Goal: Information Seeking & Learning: Check status

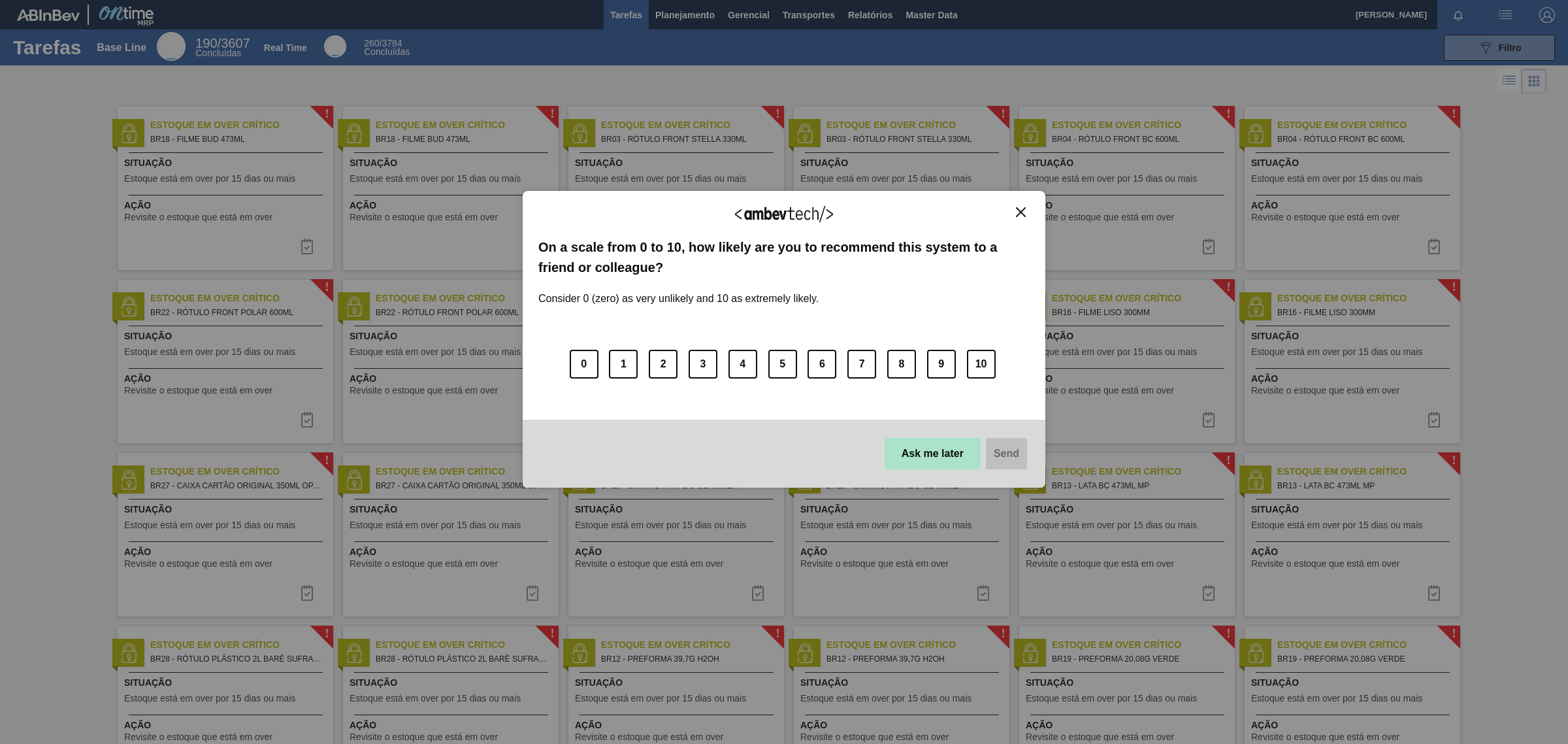
click at [934, 466] on button "Ask me later" at bounding box center [933, 453] width 96 height 31
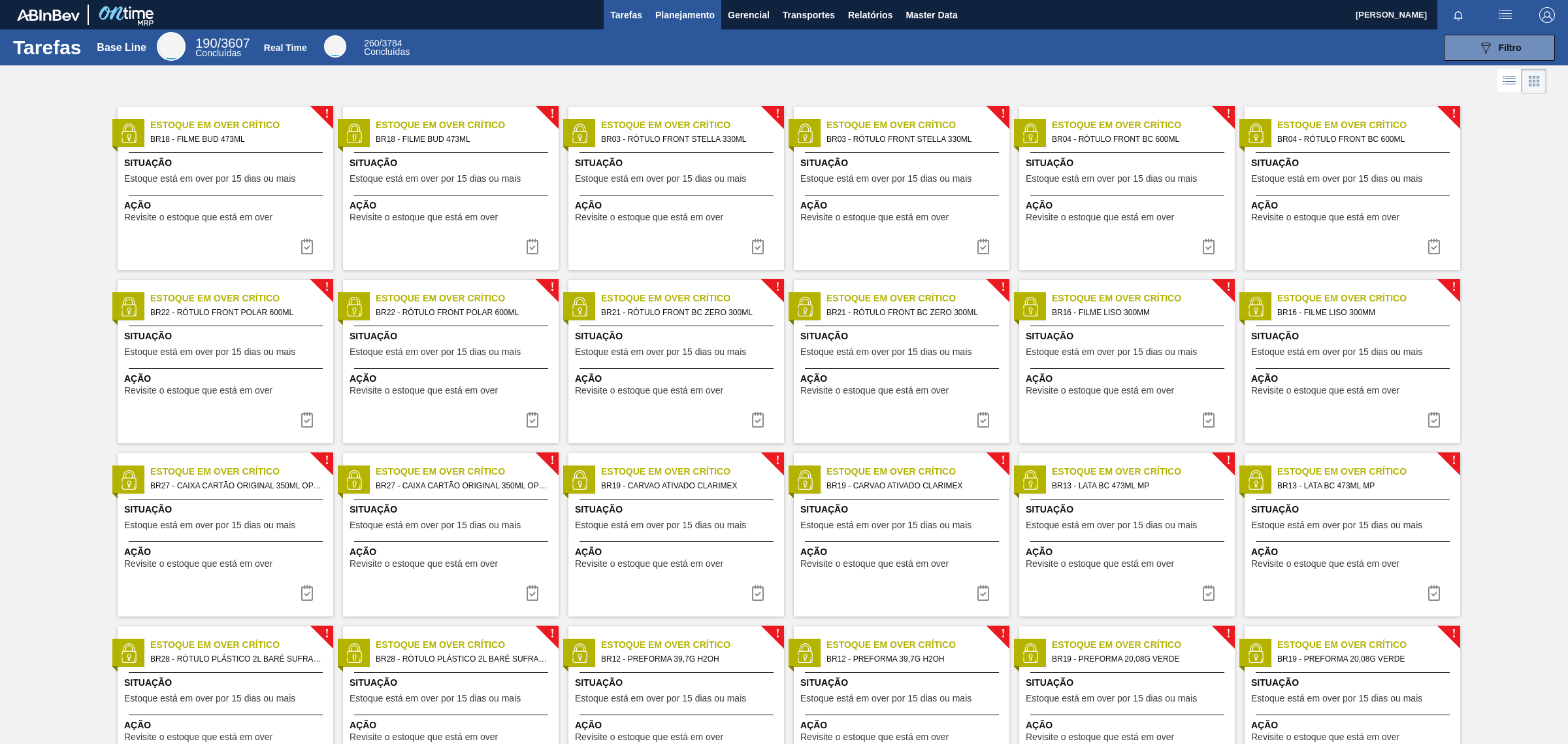
click at [671, 15] on span "Planejamento" at bounding box center [685, 15] width 59 height 16
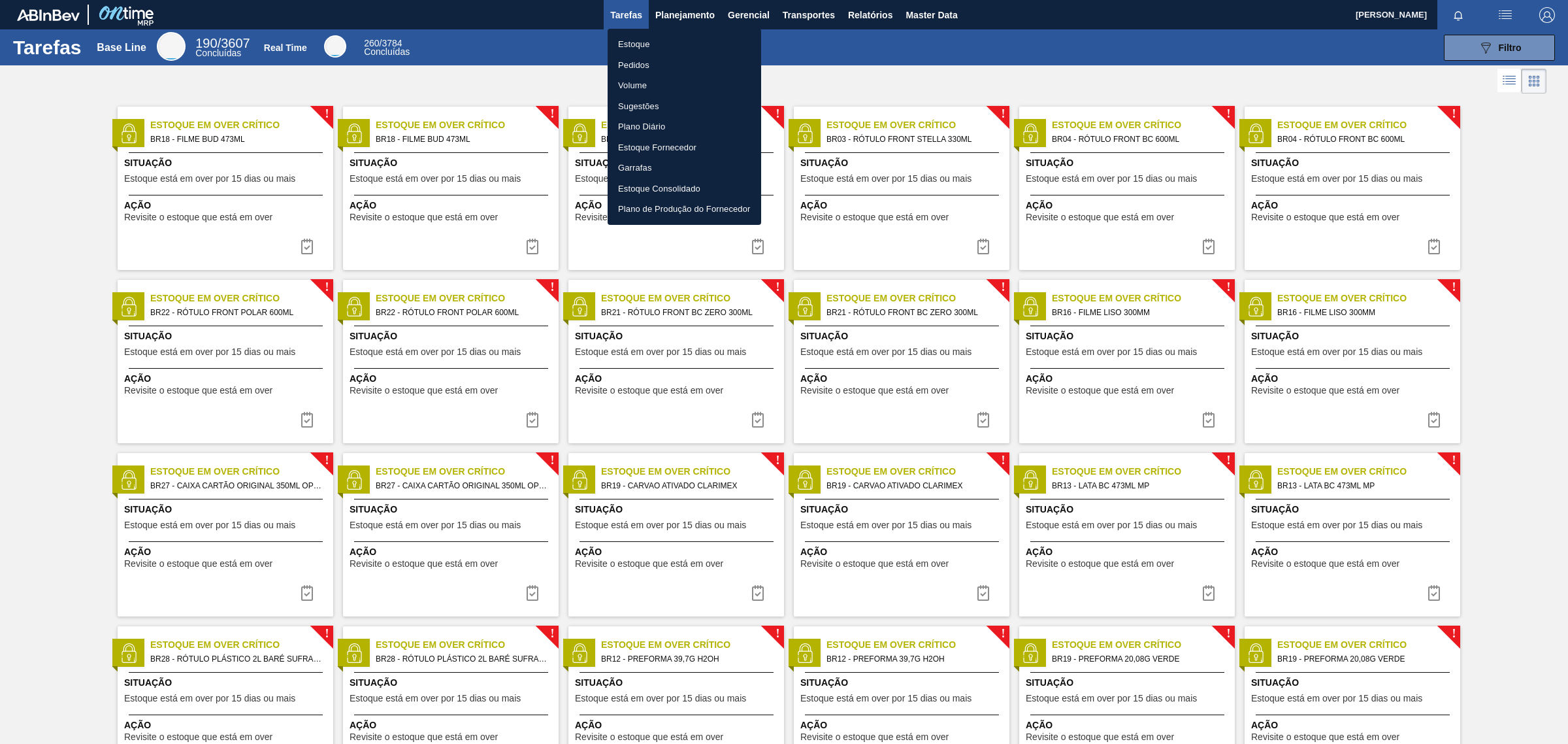
click at [637, 60] on li "Pedidos" at bounding box center [684, 65] width 154 height 21
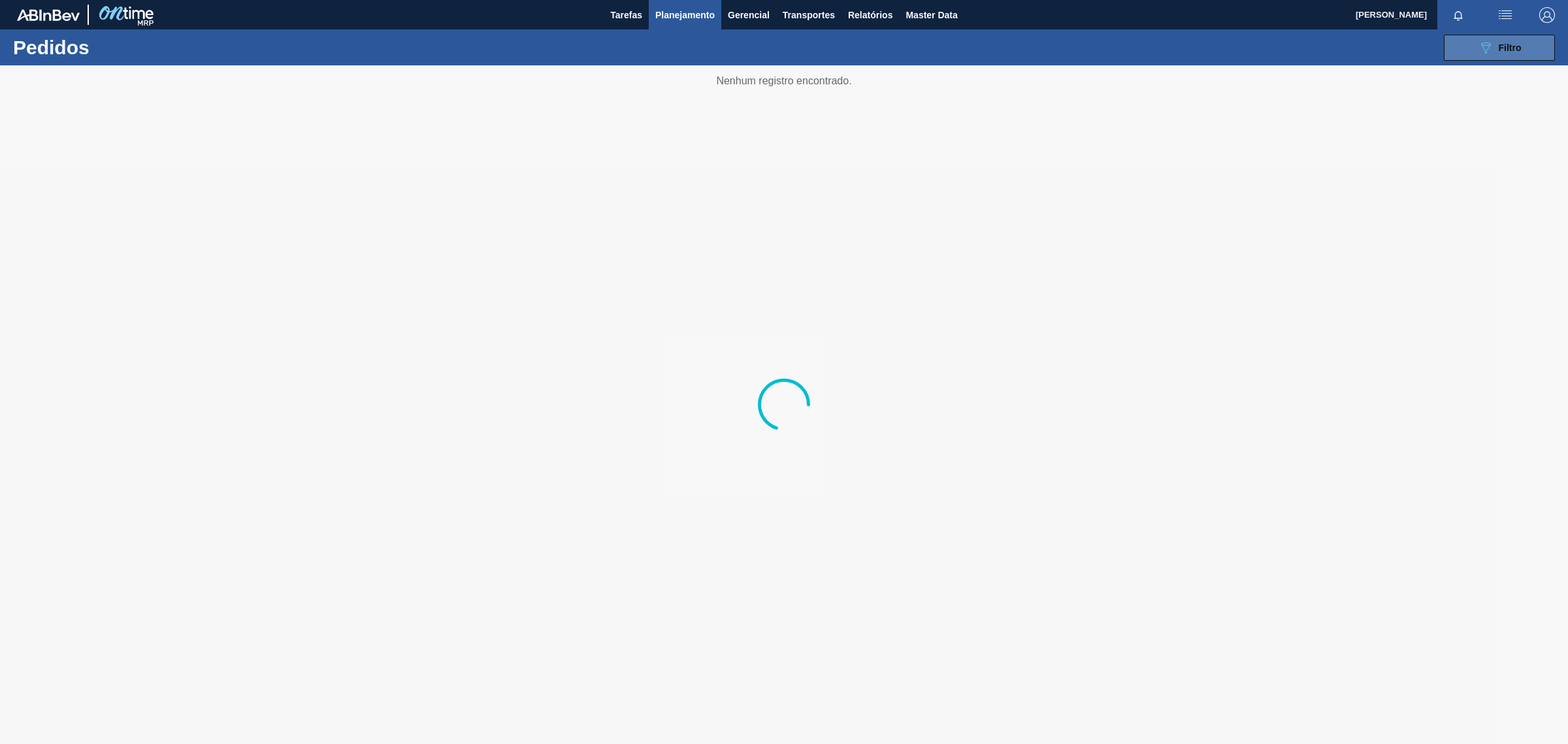
click at [1474, 50] on button "089F7B8B-B2A5-4AFE-B5C0-19BA573D28AC Filtro" at bounding box center [1499, 48] width 111 height 26
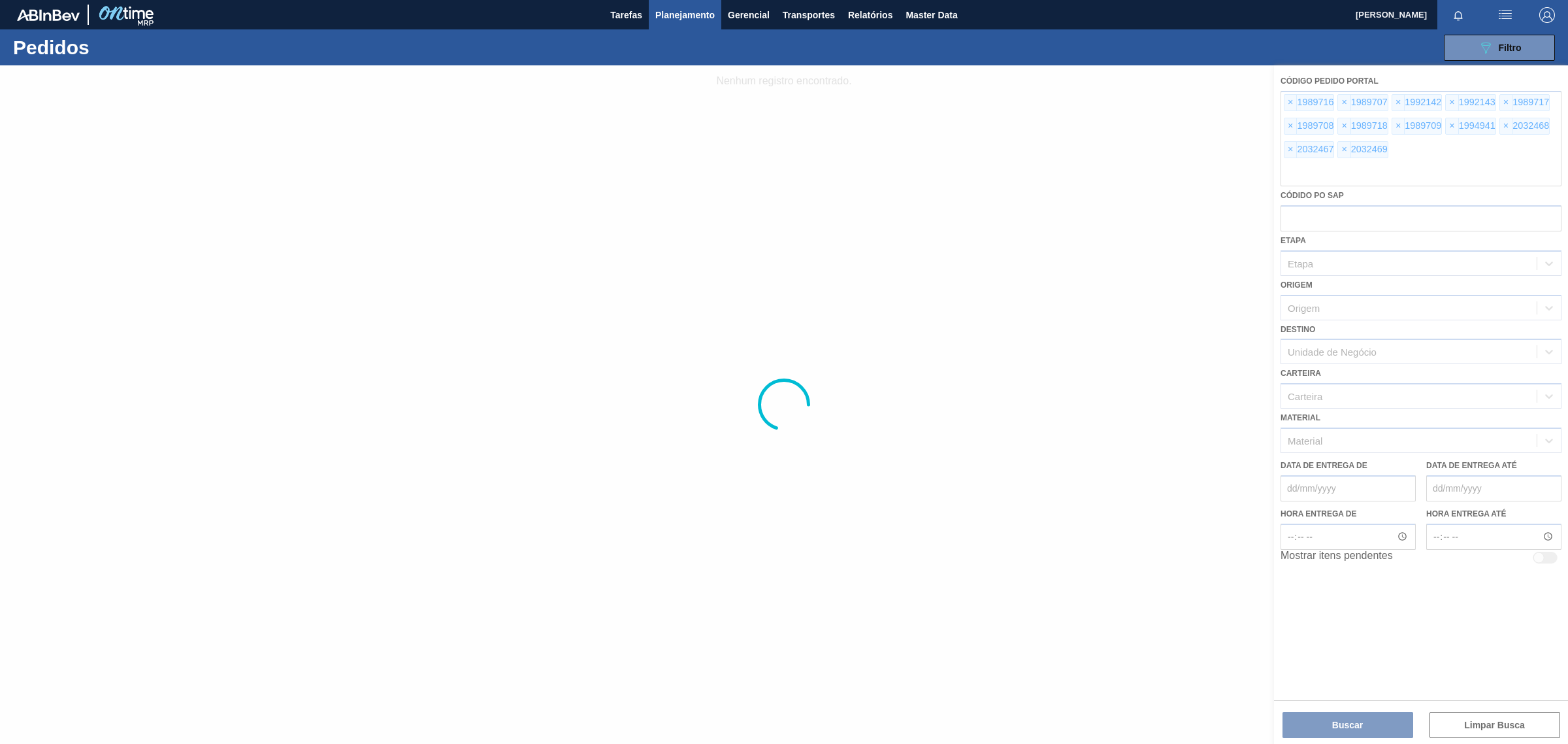
click at [1288, 103] on div at bounding box center [784, 405] width 1568 height 679
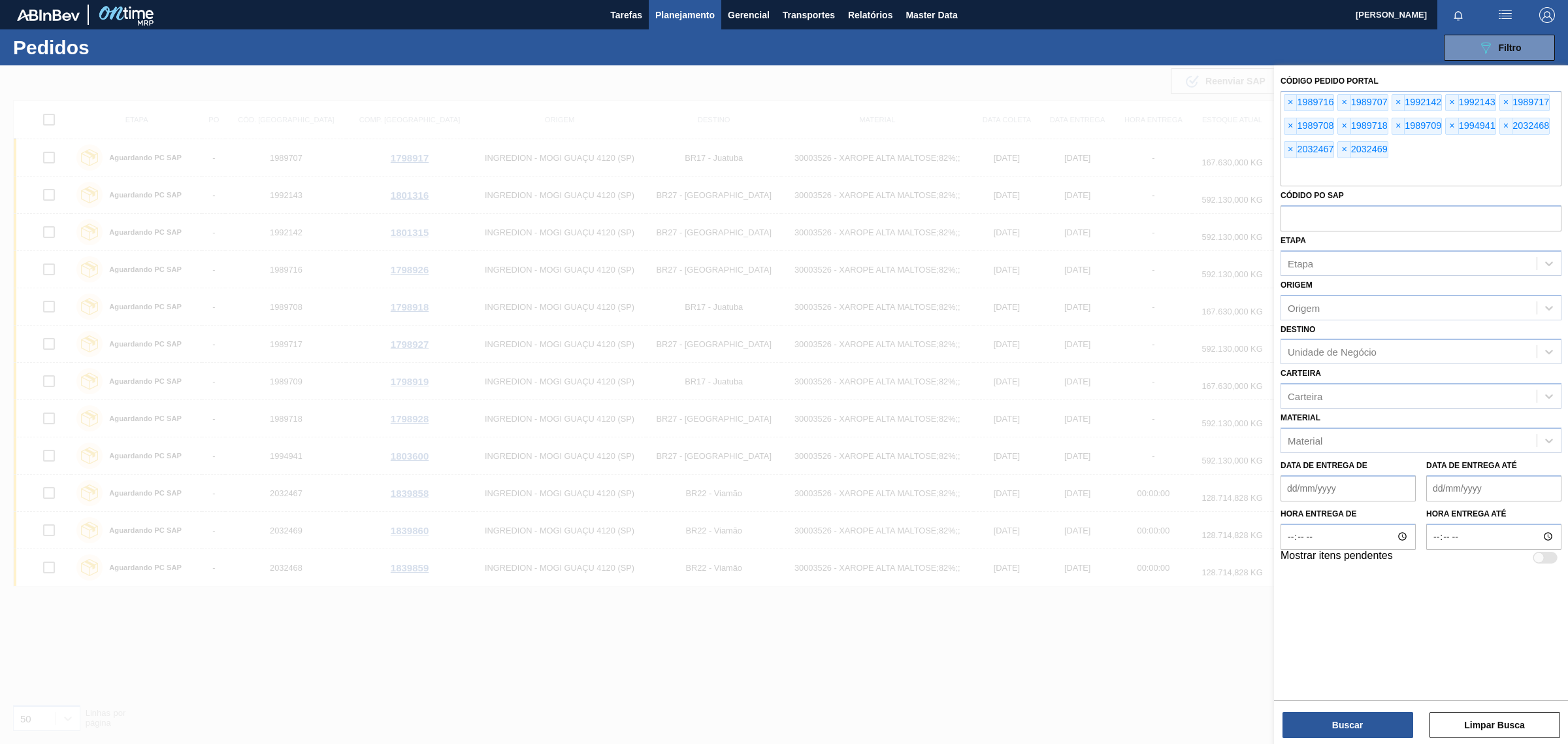
click at [1288, 103] on span "×" at bounding box center [1290, 103] width 12 height 16
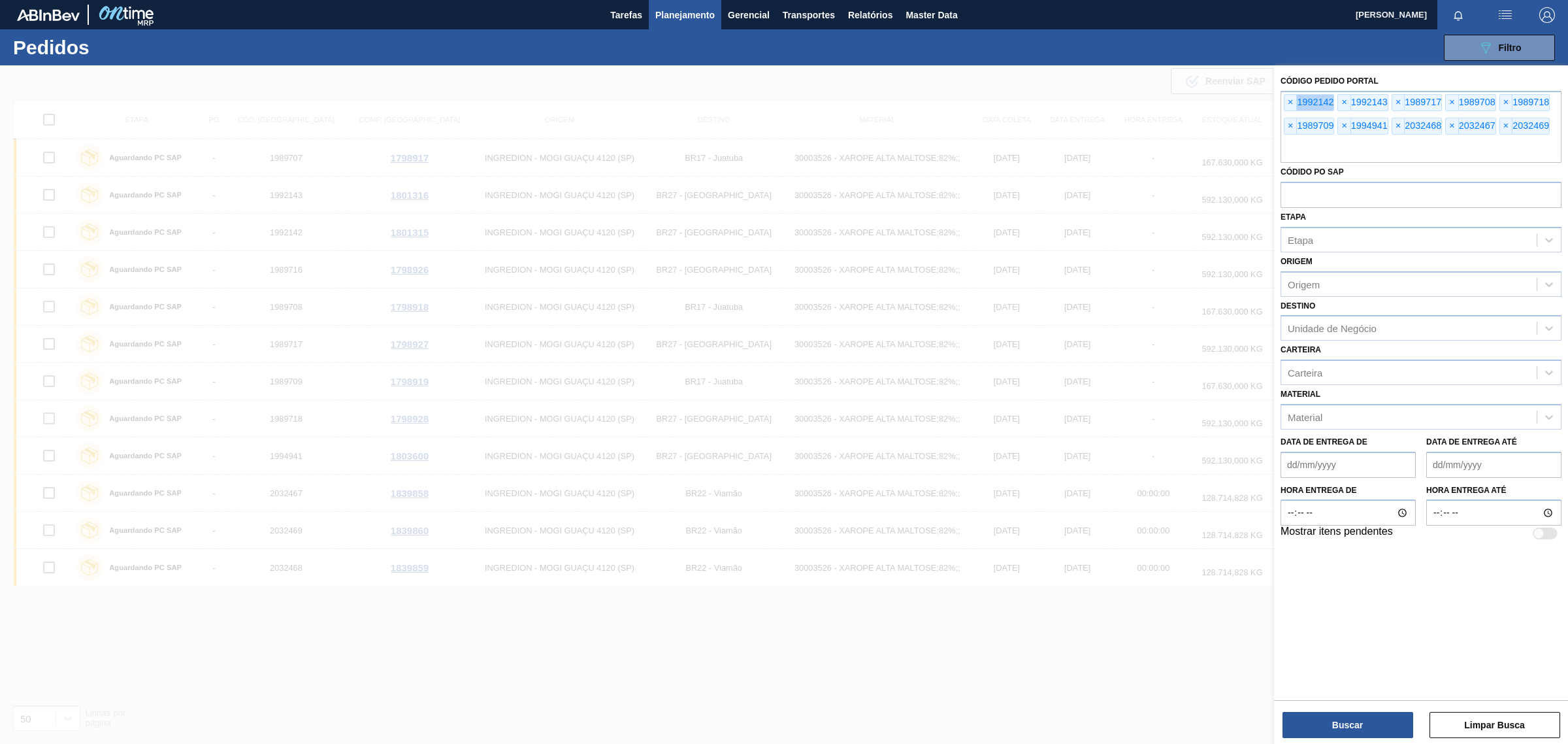
click at [1288, 103] on span "×" at bounding box center [1290, 103] width 12 height 16
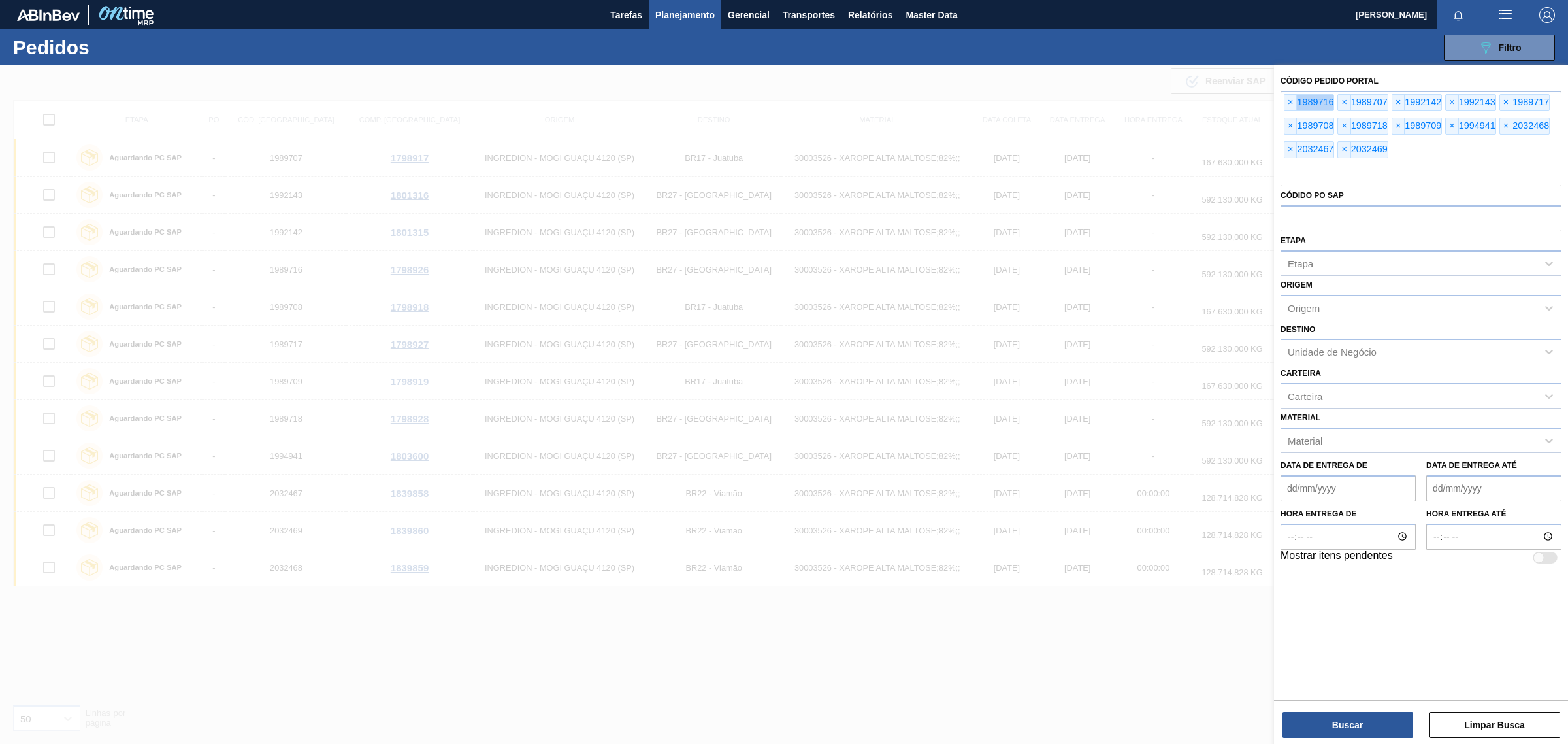
click at [1288, 103] on span "×" at bounding box center [1290, 103] width 12 height 16
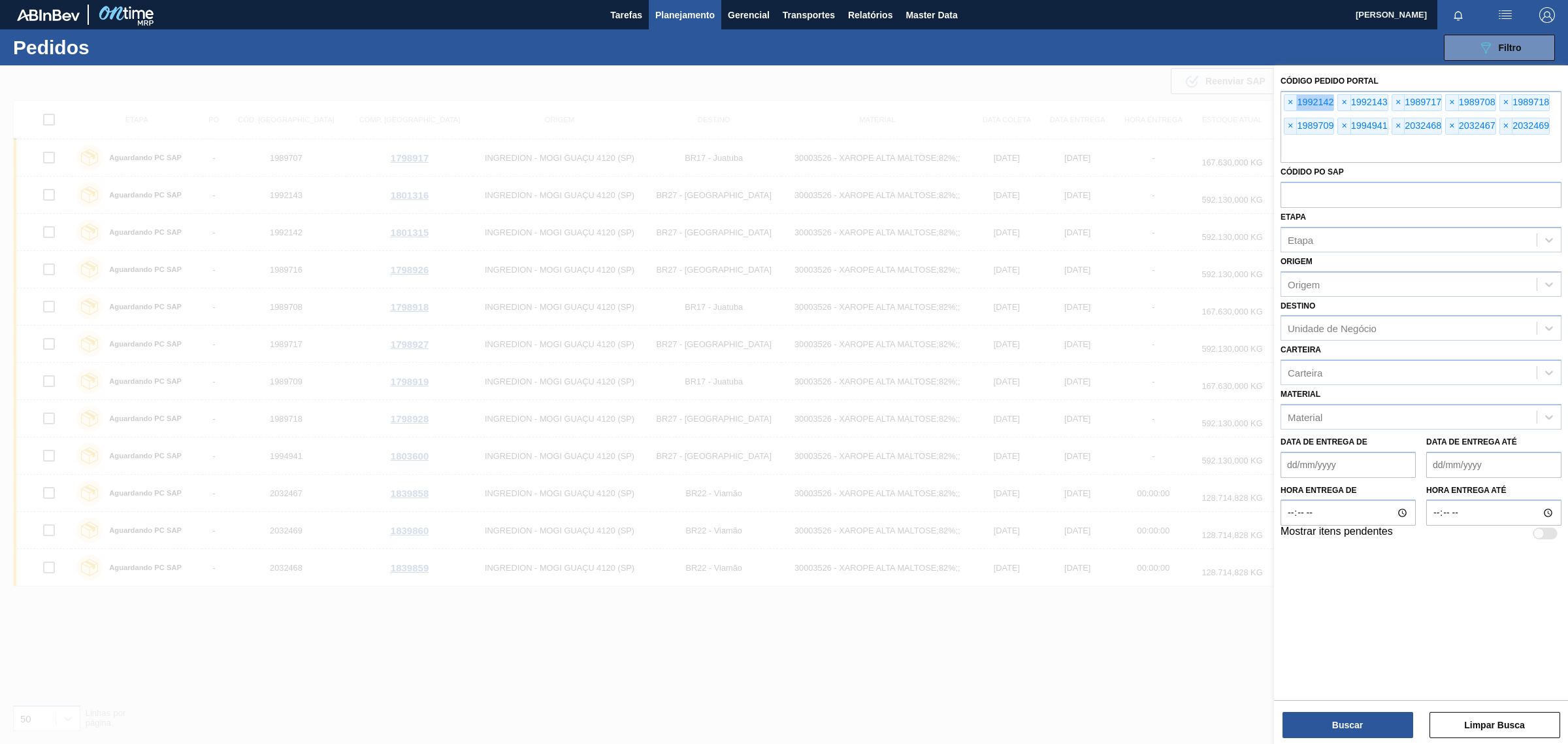
click at [1288, 103] on span "×" at bounding box center [1290, 103] width 12 height 16
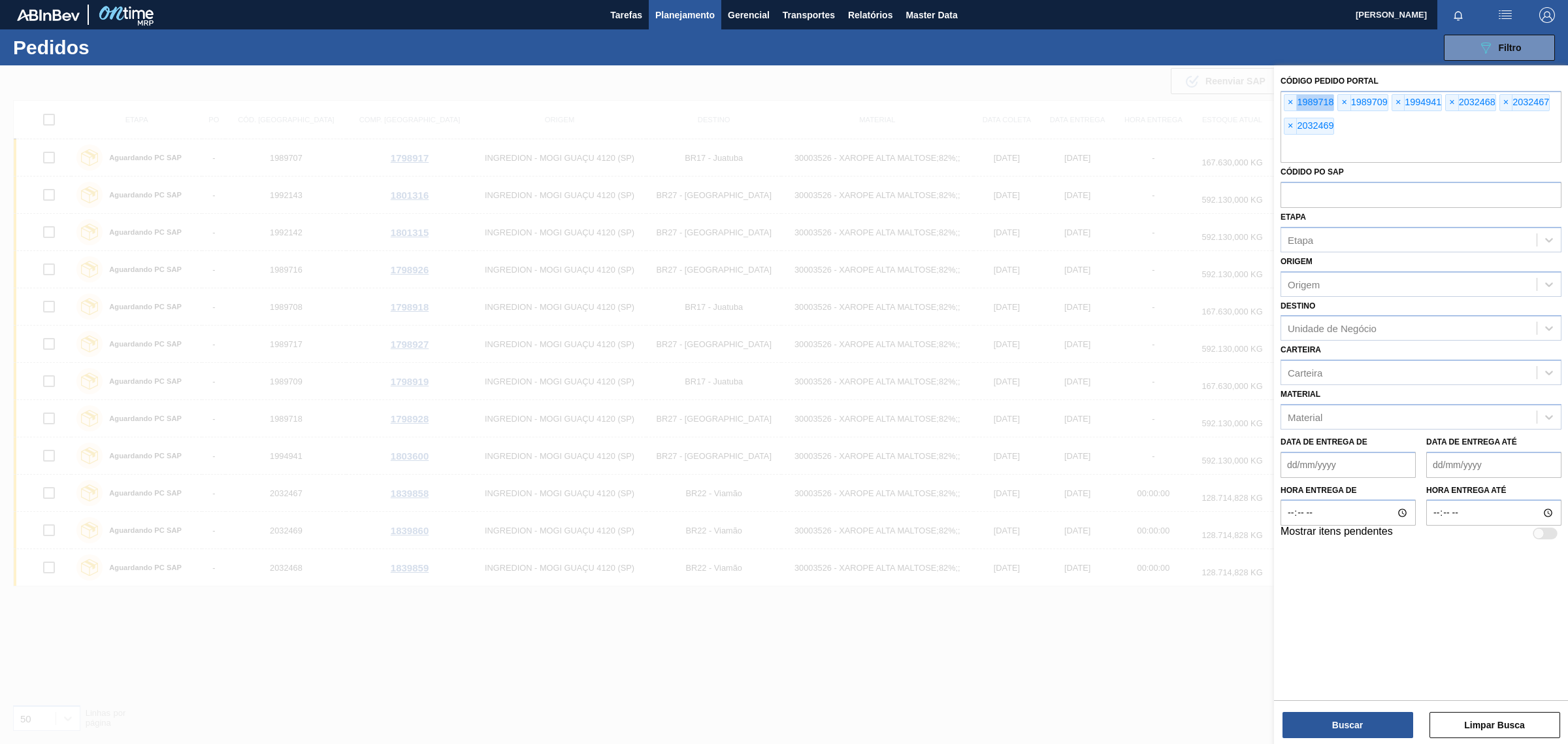
click at [1288, 103] on span "×" at bounding box center [1290, 103] width 12 height 16
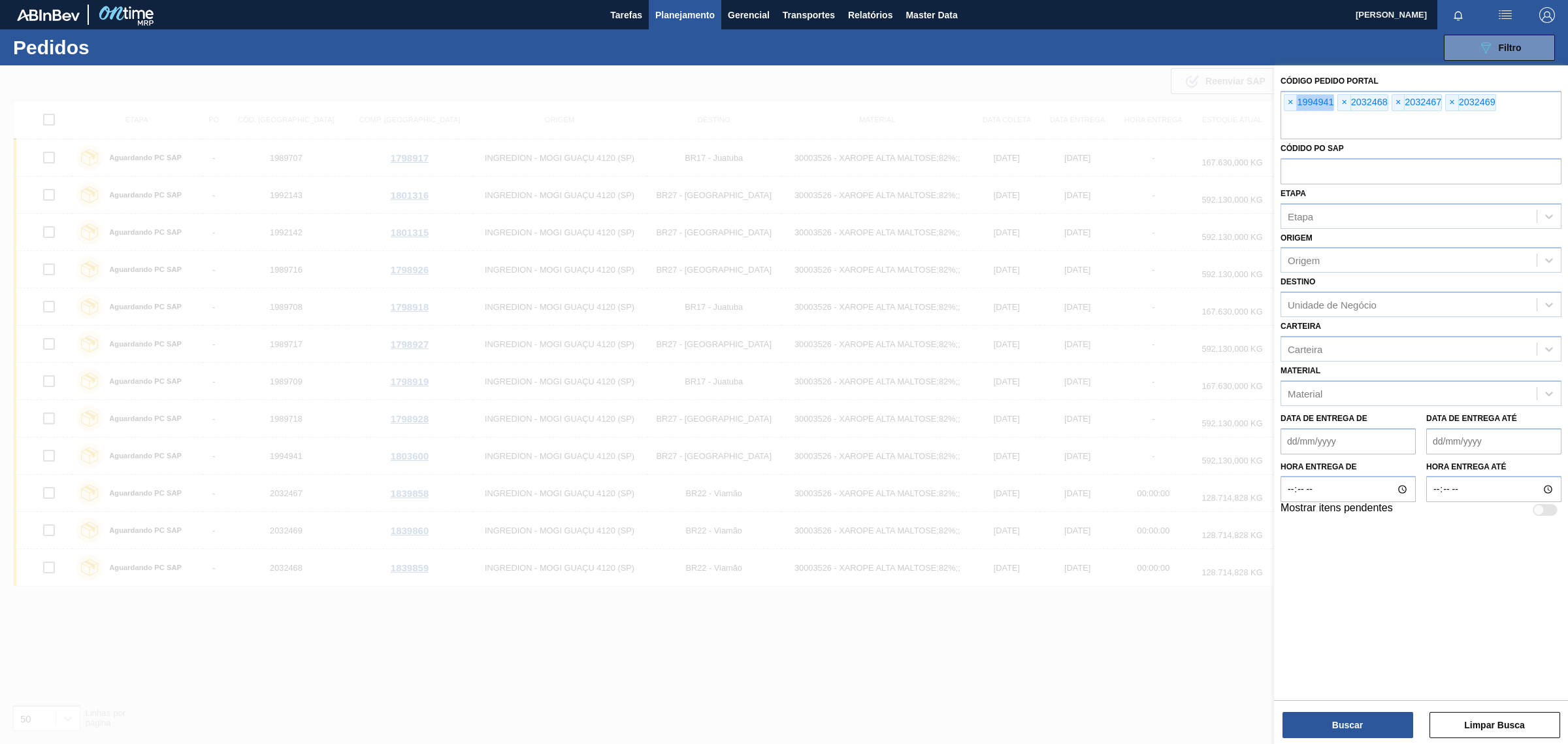
click at [1288, 103] on span "×" at bounding box center [1290, 103] width 12 height 16
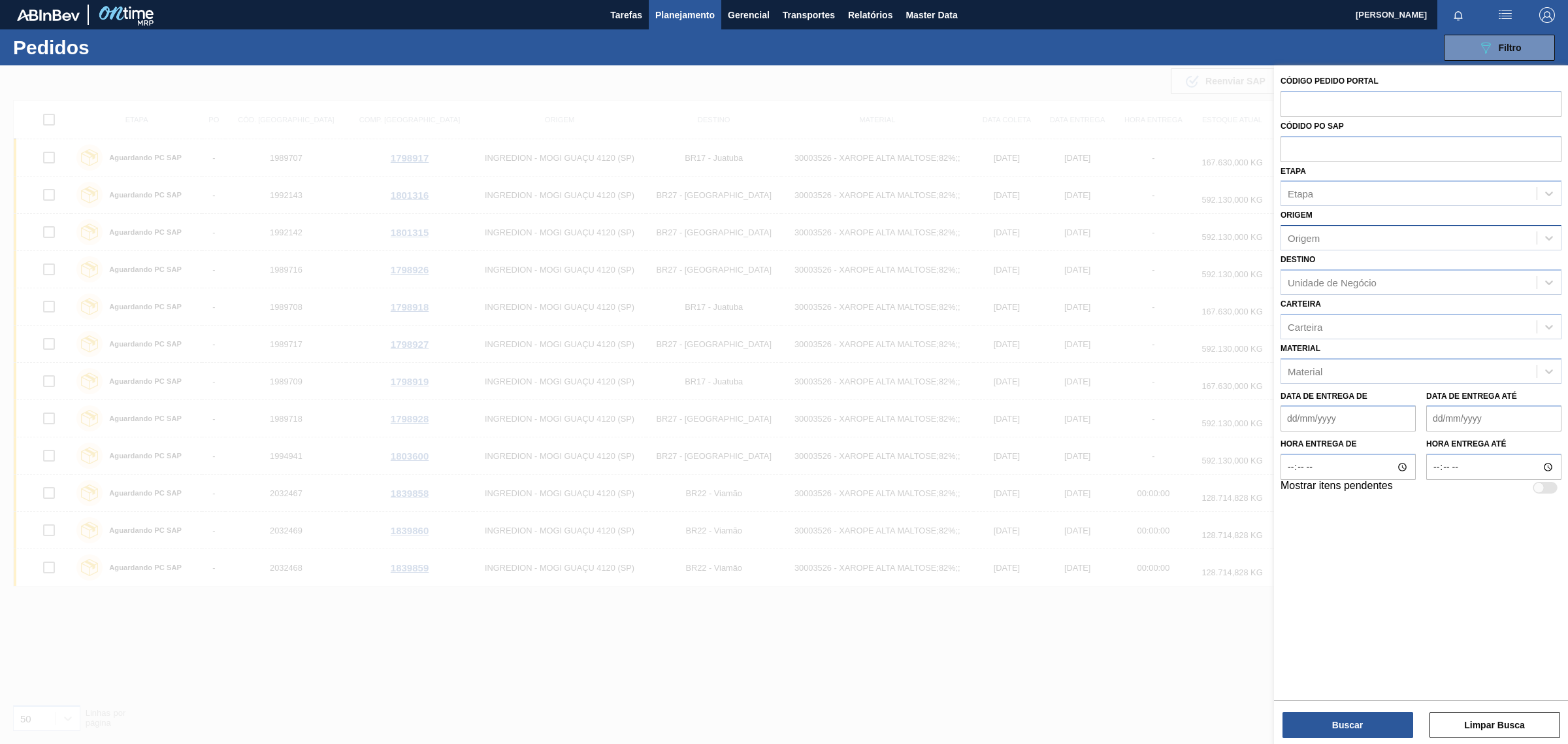
click at [1325, 236] on div "Origem" at bounding box center [1409, 239] width 255 height 19
type input "b"
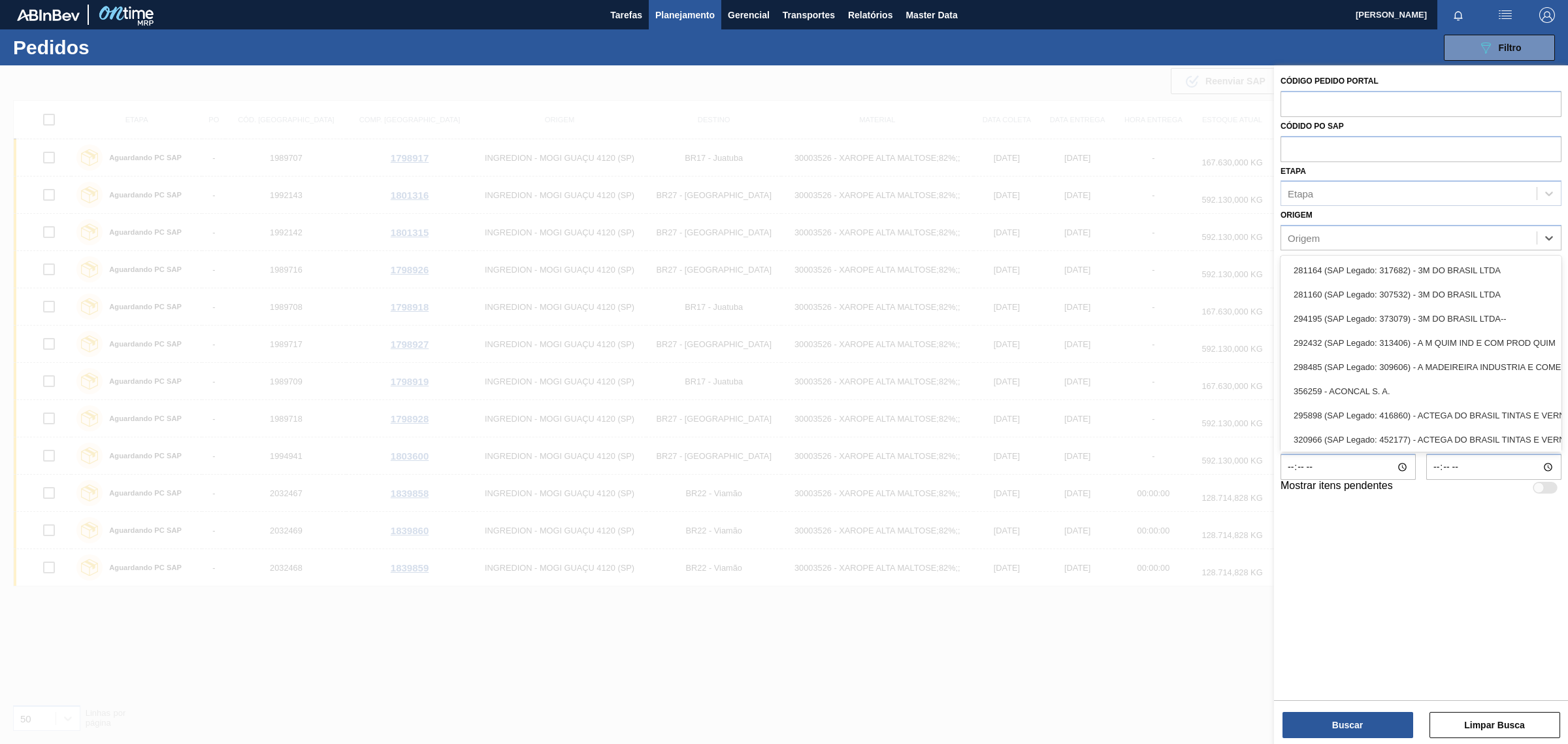
click at [1318, 575] on div "Código Pedido Portal Códido PO SAP Etapa Etapa Origem option , deselected. opti…" at bounding box center [1422, 381] width 294 height 632
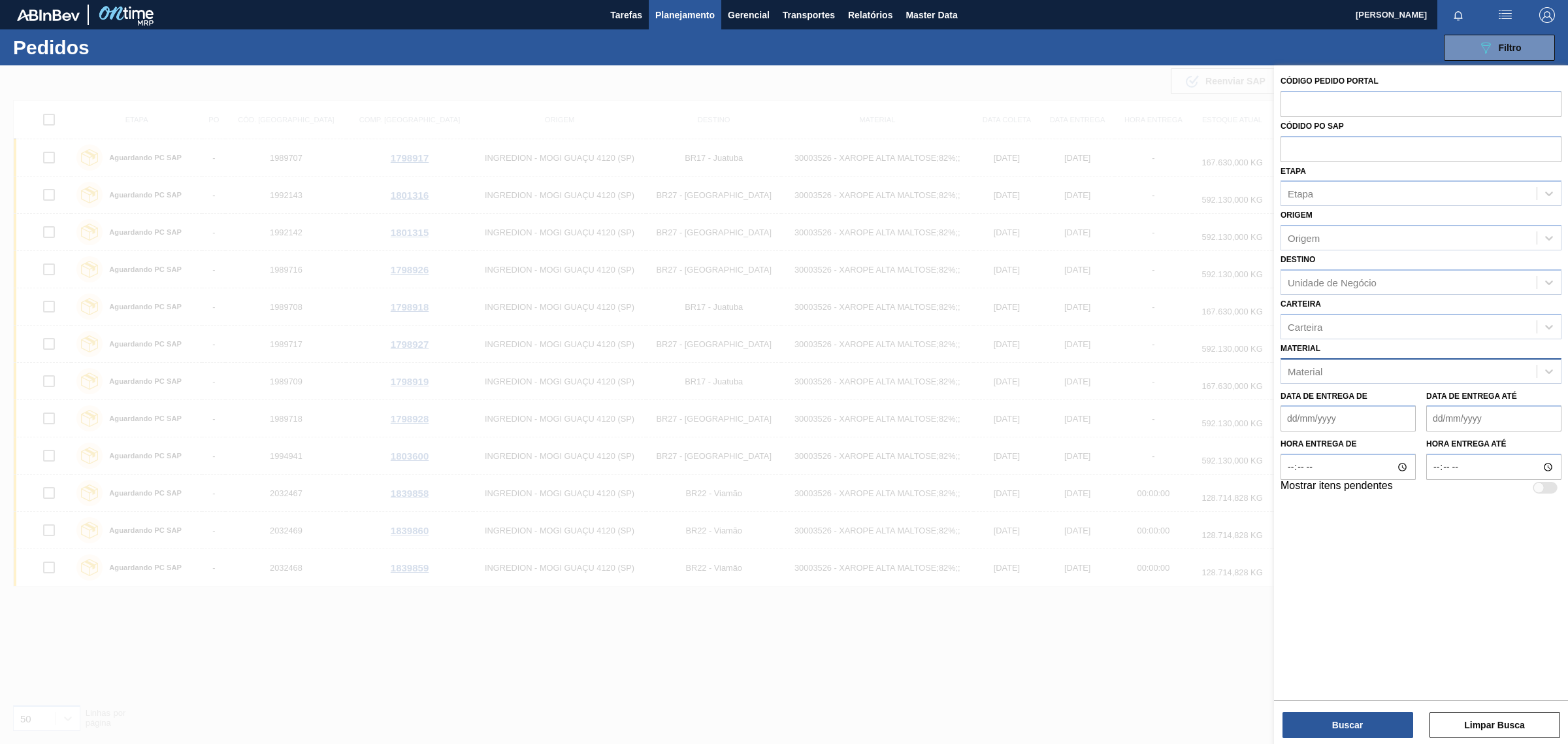
click at [1356, 362] on div "Material" at bounding box center [1409, 371] width 255 height 19
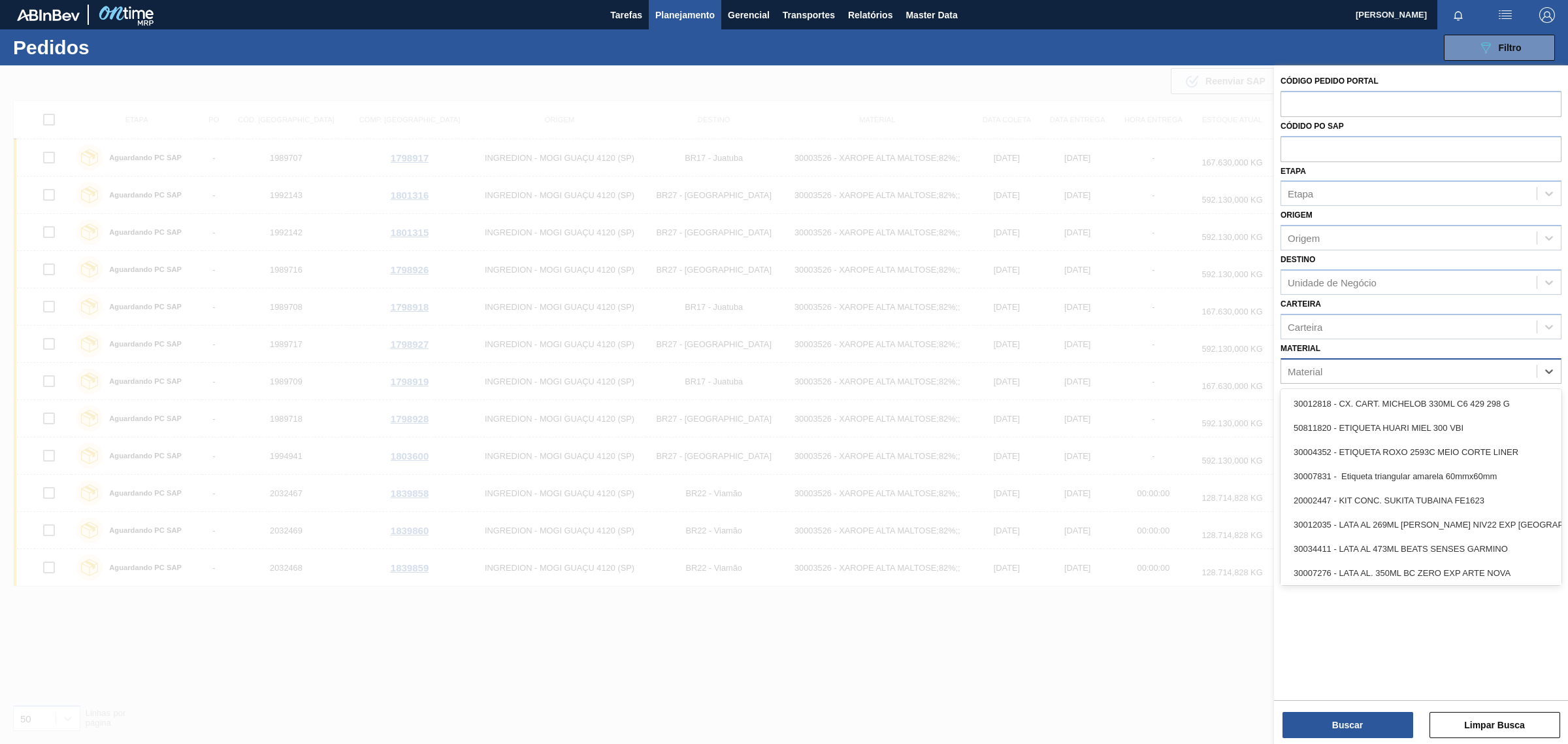
paste input "30000500"
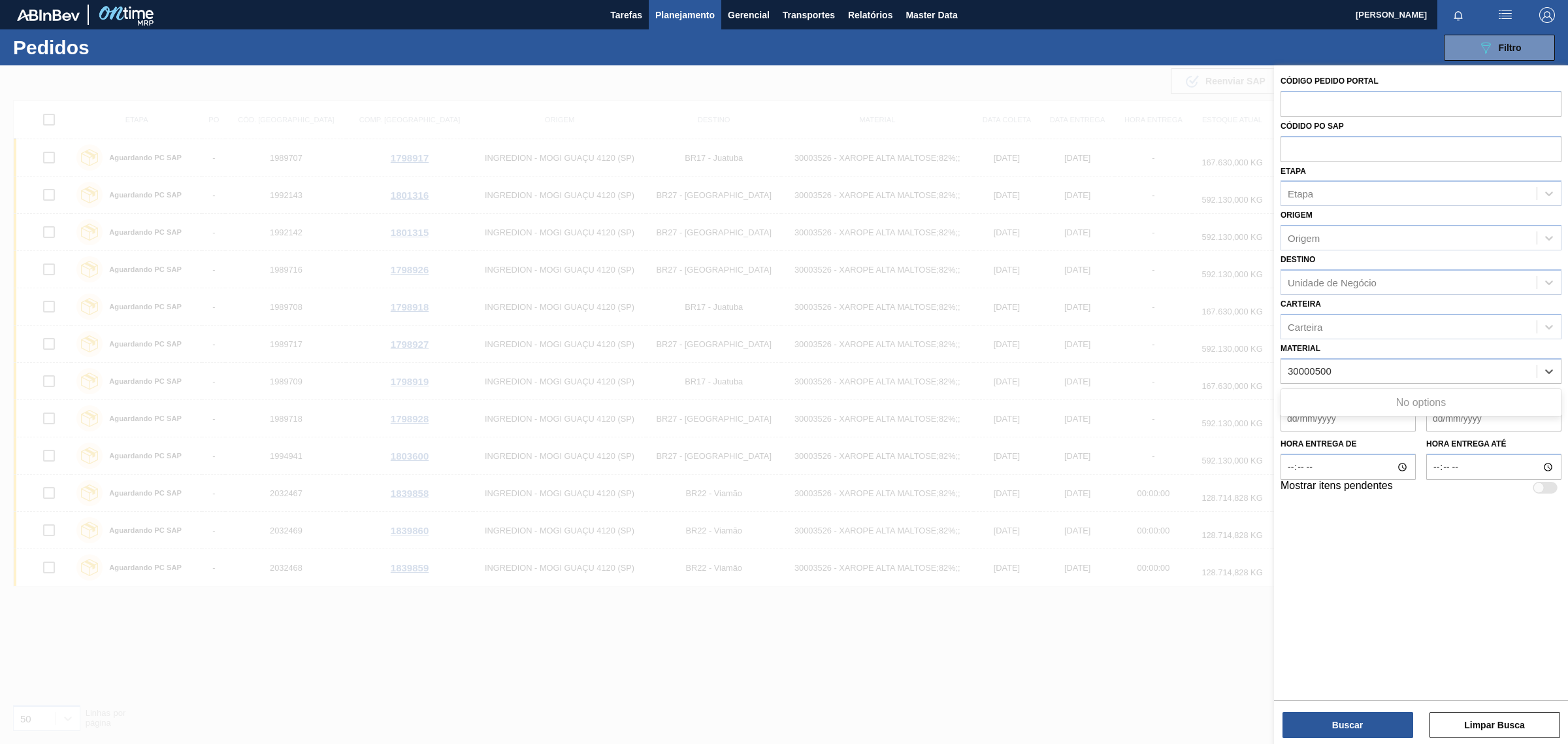
type input "30000500"
click at [972, 692] on div at bounding box center [784, 437] width 1568 height 744
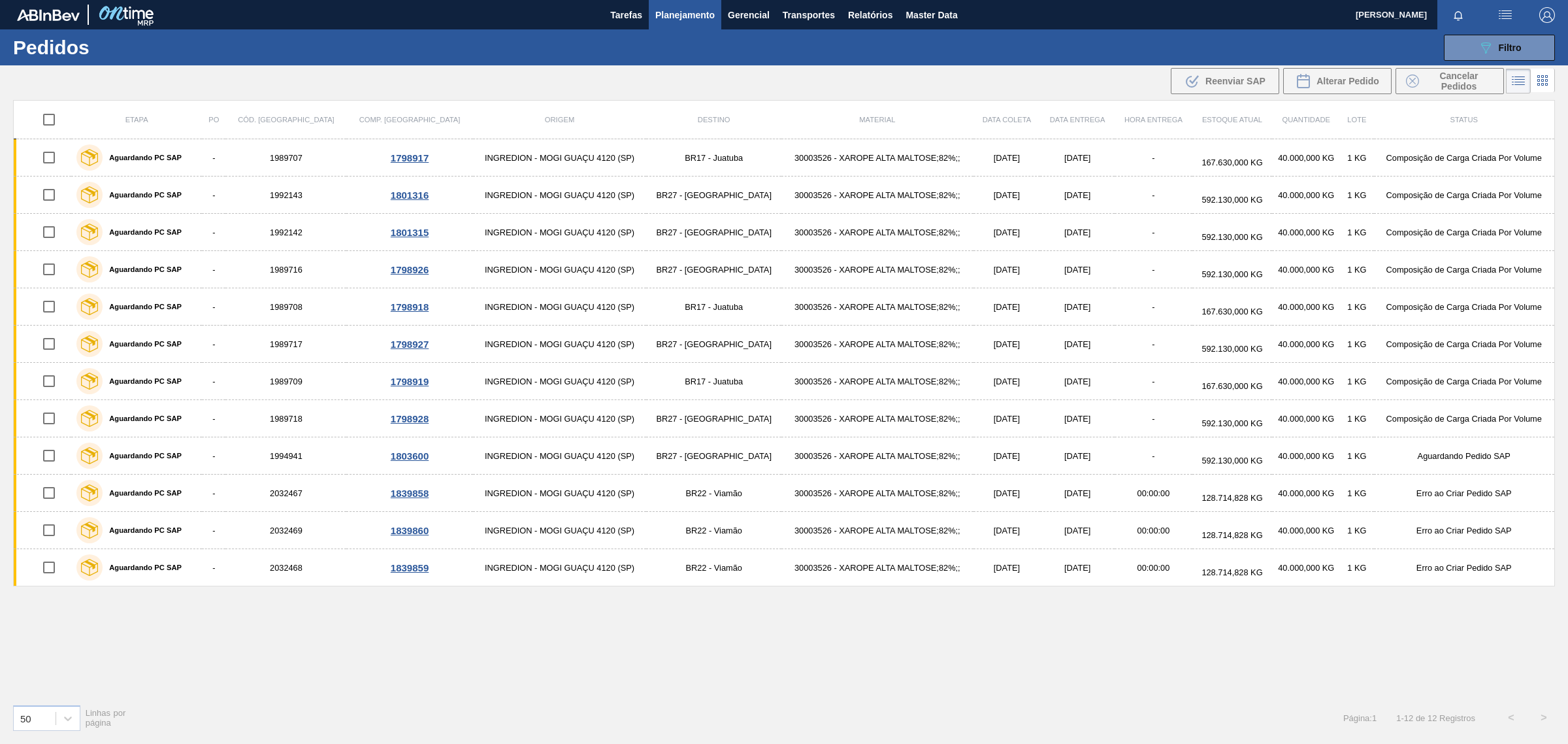
click at [655, 9] on span "Planejamento" at bounding box center [685, 15] width 59 height 16
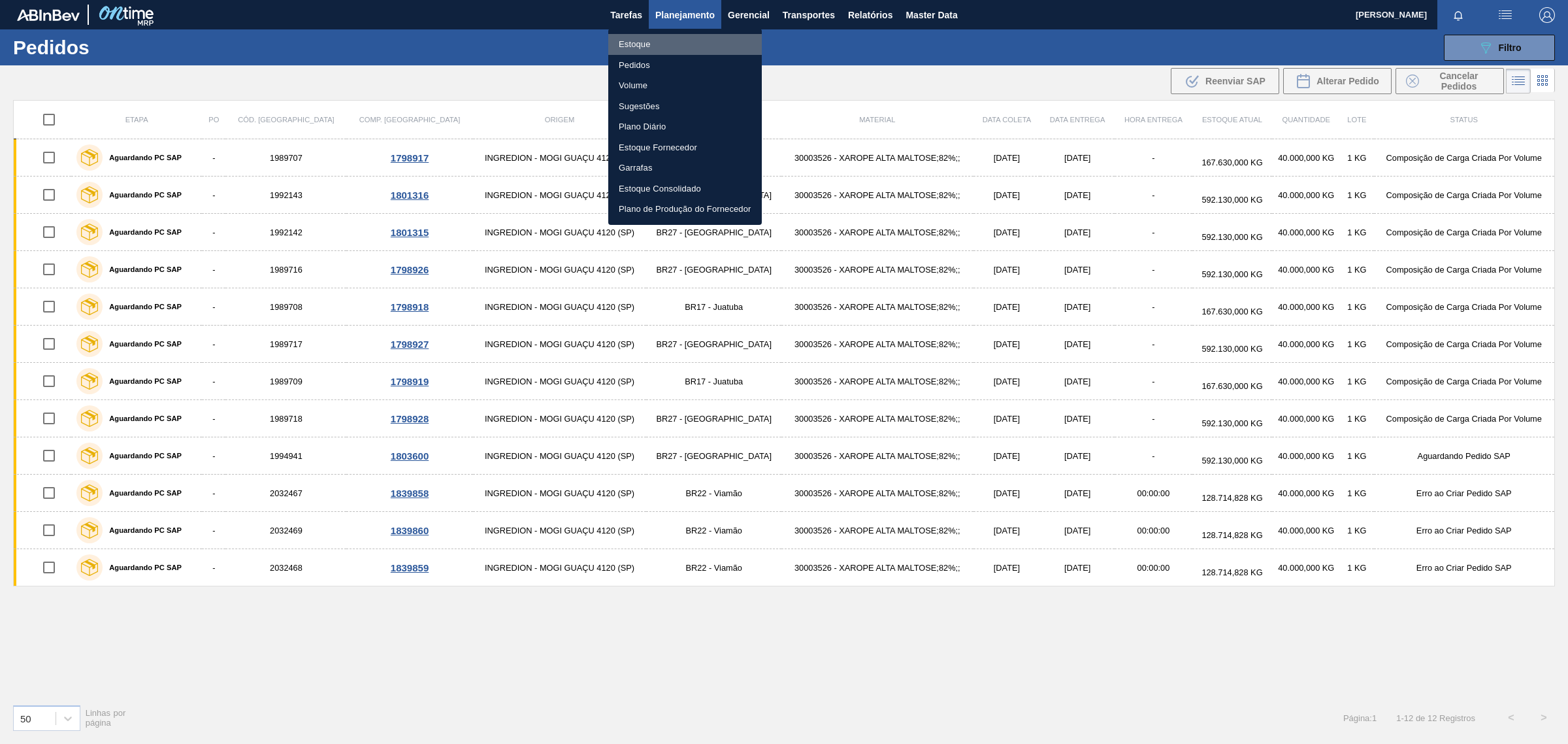
click at [647, 49] on li "Estoque" at bounding box center [685, 44] width 154 height 21
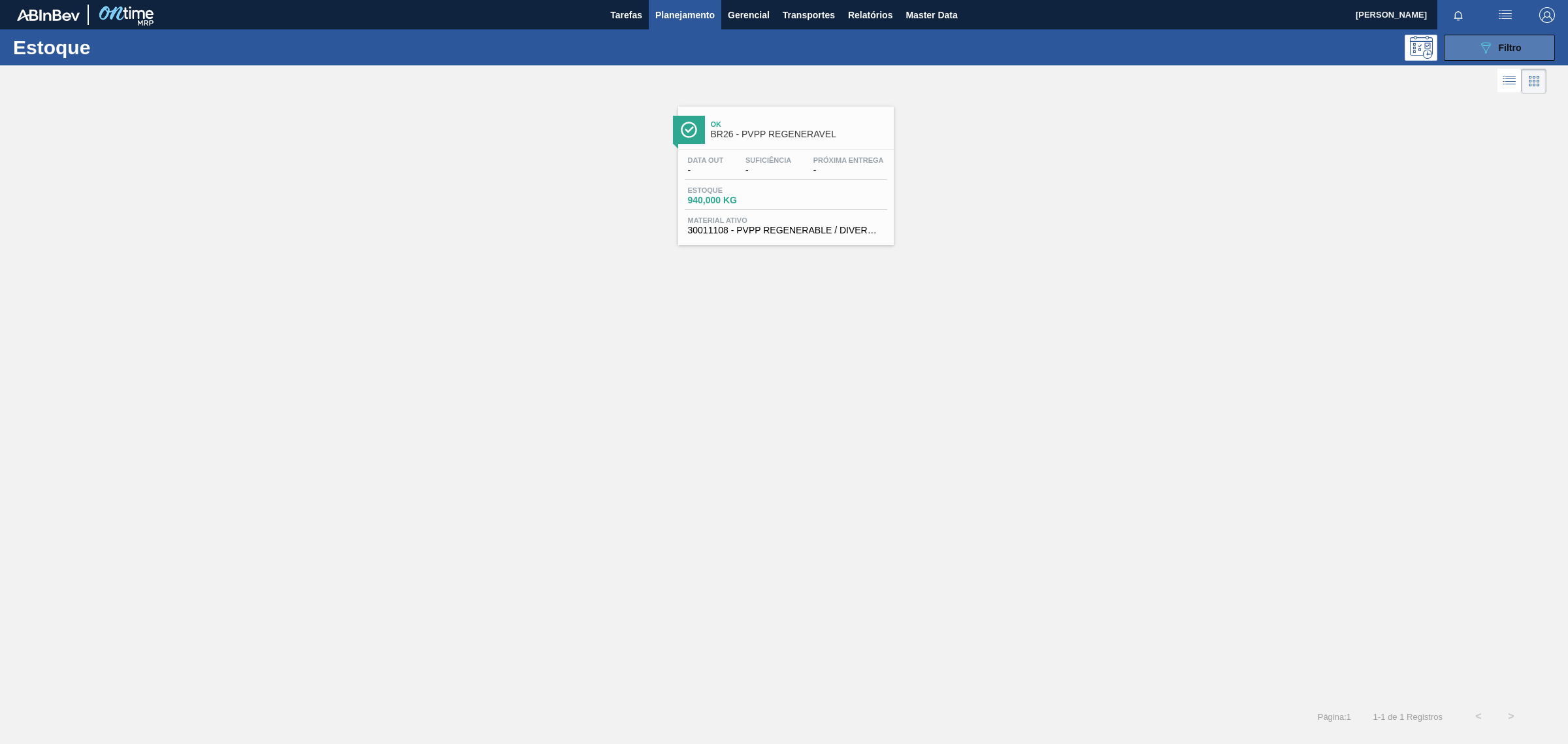
click at [1492, 49] on icon "089F7B8B-B2A5-4AFE-B5C0-19BA573D28AC" at bounding box center [1486, 48] width 16 height 16
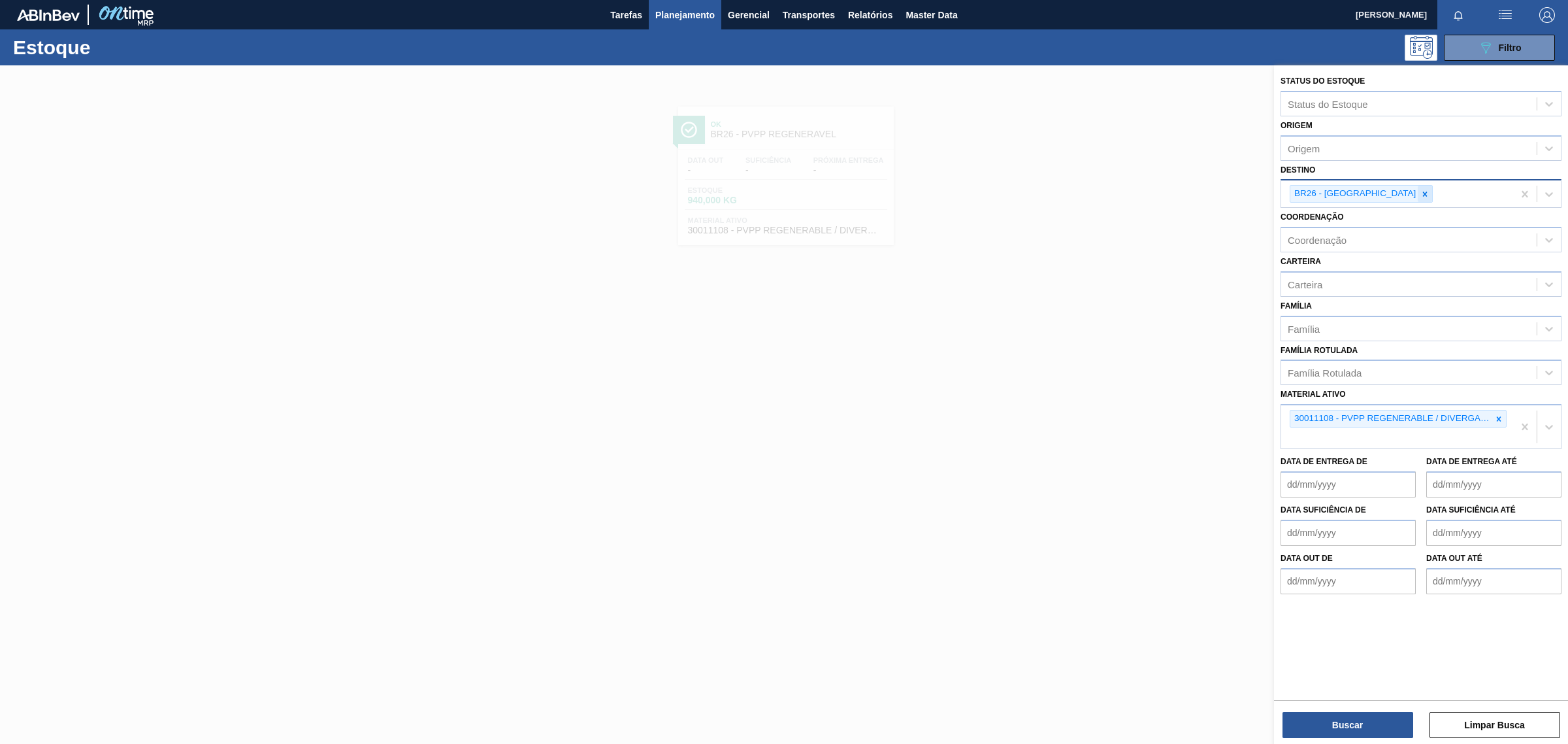
click at [1421, 194] on icon at bounding box center [1425, 194] width 9 height 9
click at [1498, 414] on icon at bounding box center [1499, 416] width 9 height 9
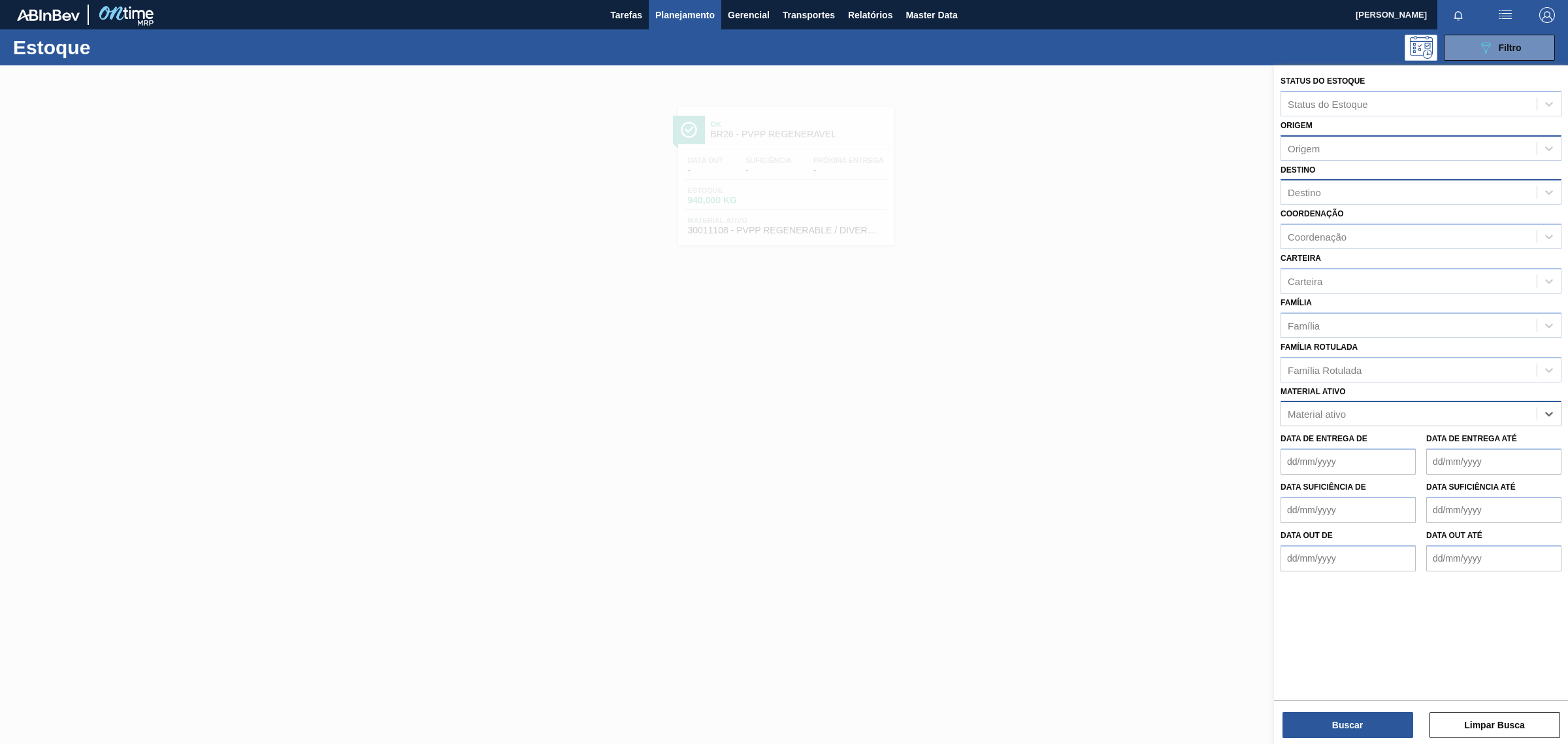
click at [1324, 157] on div "Origem" at bounding box center [1422, 148] width 281 height 25
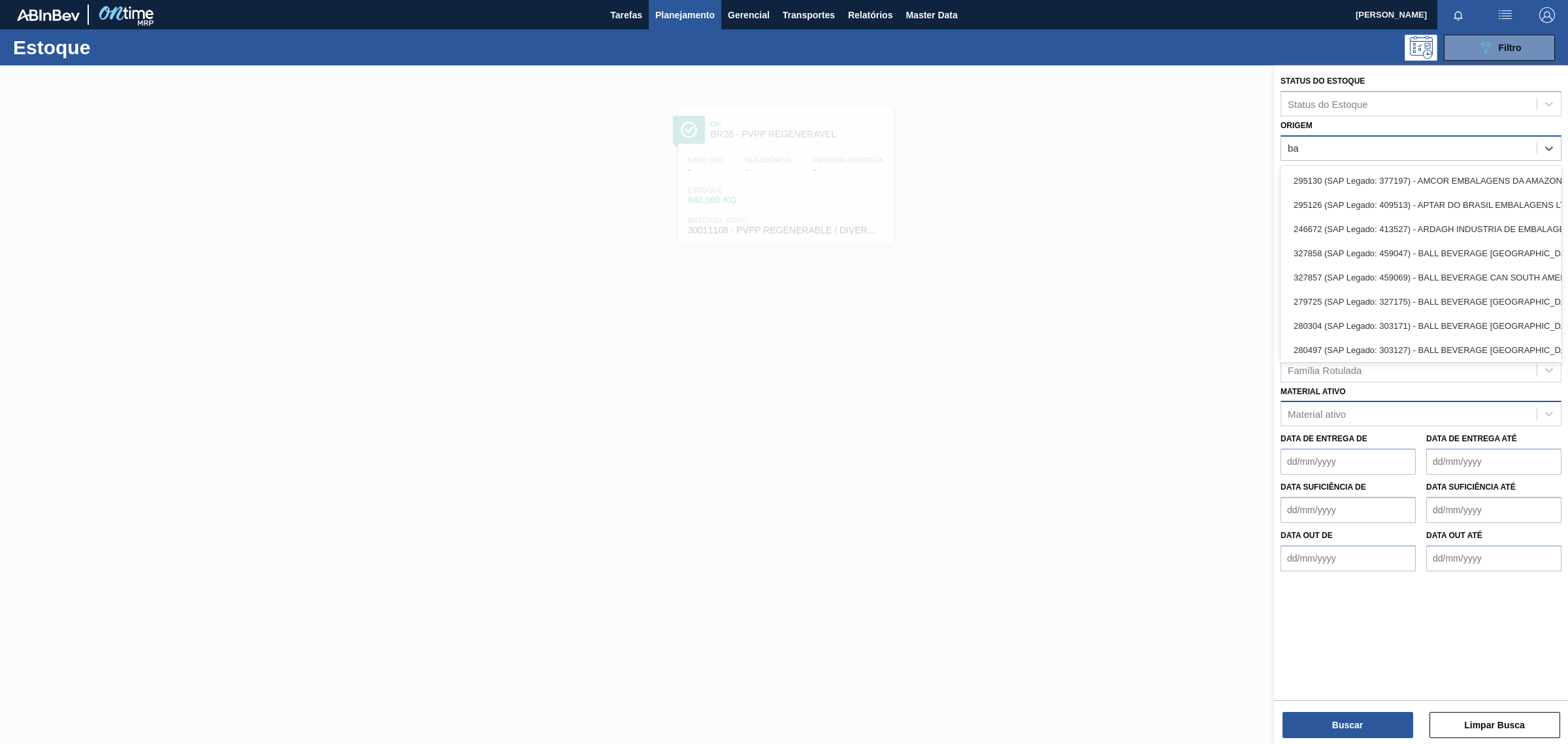
type input "b"
click at [650, 15] on button "Planejamento" at bounding box center [685, 15] width 72 height 30
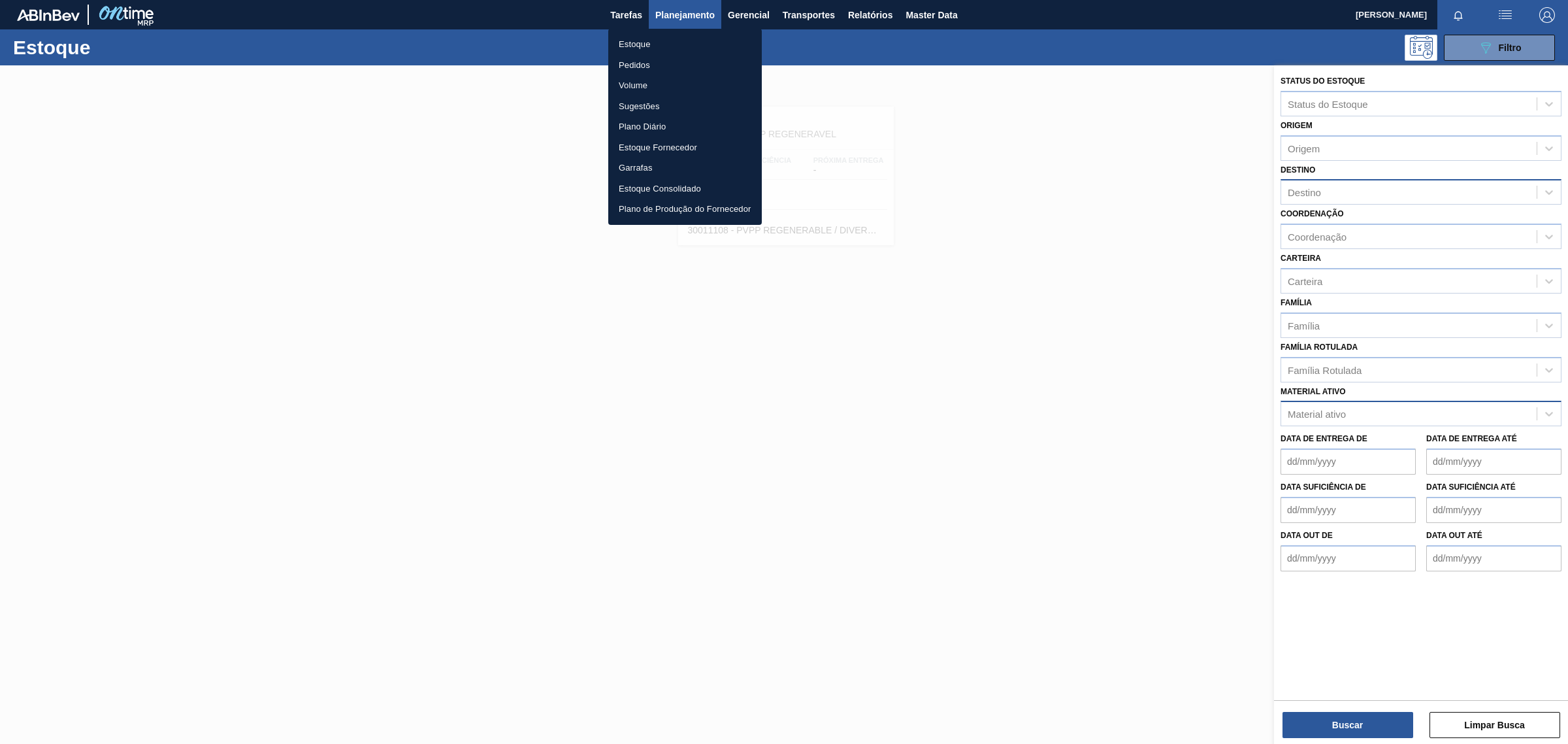
click at [634, 38] on li "Estoque" at bounding box center [685, 44] width 154 height 21
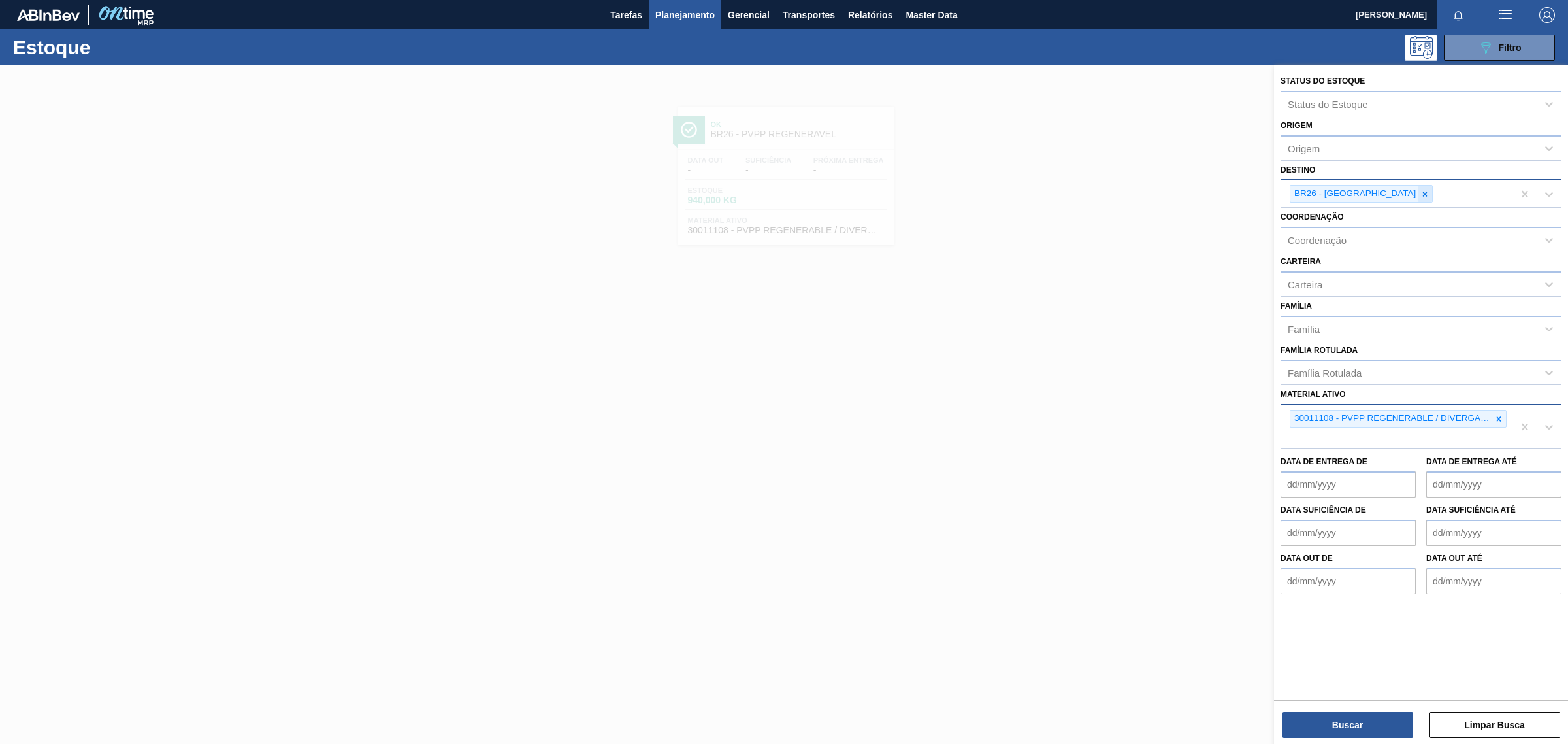
click at [1421, 194] on icon at bounding box center [1425, 194] width 9 height 9
click at [1290, 151] on div "Origem" at bounding box center [1304, 148] width 32 height 11
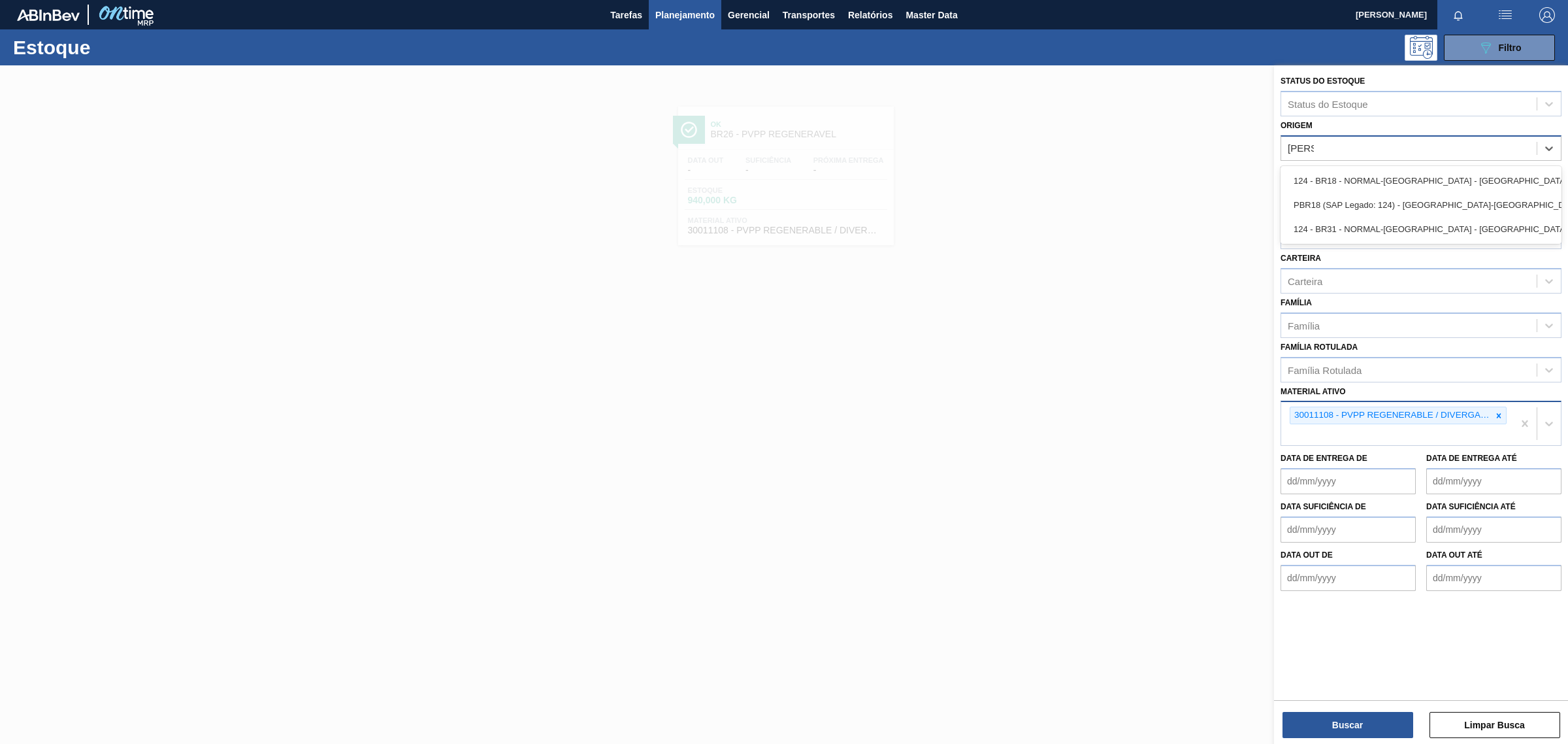
type input "[PERSON_NAME]"
type input "r"
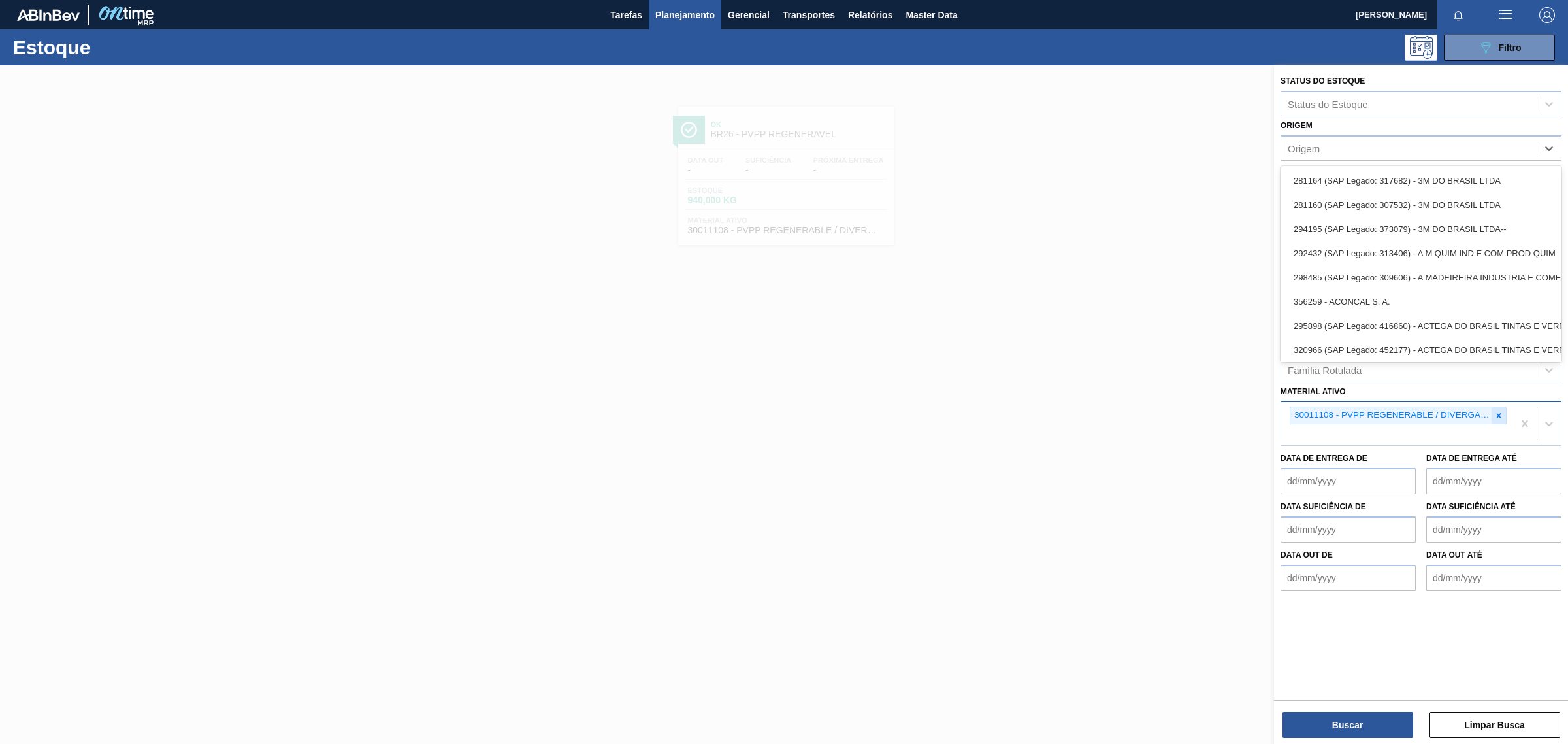
click at [1495, 421] on div at bounding box center [1499, 416] width 14 height 17
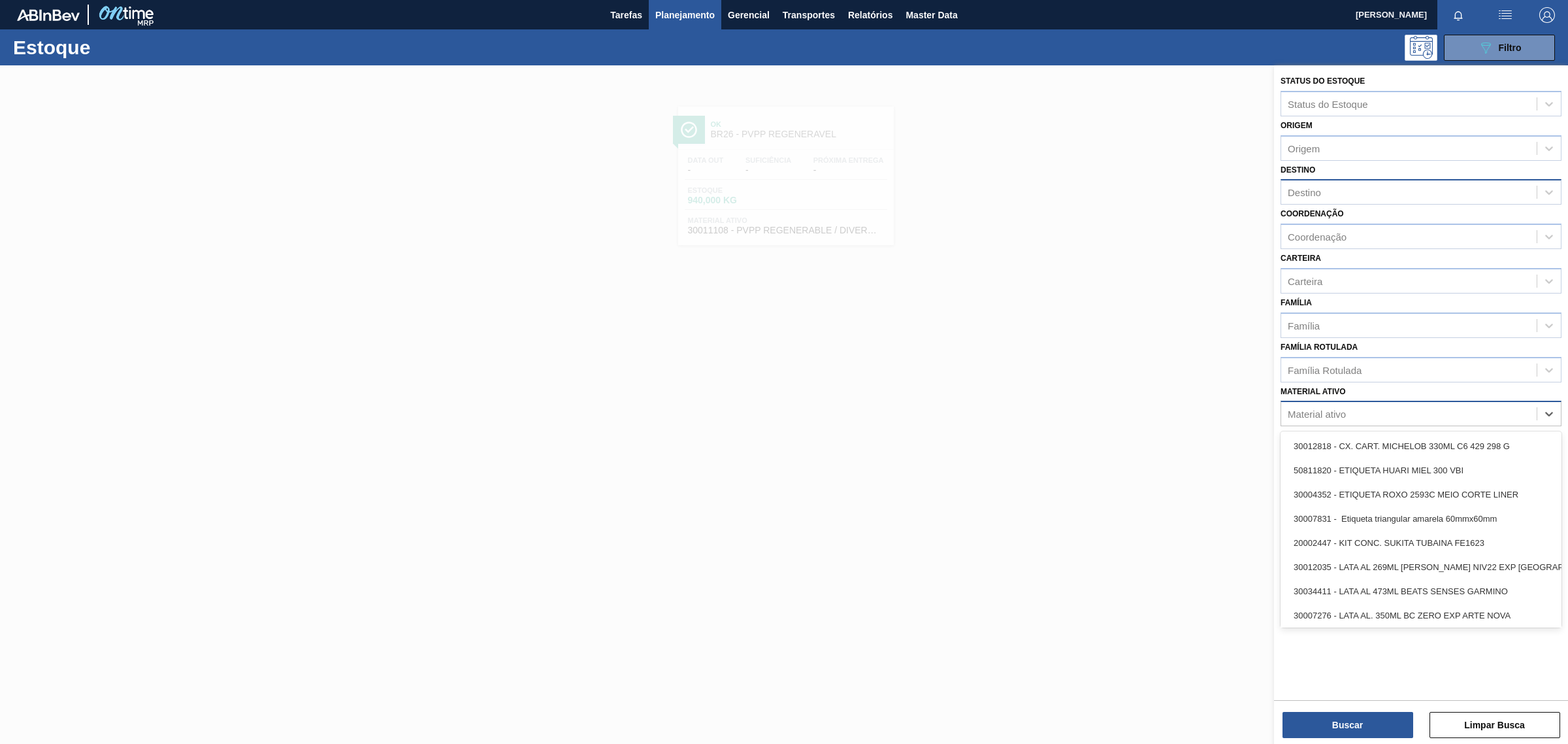
click at [1498, 416] on div "Material ativo" at bounding box center [1409, 414] width 255 height 19
click at [1516, 389] on div "Material ativo option 30011108 - PVPP REGENERABLE / DIVERGAN RS, deselected. op…" at bounding box center [1422, 404] width 281 height 44
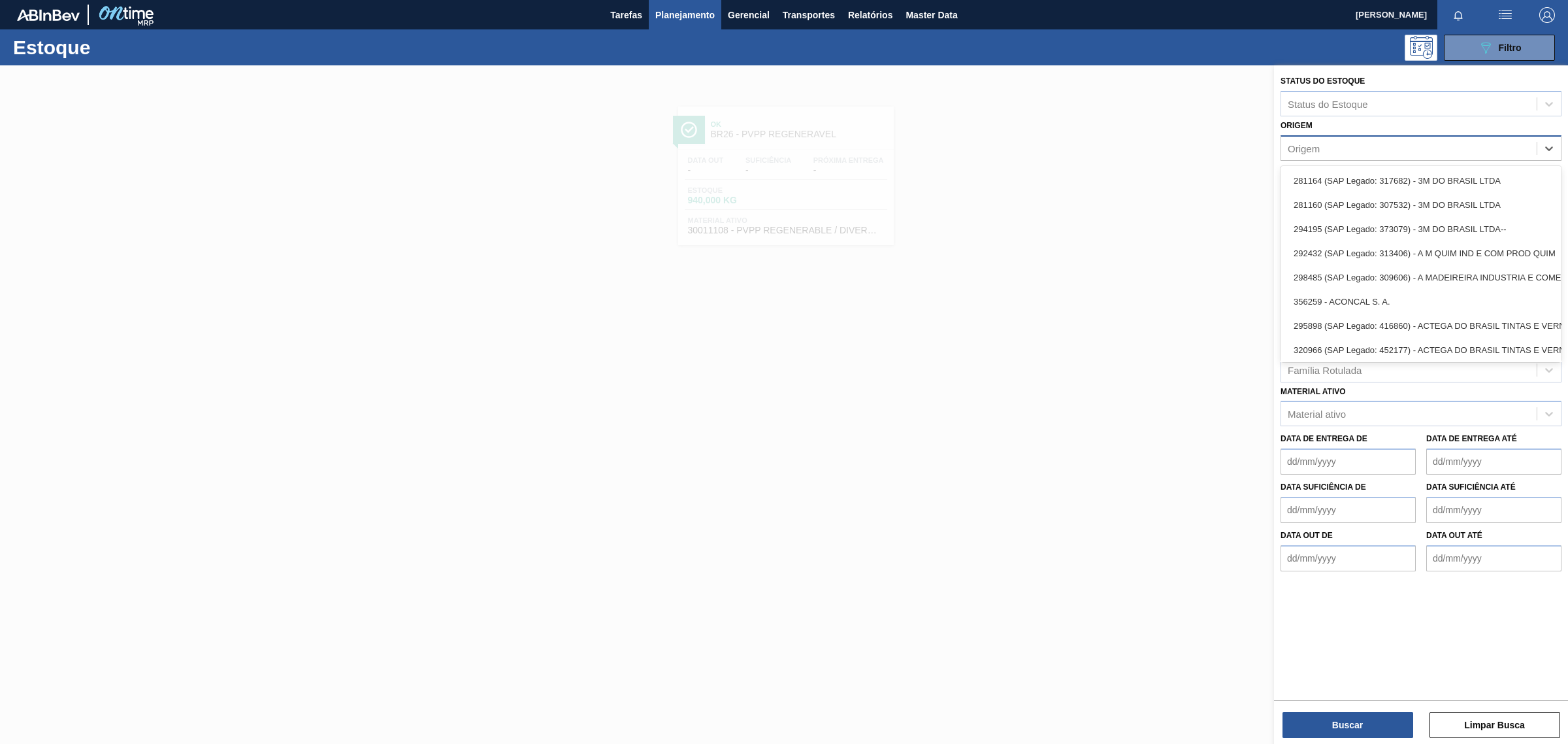
click at [1330, 136] on div "Origem" at bounding box center [1422, 148] width 281 height 25
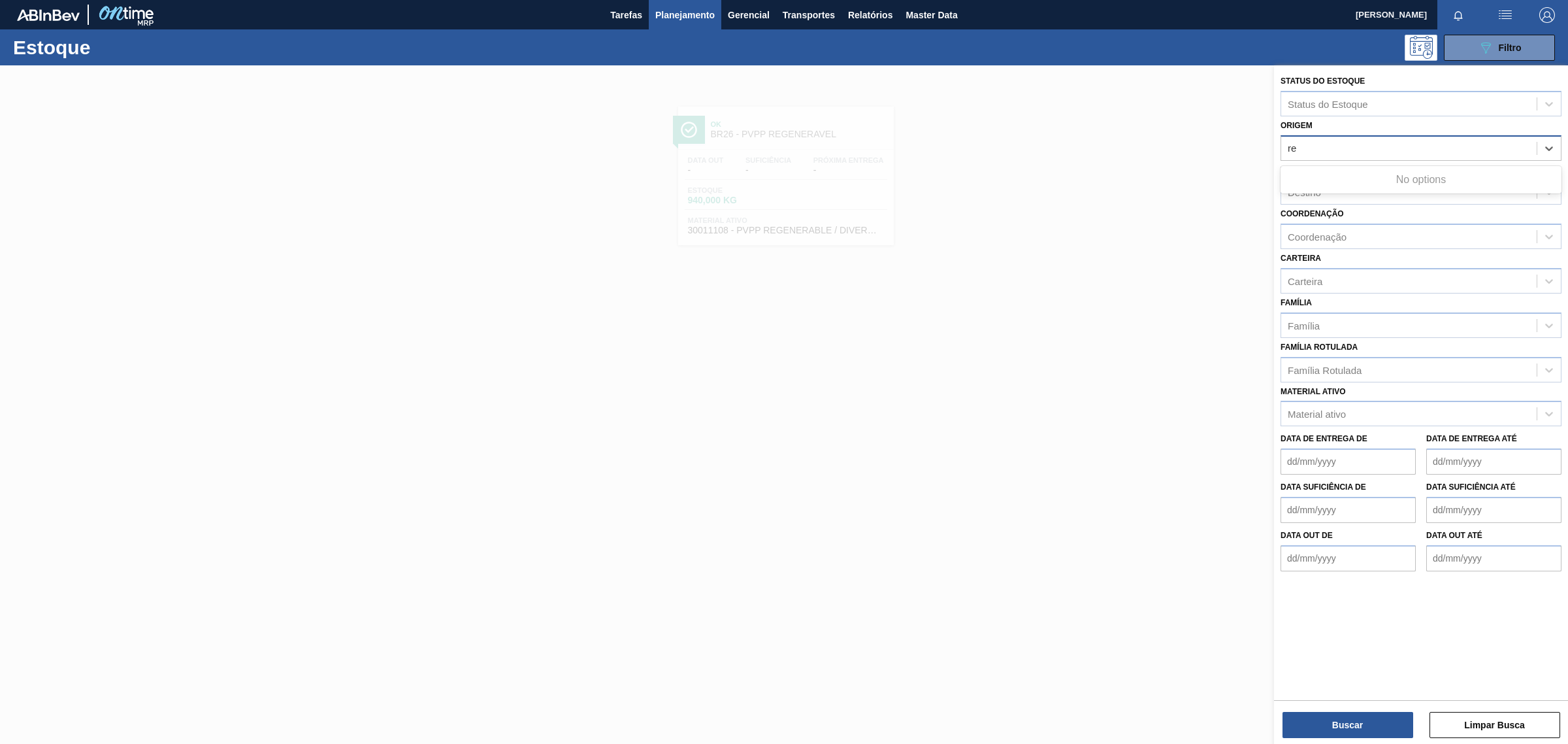
type input "r"
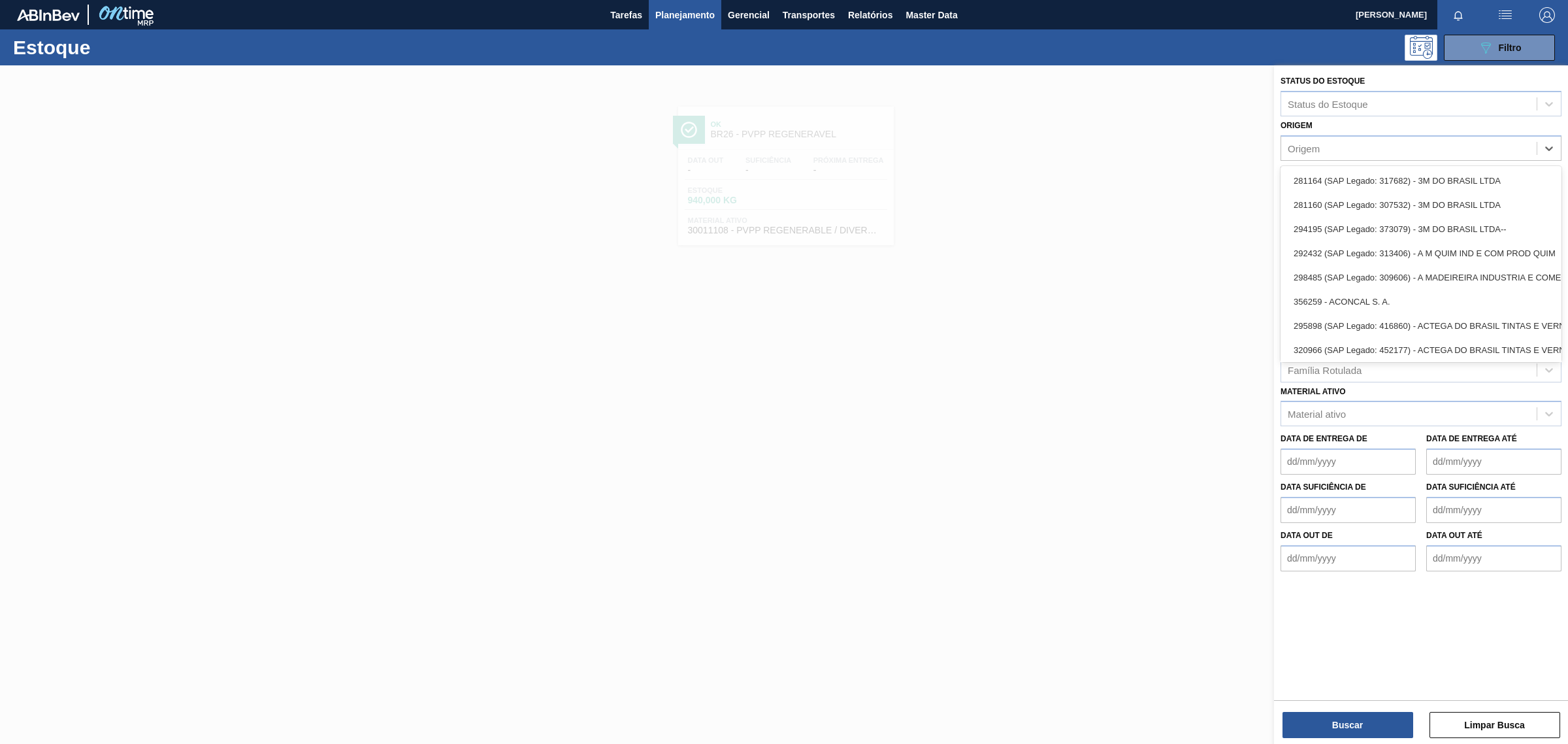
click at [1347, 123] on div "Origem option , deselected. option 281164 (SAP Legado: 317682) - 3M DO BRASIL L…" at bounding box center [1422, 138] width 281 height 44
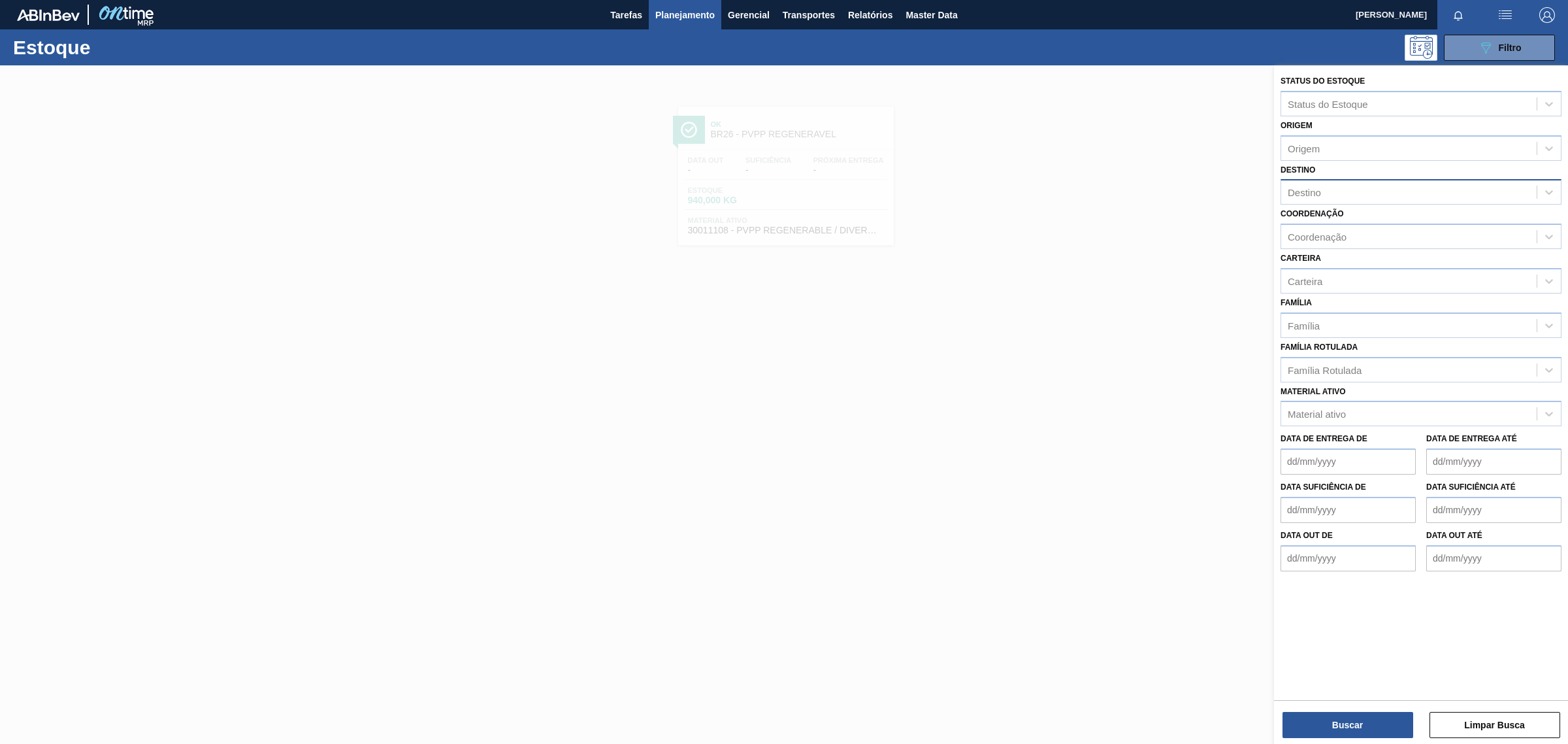
click at [938, 85] on div at bounding box center [784, 437] width 1568 height 744
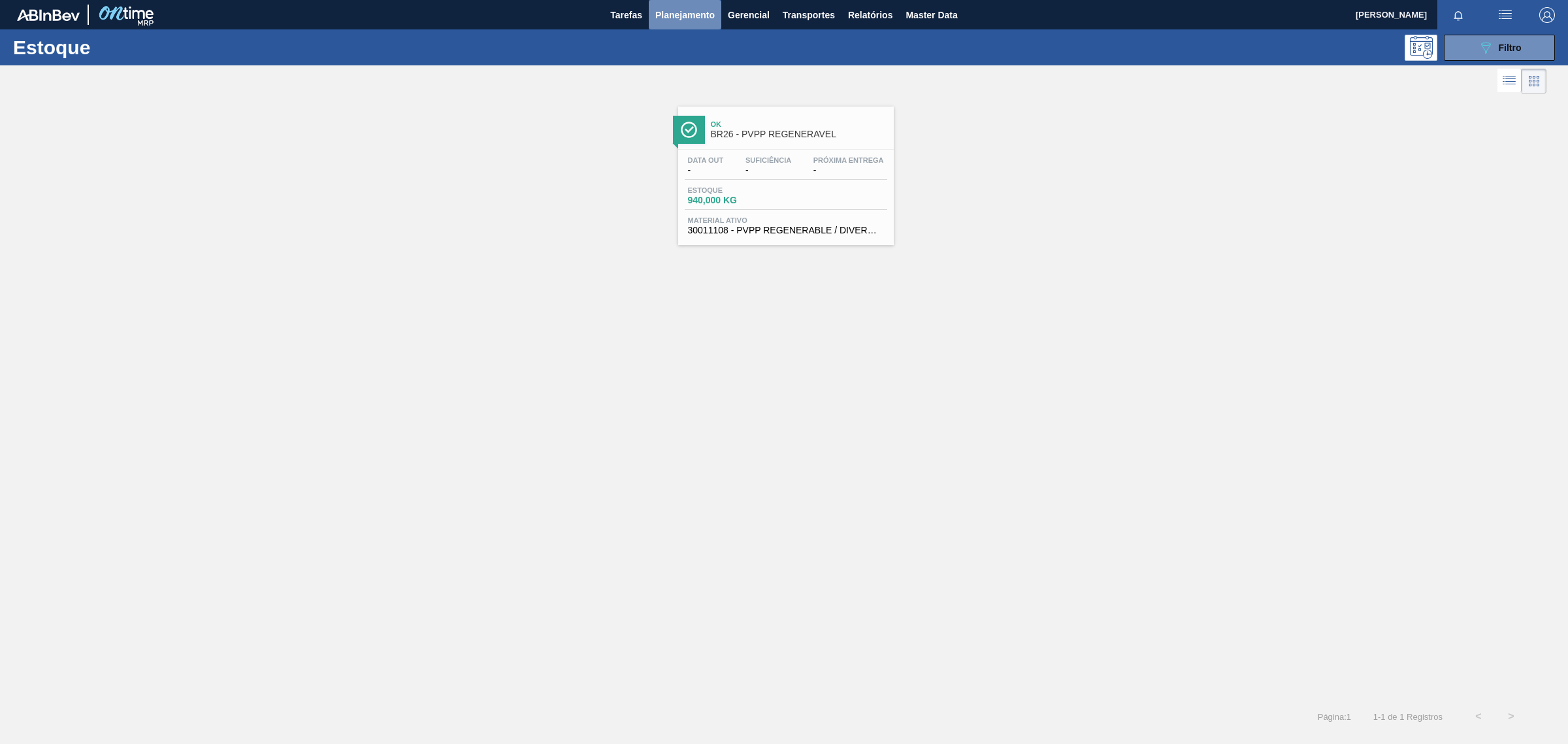
click at [694, 20] on span "Planejamento" at bounding box center [685, 15] width 59 height 16
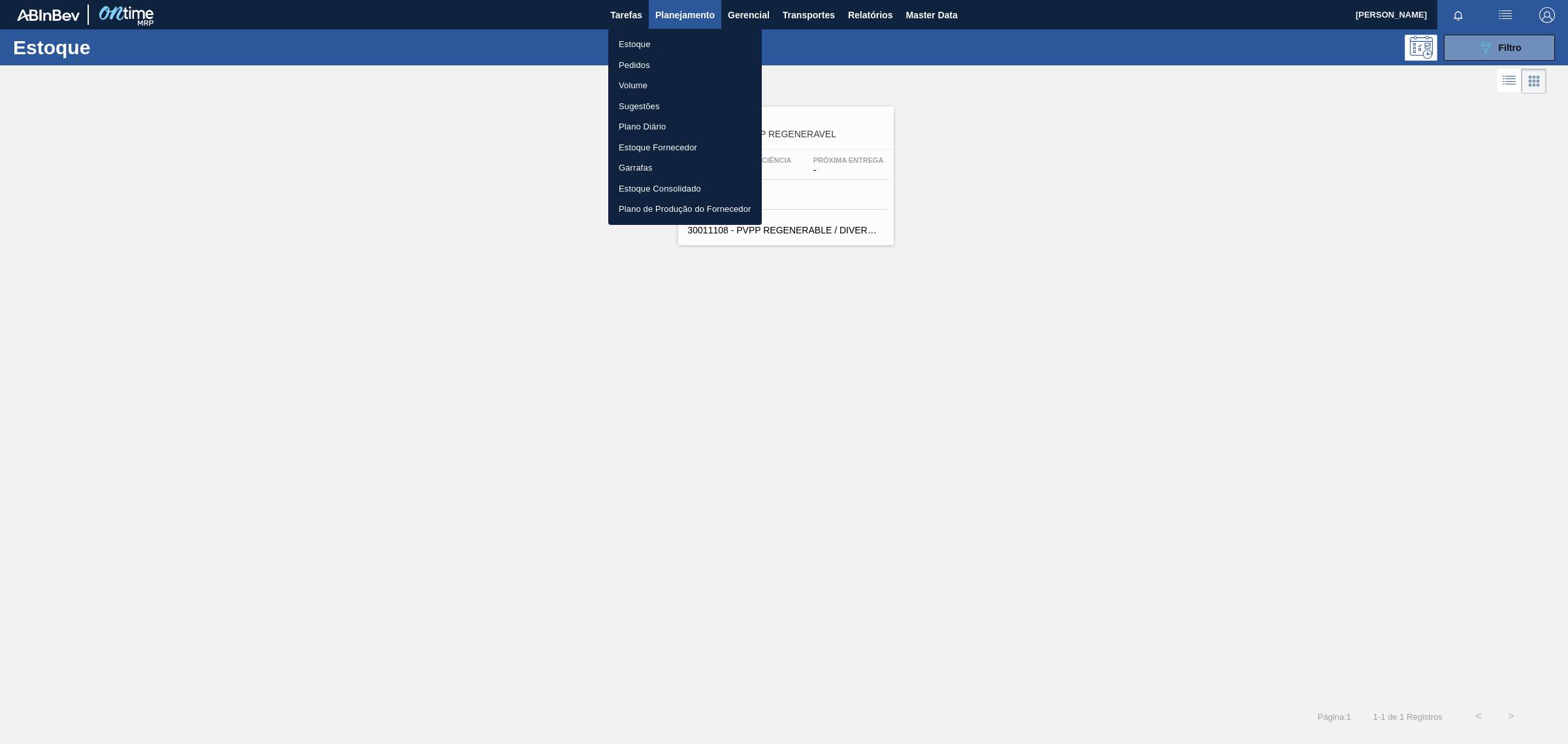
click at [647, 63] on li "Pedidos" at bounding box center [685, 65] width 154 height 21
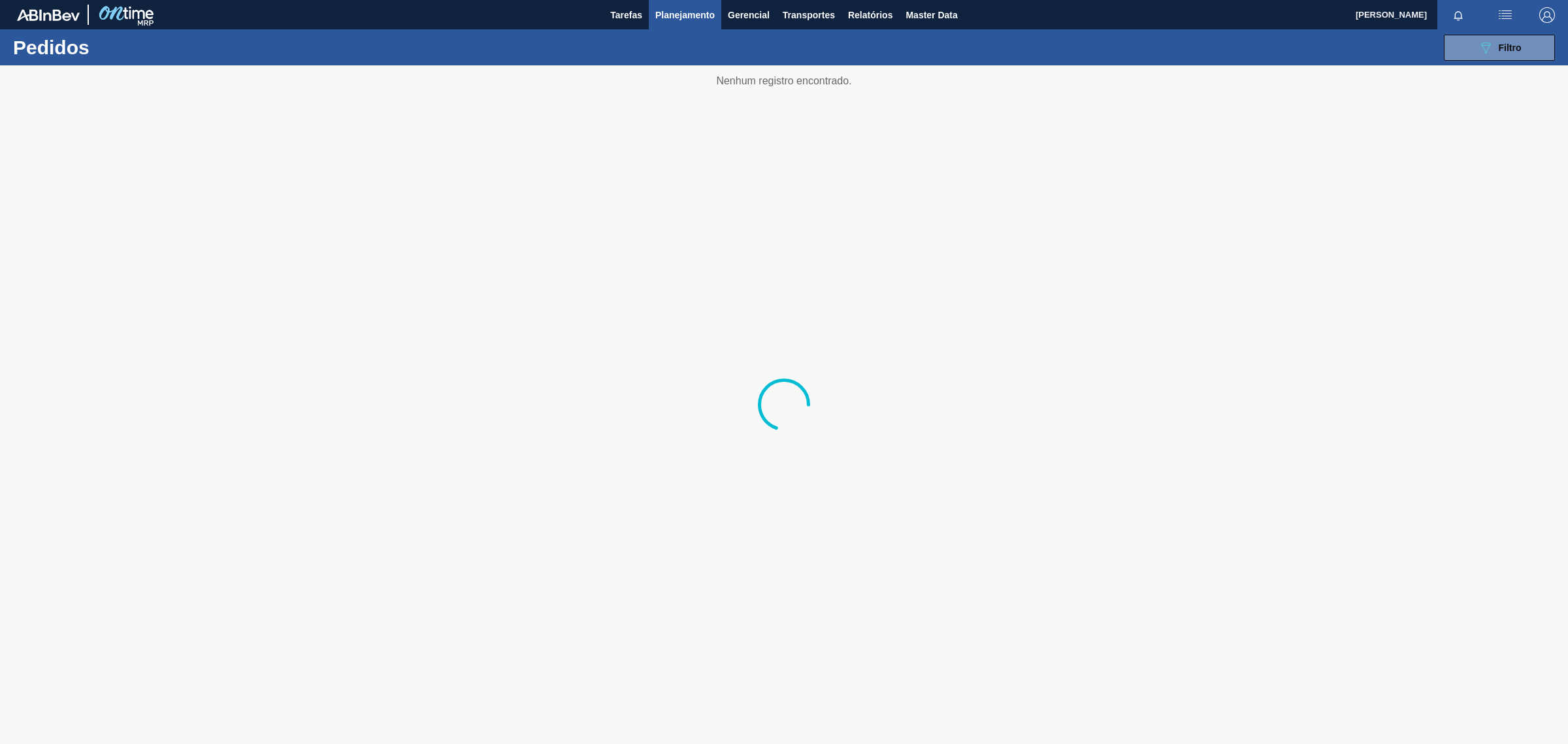
click at [1511, 61] on div "089F7B8B-B2A5-4AFE-B5C0-19BA573D28AC Filtro Código Pedido Portal × 1989716 × 19…" at bounding box center [889, 48] width 1347 height 39
click at [1521, 46] on span "Filtro" at bounding box center [1511, 48] width 23 height 10
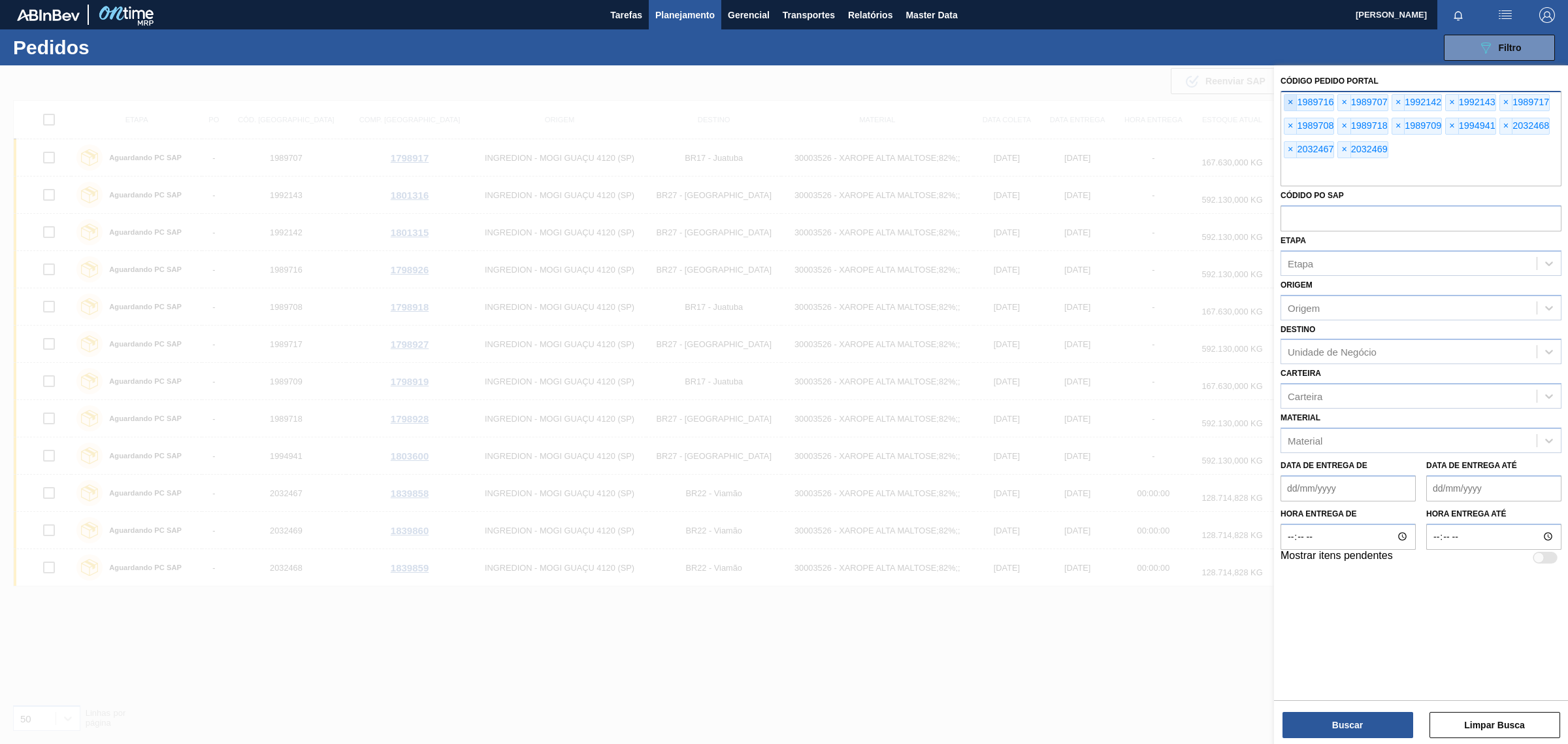
click at [1288, 102] on span "×" at bounding box center [1290, 103] width 12 height 16
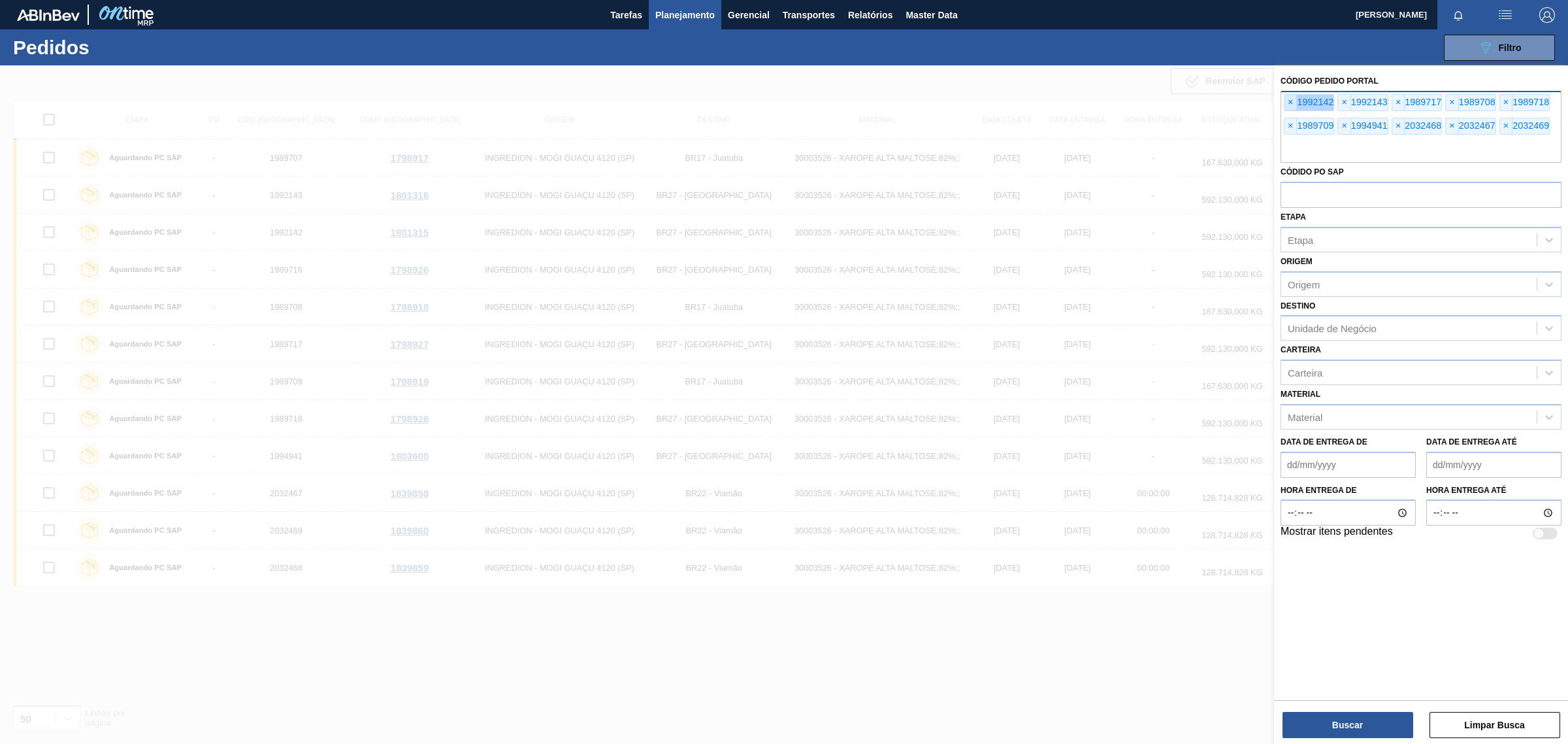
click at [1288, 102] on span "×" at bounding box center [1290, 103] width 12 height 16
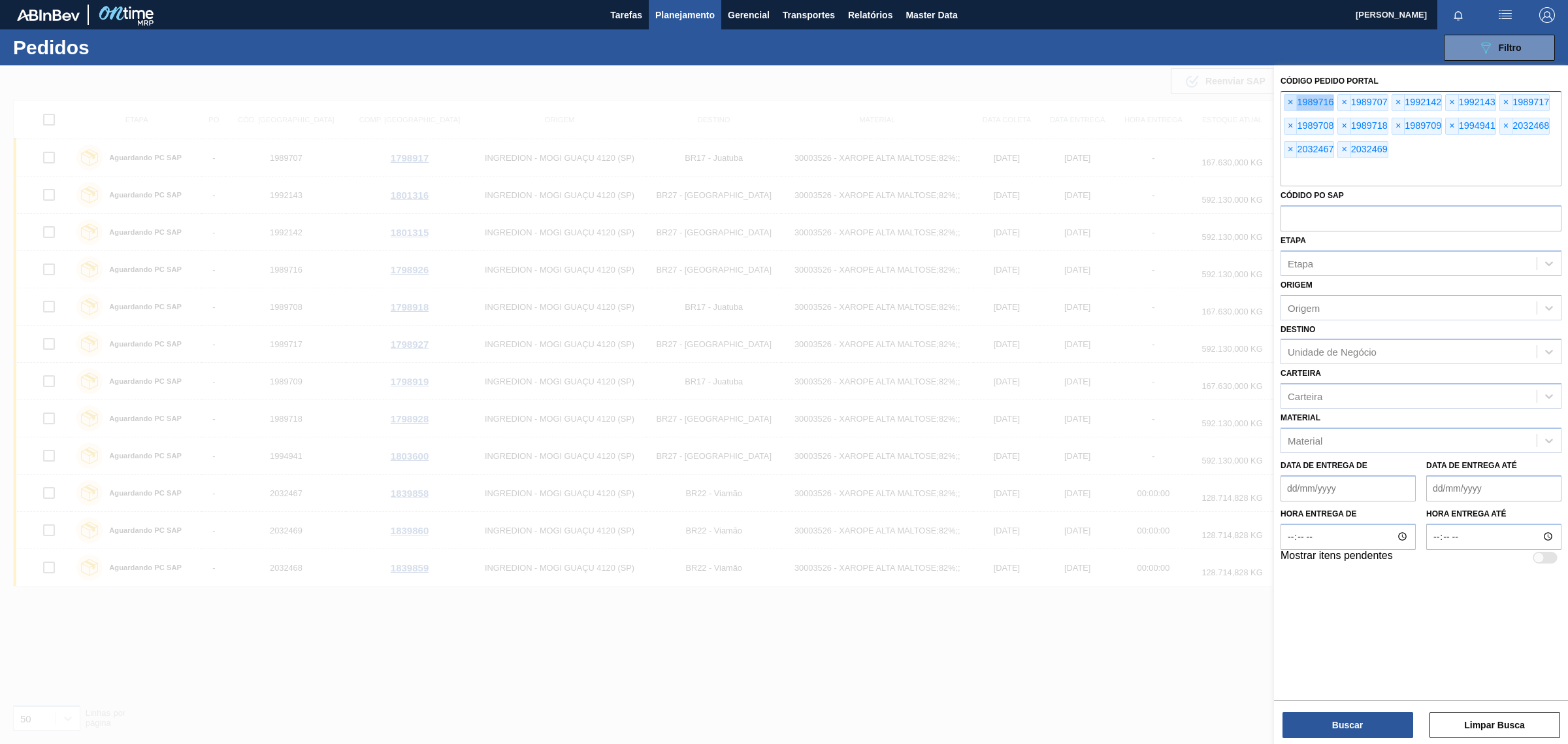
click at [1288, 102] on span "×" at bounding box center [1290, 103] width 12 height 16
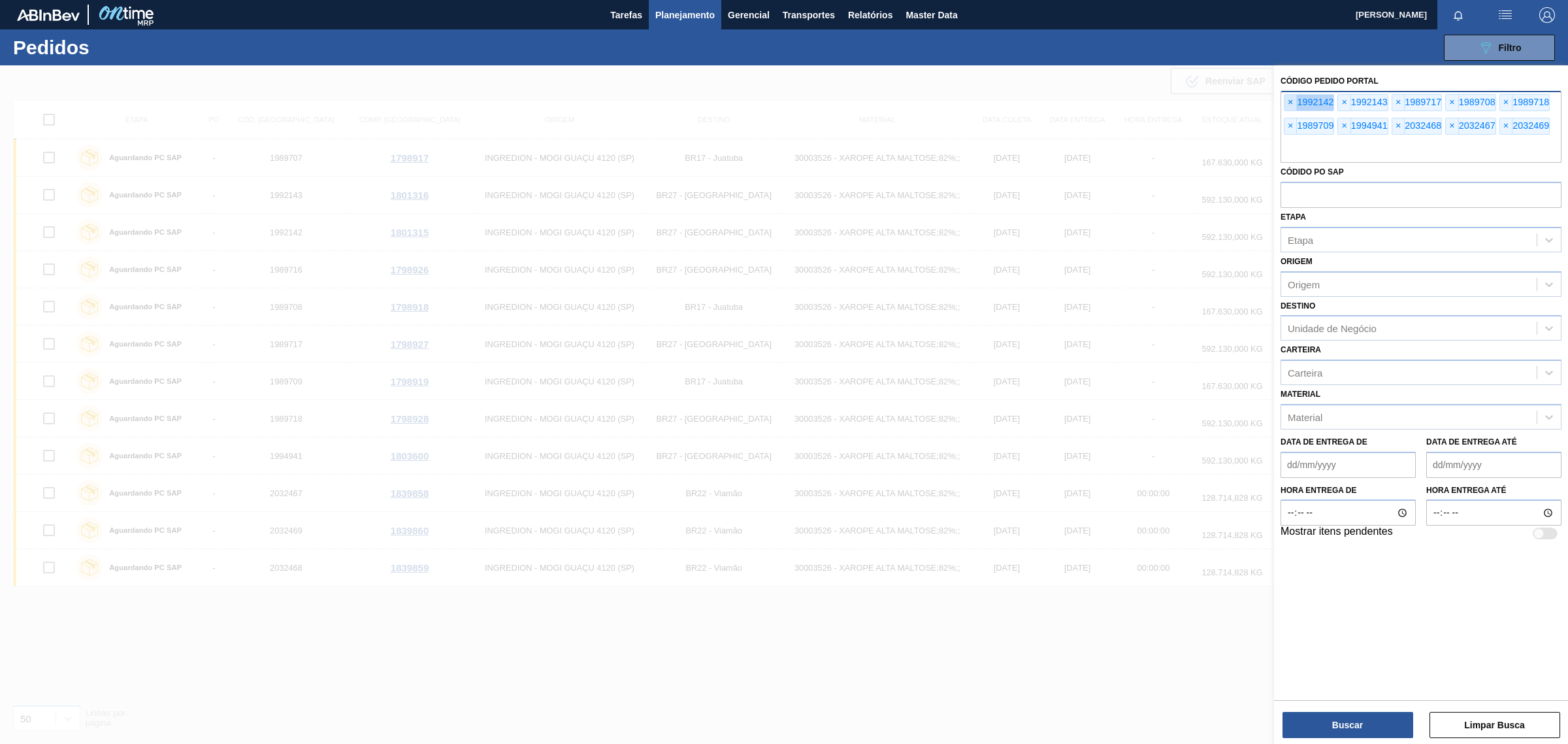
click at [1288, 102] on span "×" at bounding box center [1290, 103] width 12 height 16
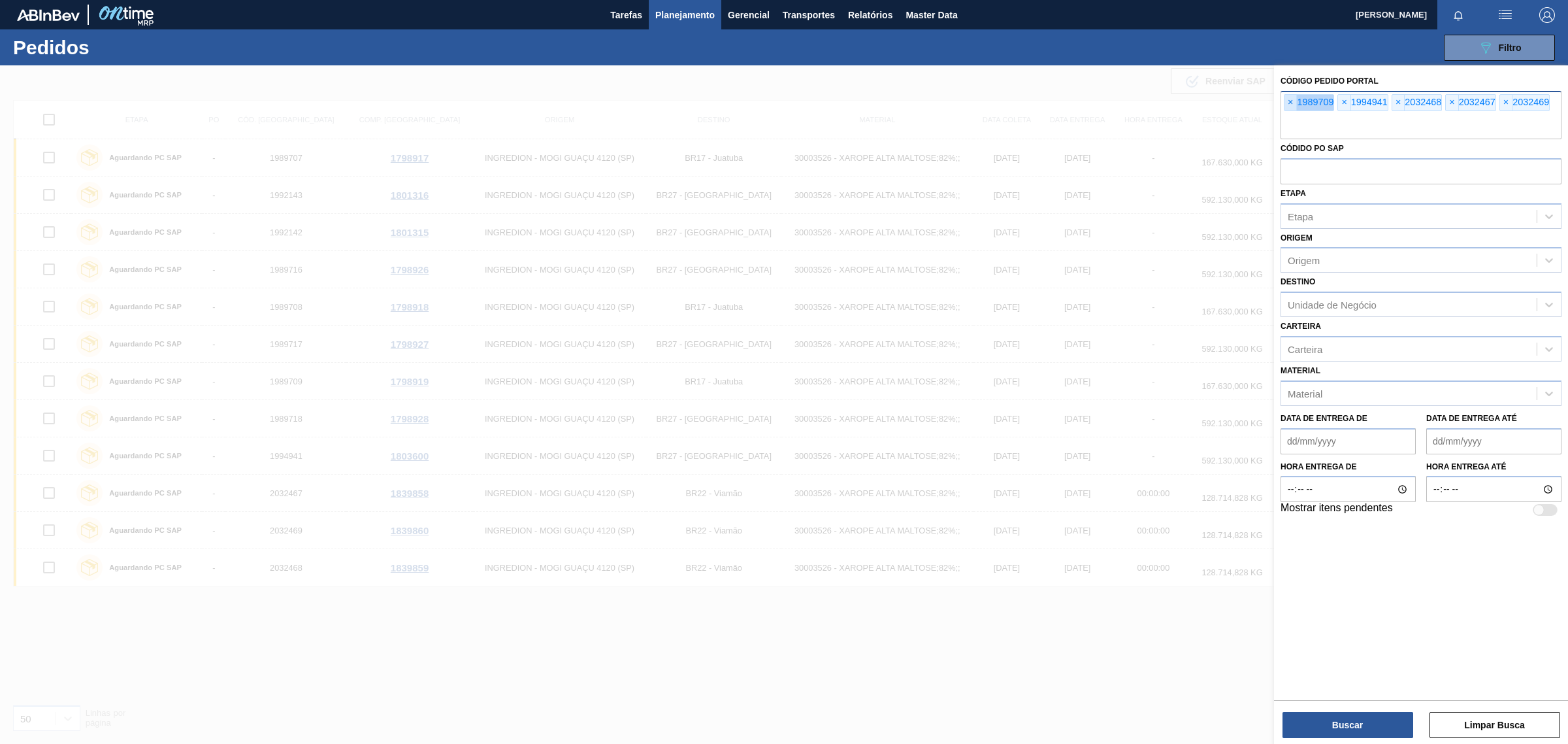
click at [1288, 102] on span "×" at bounding box center [1290, 103] width 12 height 16
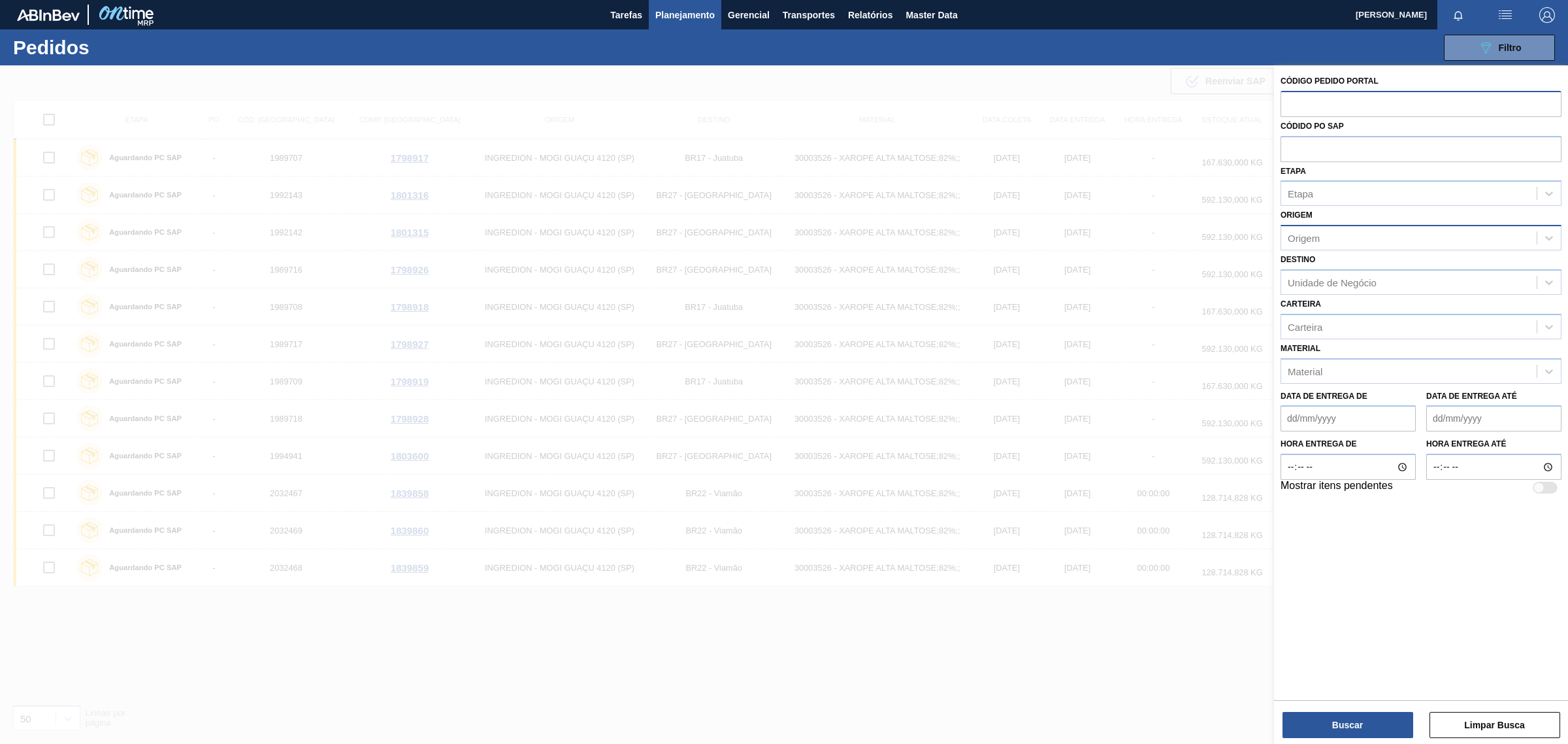
click at [1322, 239] on div "Origem" at bounding box center [1409, 239] width 255 height 19
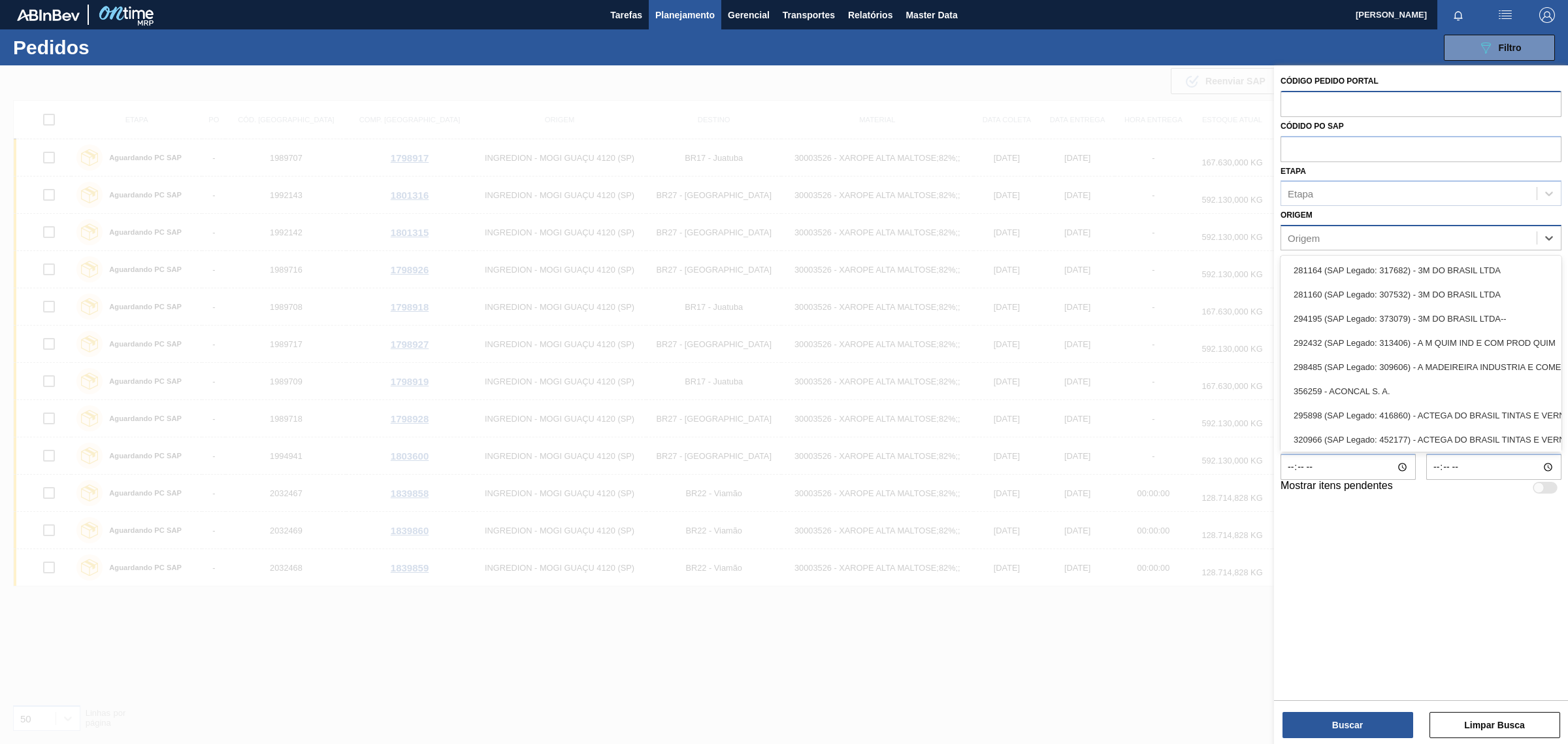
type input "p"
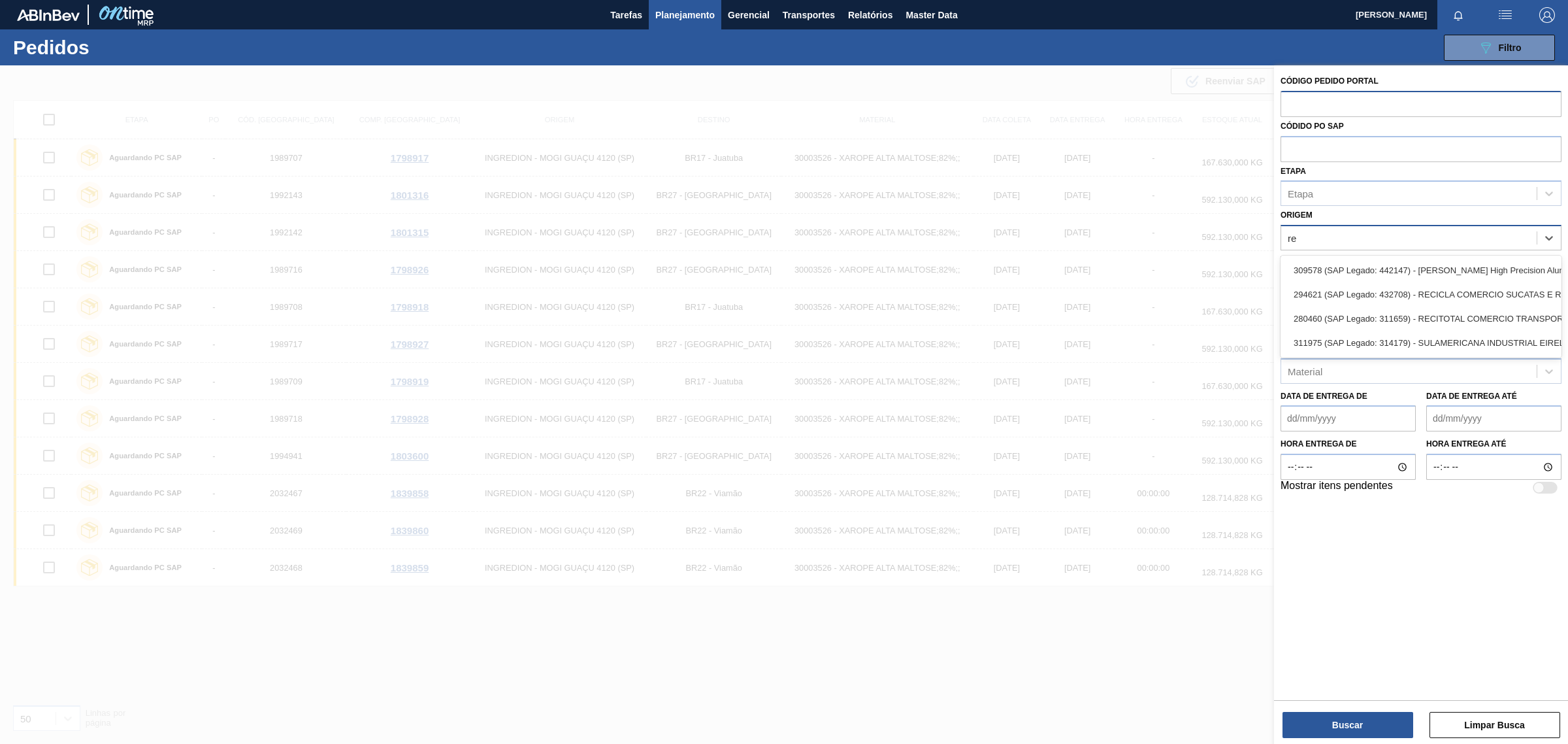
type input "r"
type input "324"
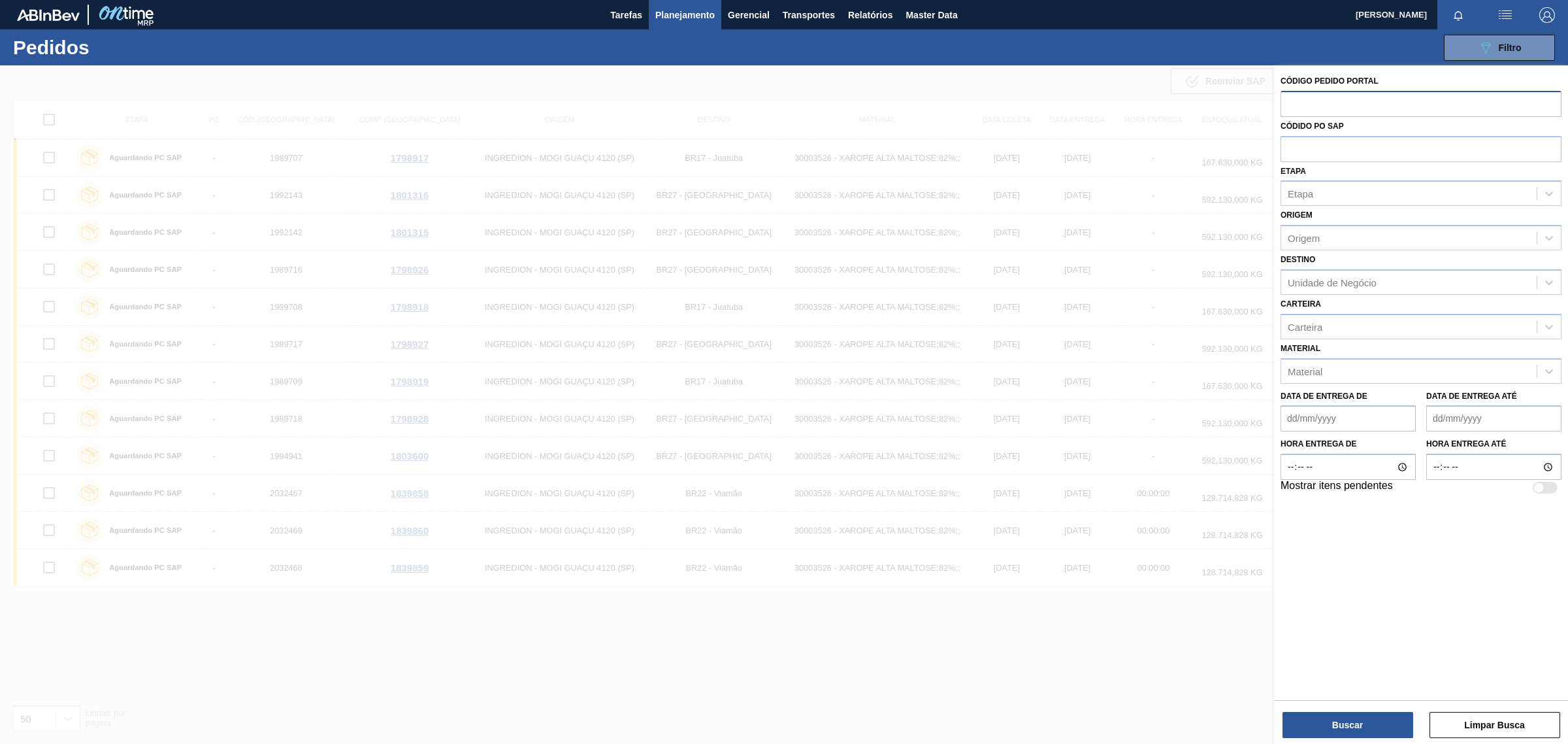
click at [1361, 622] on div "Código Pedido Portal Códido PO SAP Etapa Etapa Origem Origem Destino Unidade de…" at bounding box center [1422, 381] width 294 height 632
click at [1364, 621] on div "Código Pedido Portal Códido PO SAP Etapa Etapa Origem Origem Destino Unidade de…" at bounding box center [1422, 381] width 294 height 632
click at [1237, 655] on div at bounding box center [784, 437] width 1568 height 744
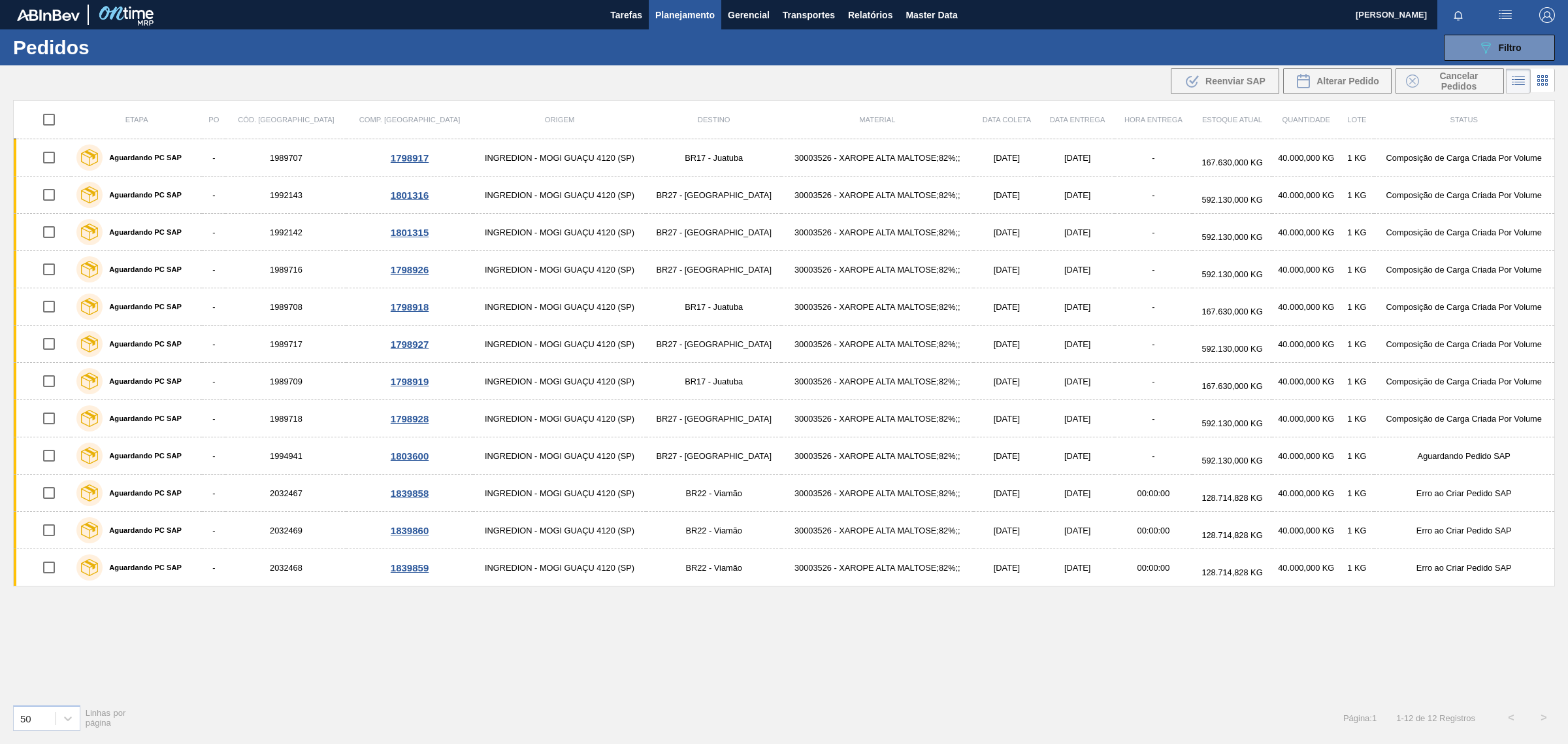
click at [694, 17] on span "Planejamento" at bounding box center [685, 15] width 59 height 16
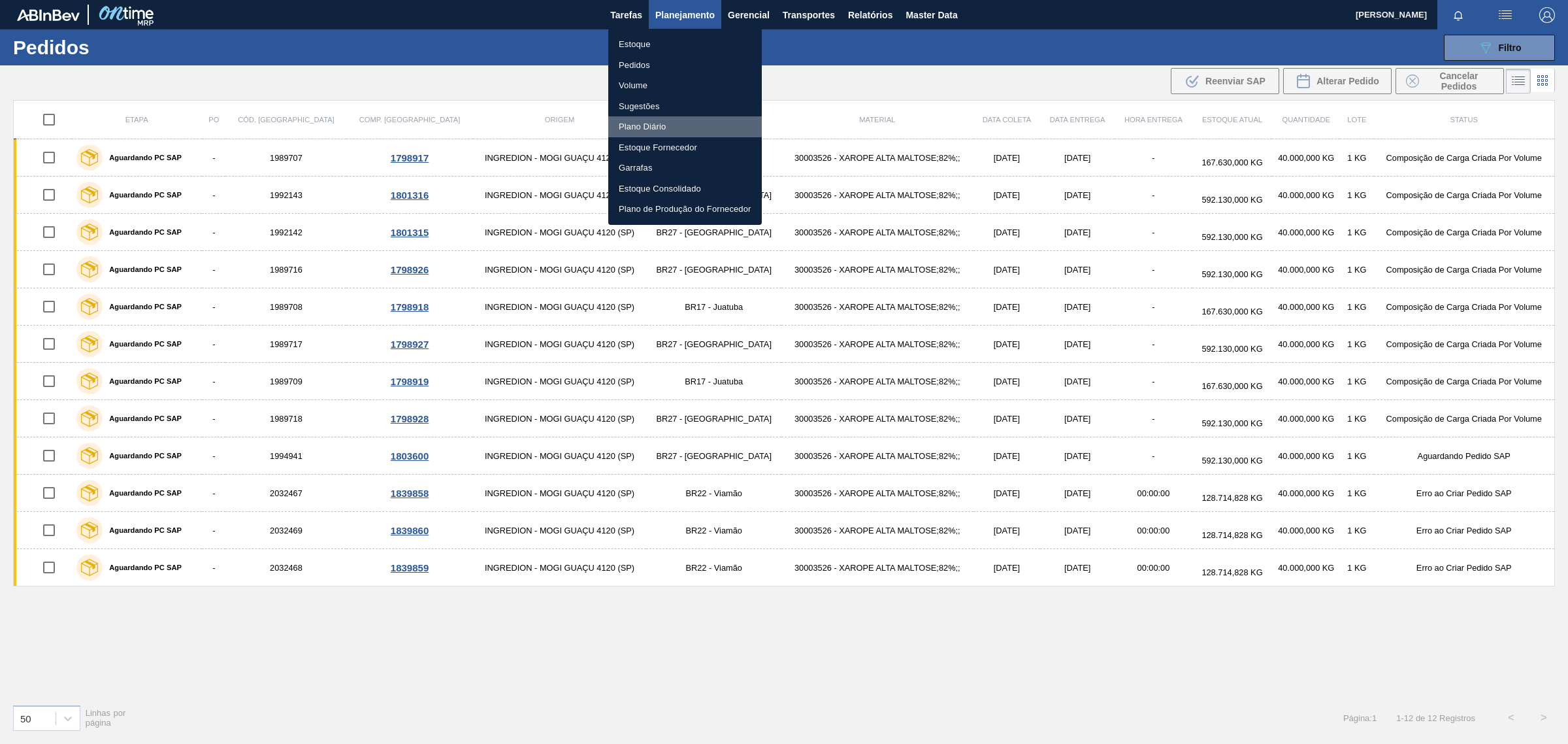
click at [651, 123] on li "Plano Diário" at bounding box center [685, 126] width 154 height 21
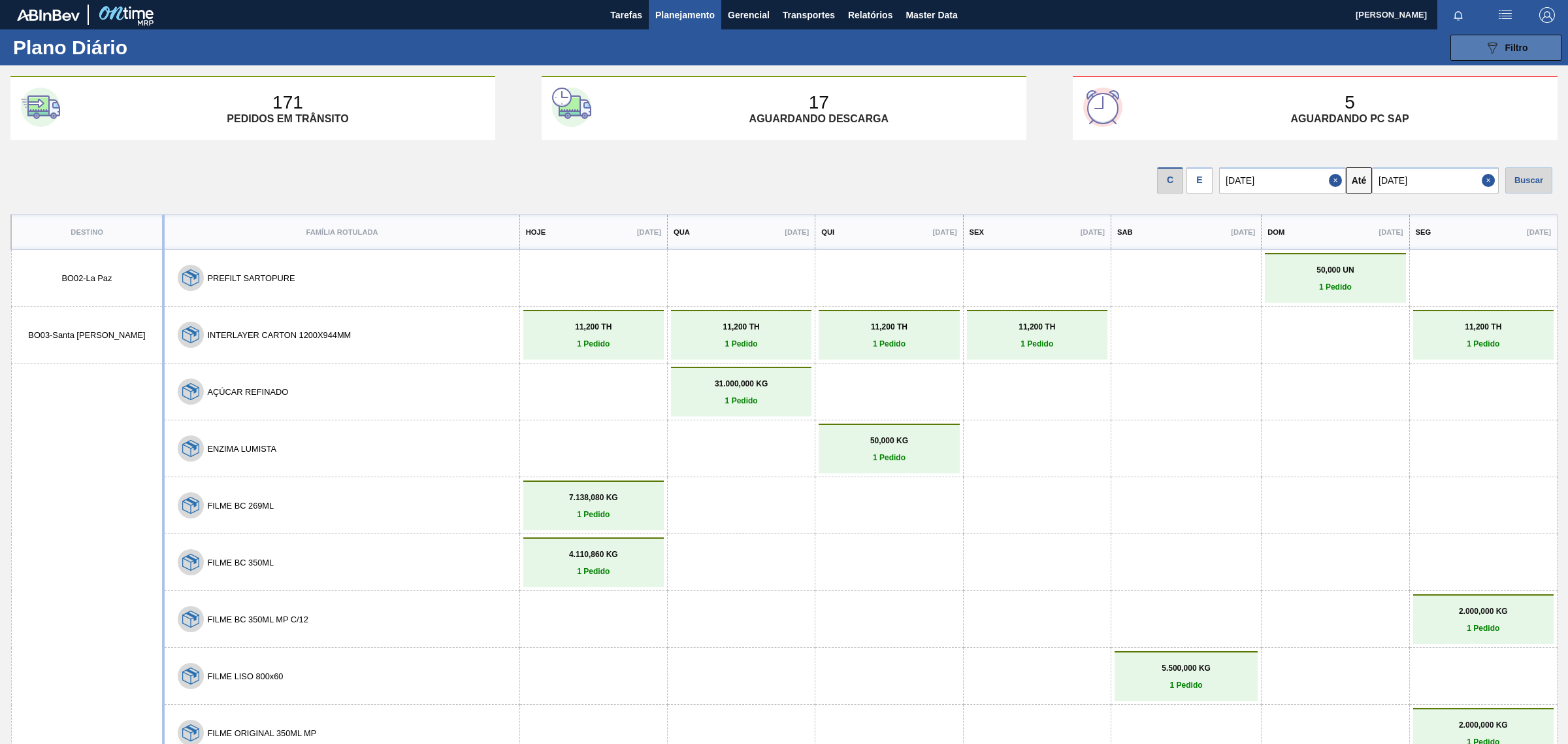
click at [1543, 49] on button "089F7B8B-B2A5-4AFE-B5C0-19BA573D28AC Filtro" at bounding box center [1506, 48] width 111 height 26
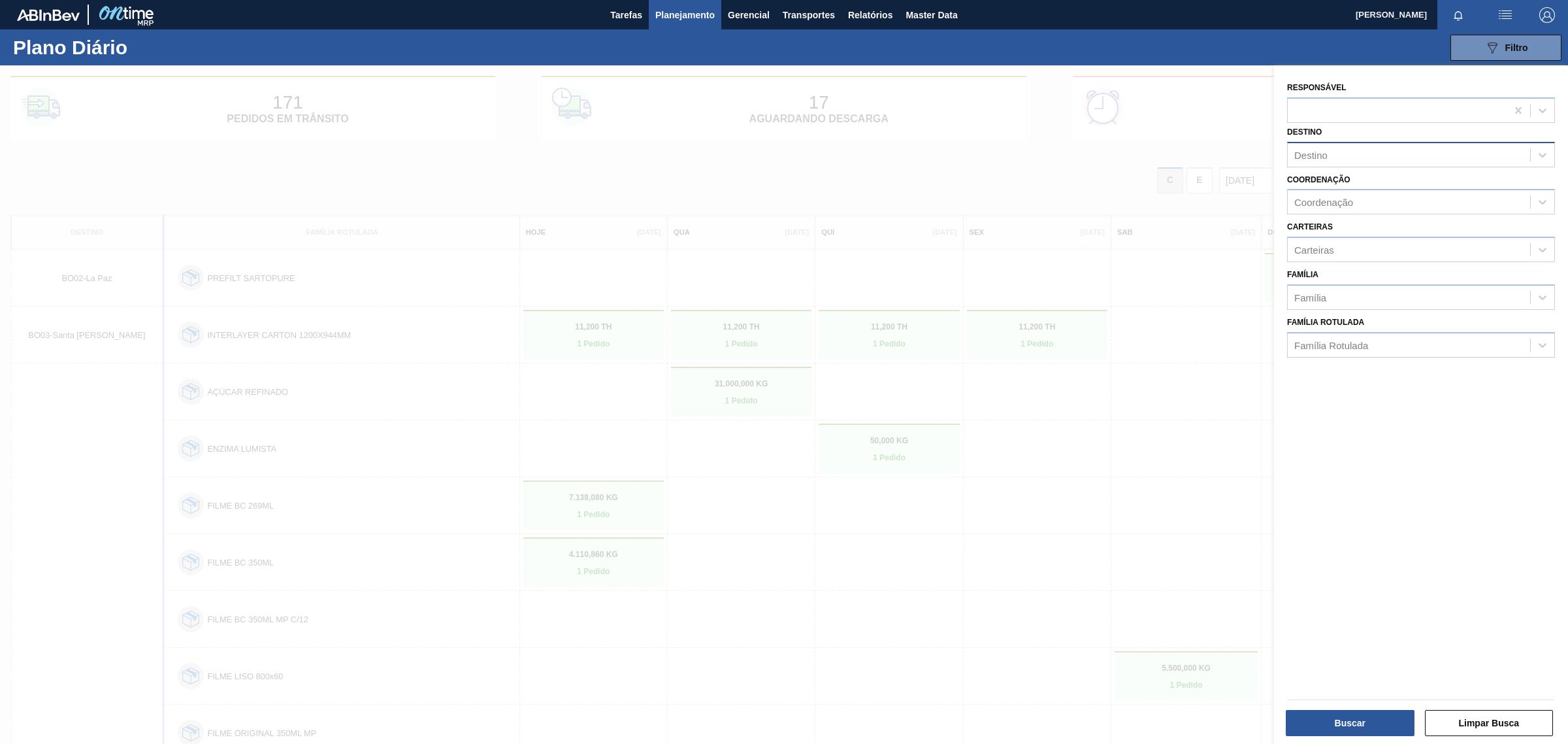
click at [1372, 151] on div "Destino" at bounding box center [1409, 154] width 242 height 19
click at [688, 13] on span "Planejamento" at bounding box center [685, 15] width 59 height 16
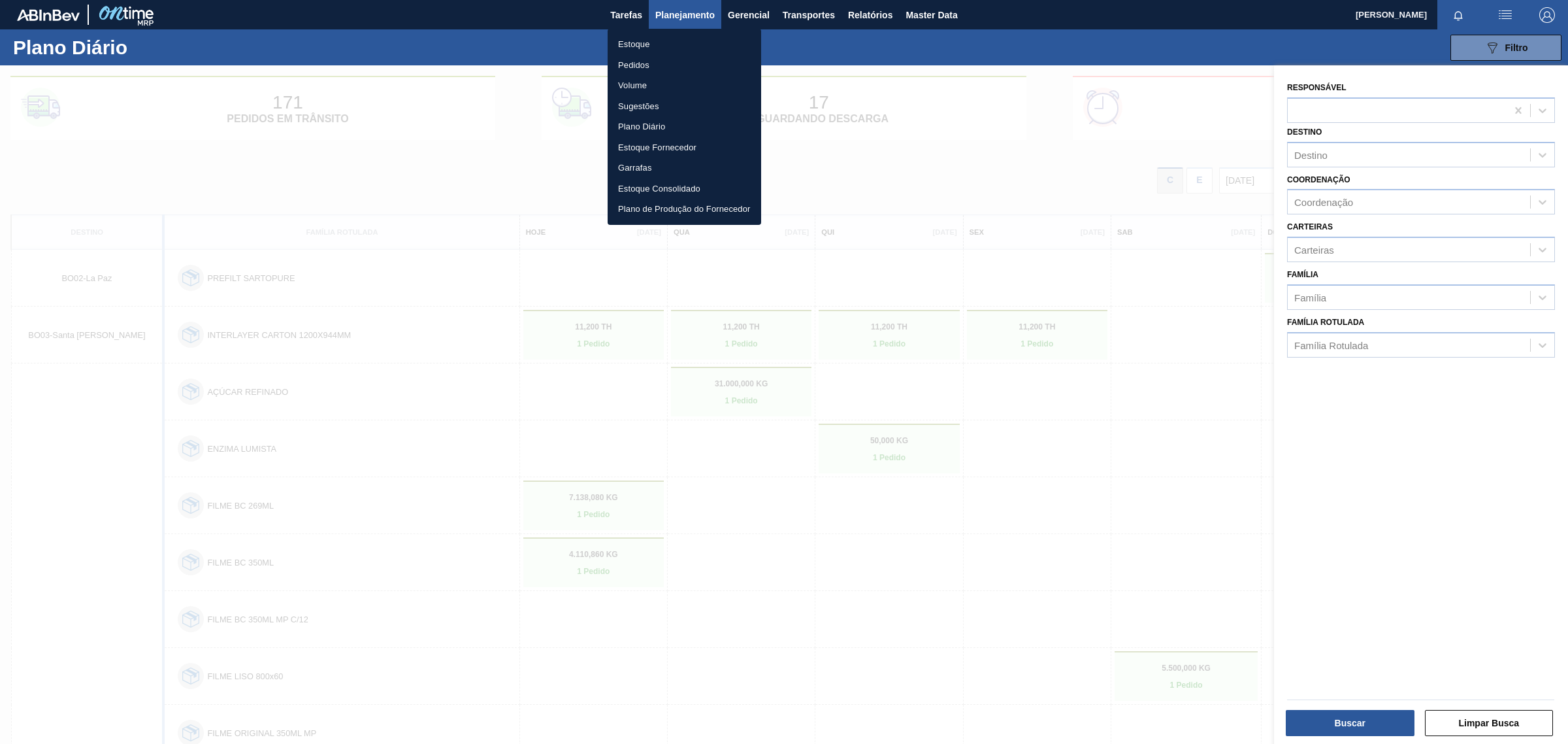
click at [639, 63] on li "Pedidos" at bounding box center [684, 65] width 154 height 21
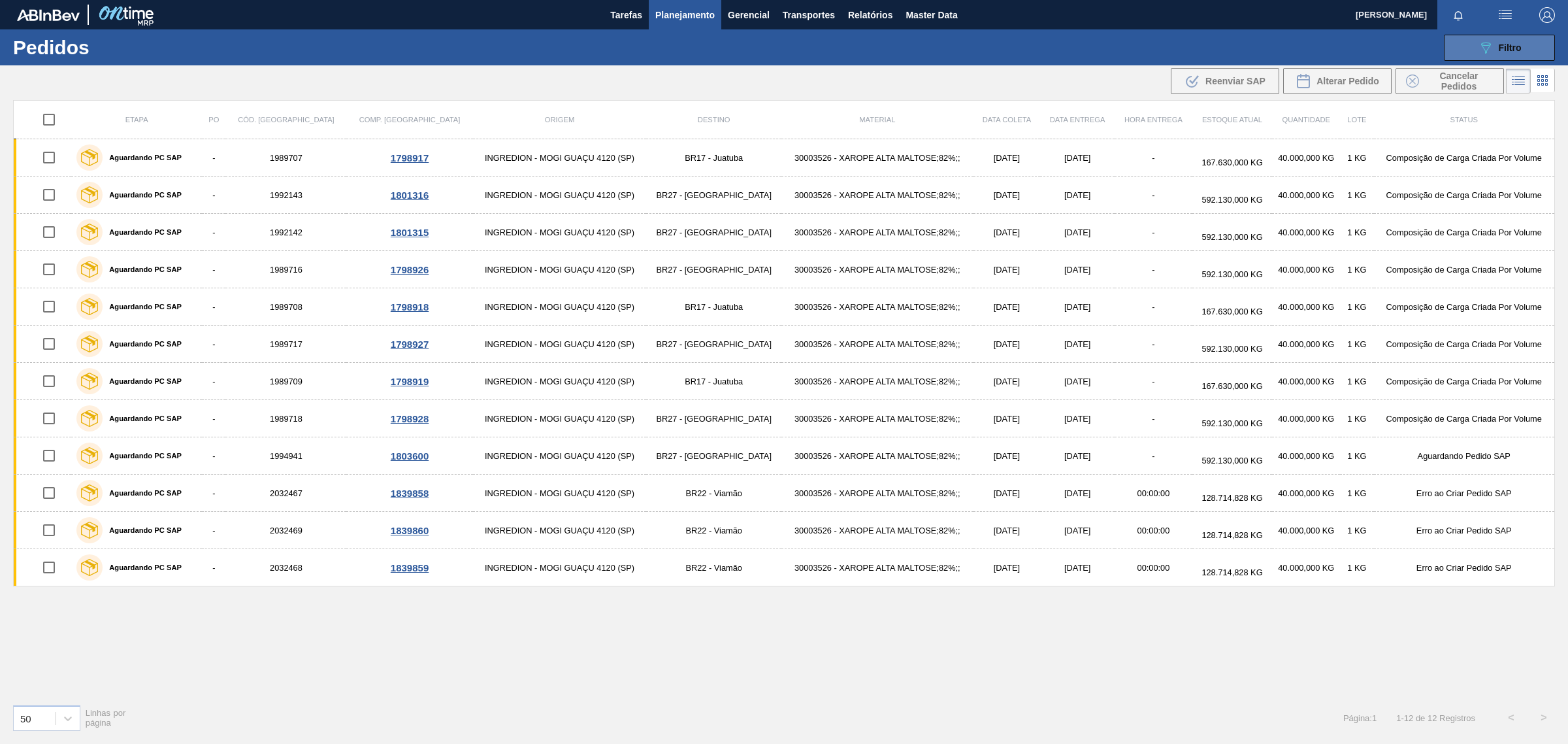
click at [1541, 43] on button "089F7B8B-B2A5-4AFE-B5C0-19BA573D28AC Filtro" at bounding box center [1499, 48] width 111 height 26
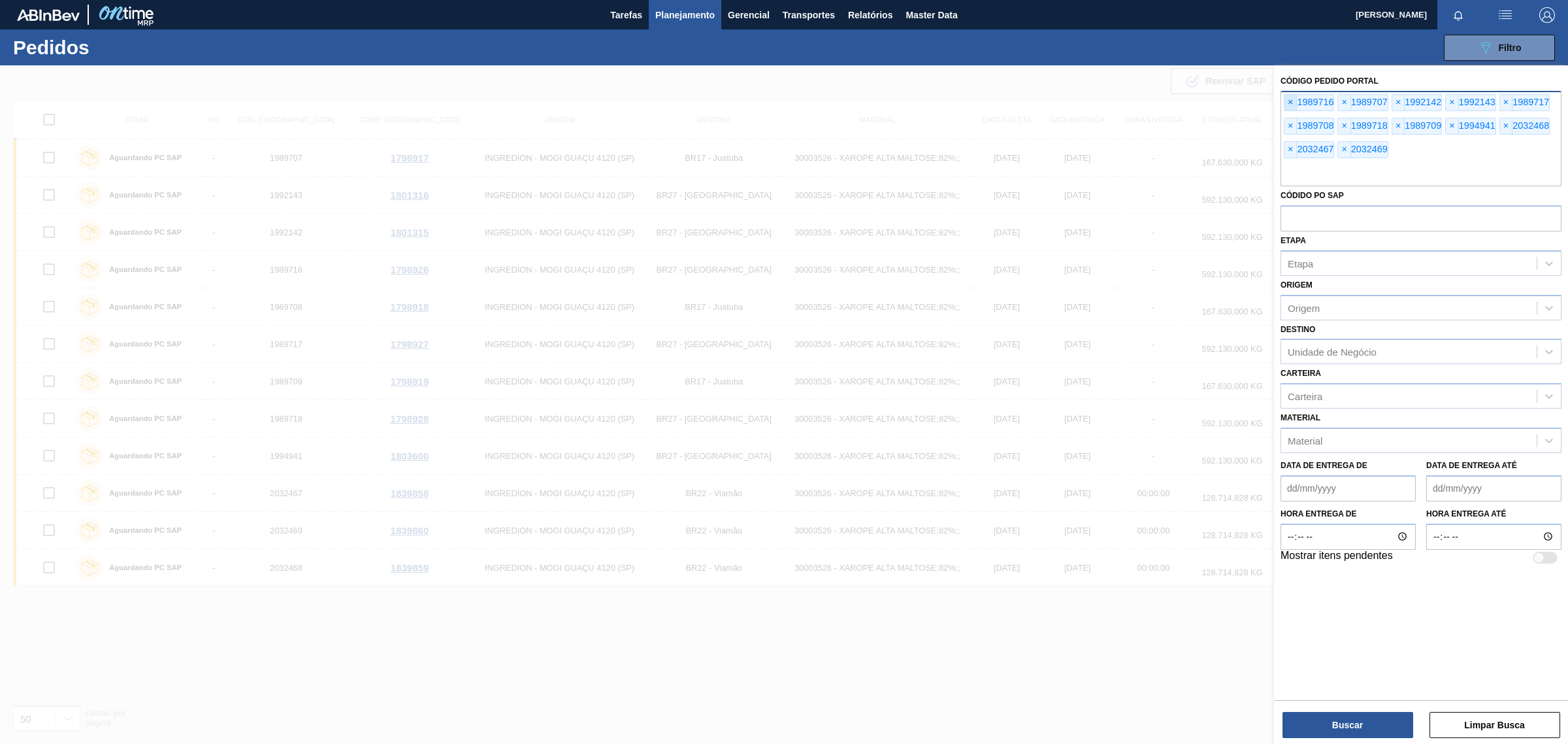
click at [1290, 102] on span "×" at bounding box center [1290, 103] width 12 height 16
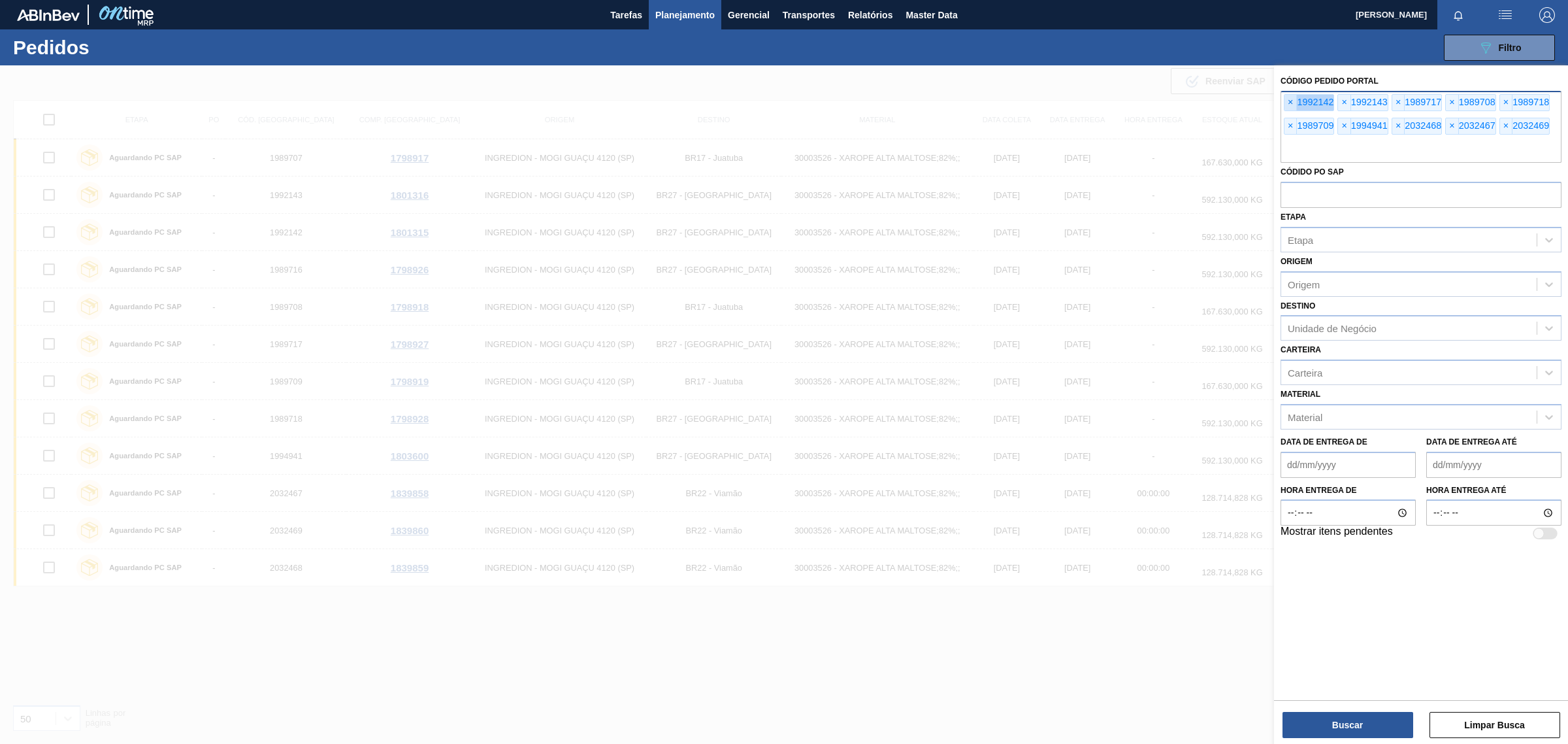
click at [1290, 102] on span "×" at bounding box center [1290, 103] width 12 height 16
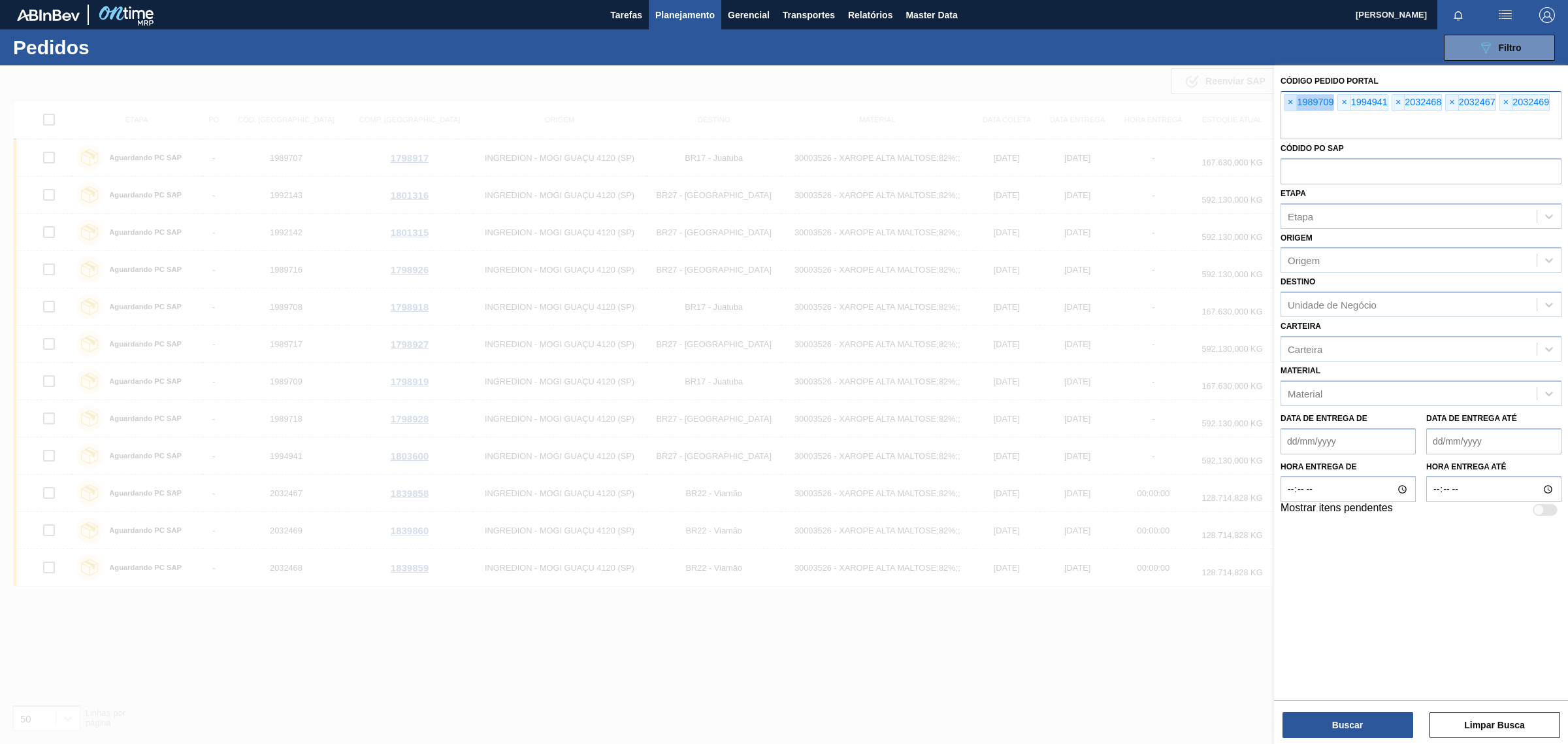
click at [1290, 102] on span "×" at bounding box center [1290, 103] width 12 height 16
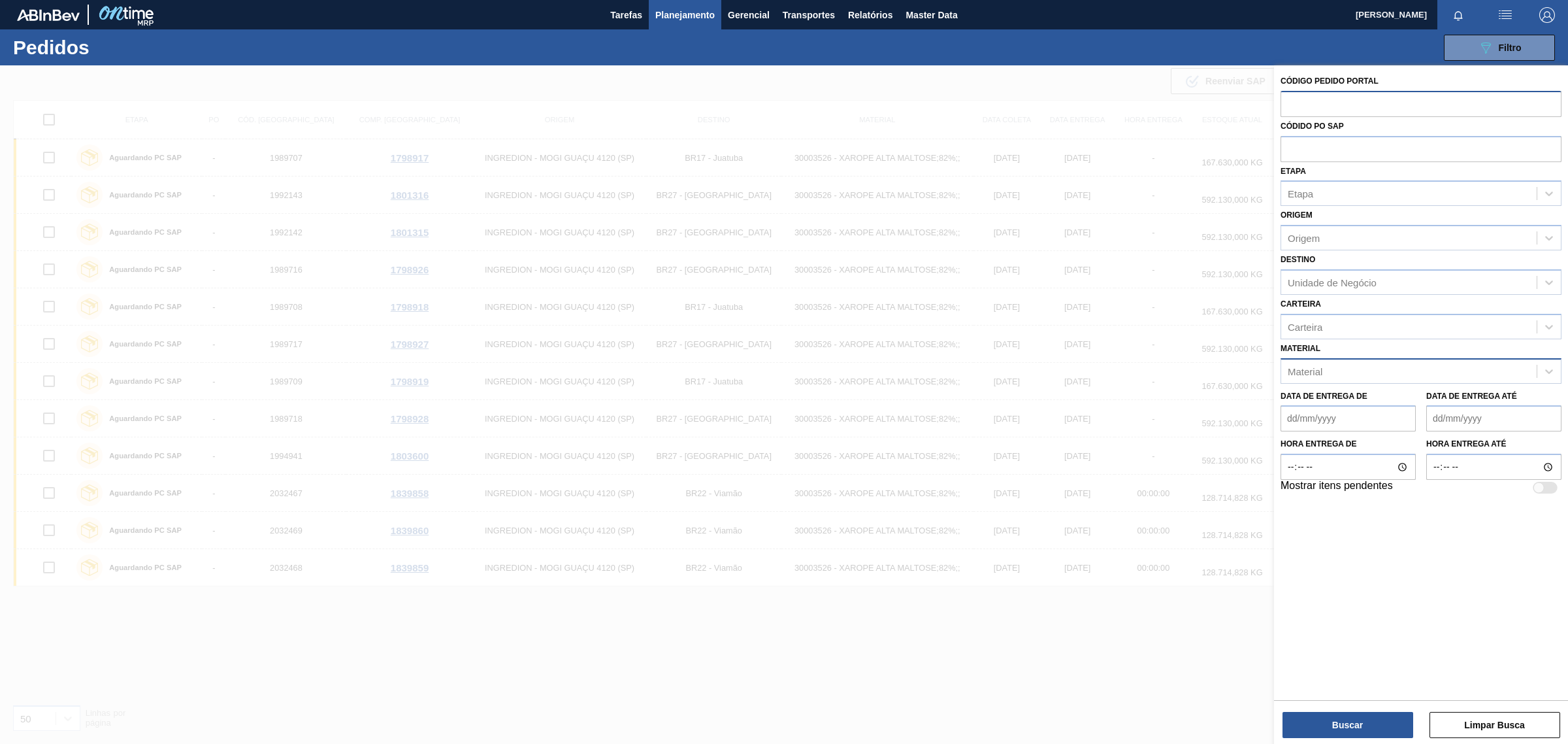
click at [1322, 362] on div "Material" at bounding box center [1409, 371] width 255 height 19
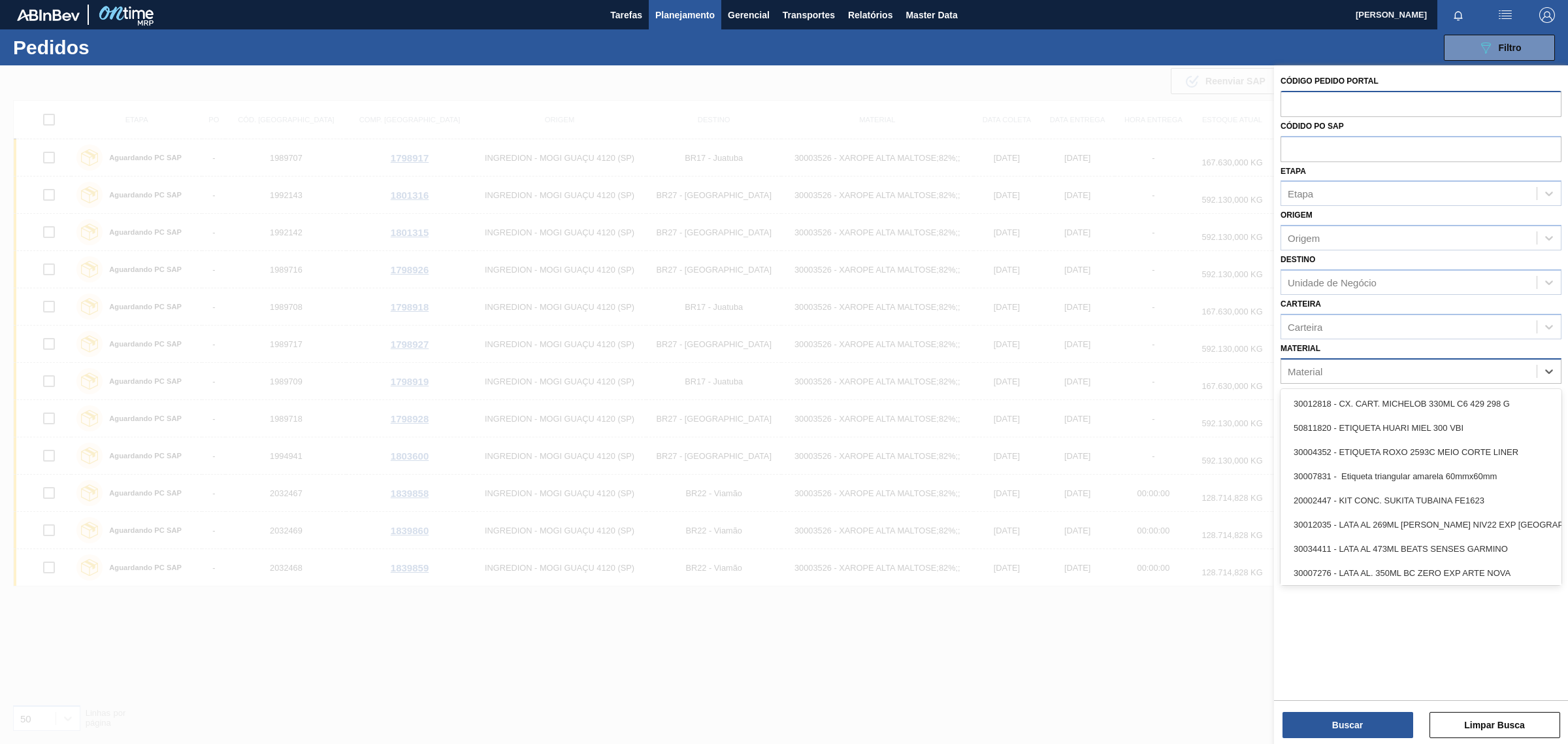
paste input "30000500"
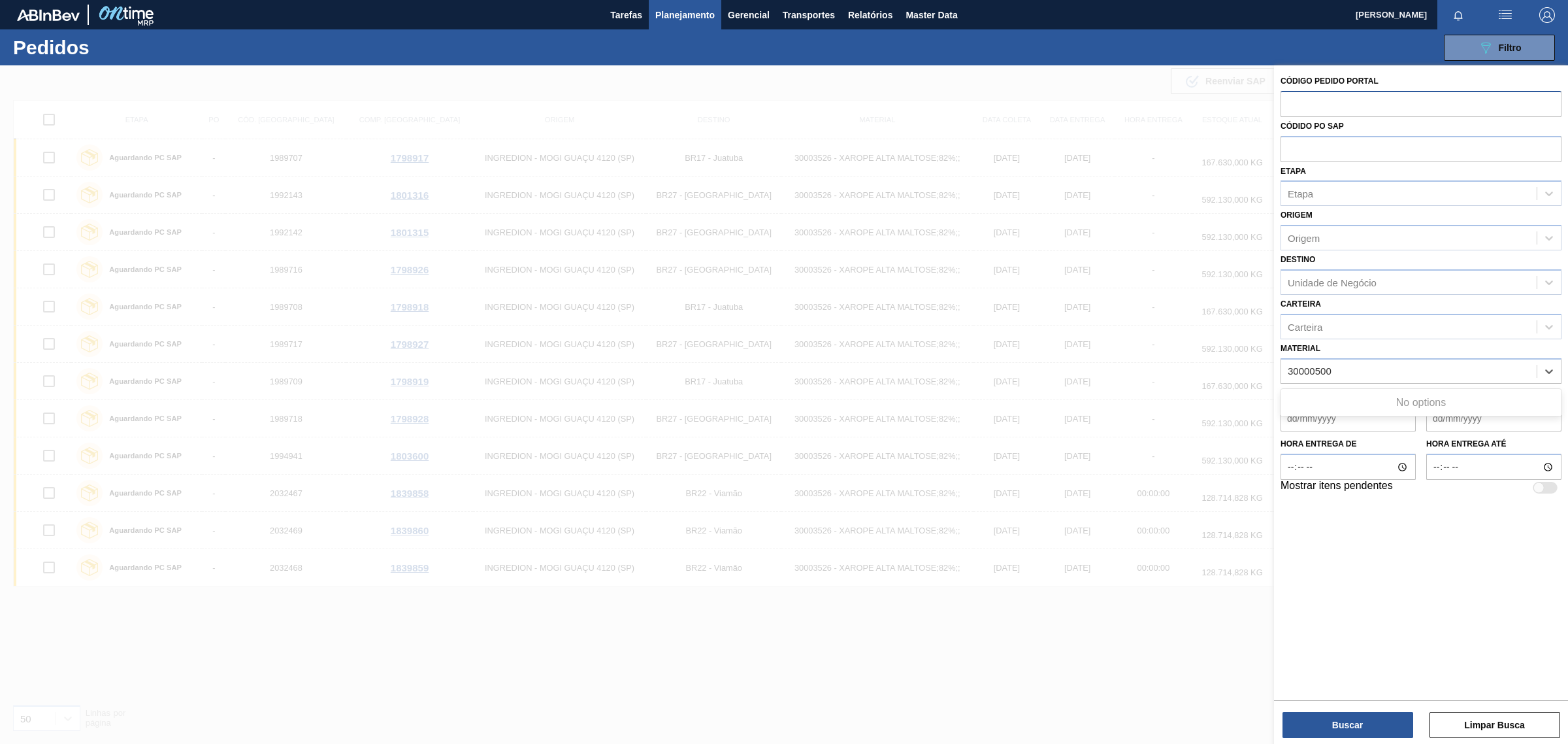
type input "30000500"
click at [1462, 93] on input "text" at bounding box center [1422, 103] width 281 height 25
paste input "819614"
type input "819614"
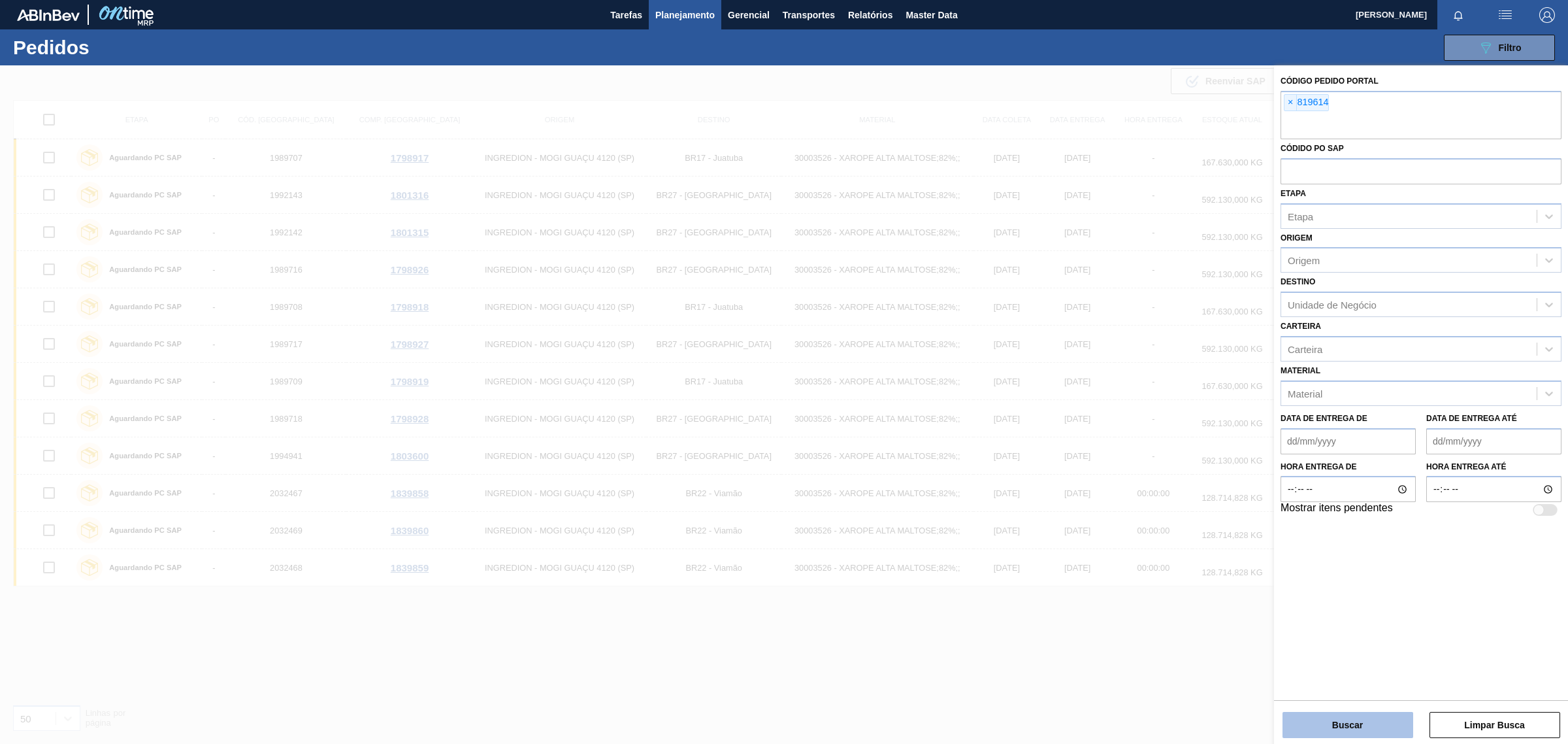
click at [1356, 733] on button "Buscar" at bounding box center [1348, 725] width 130 height 26
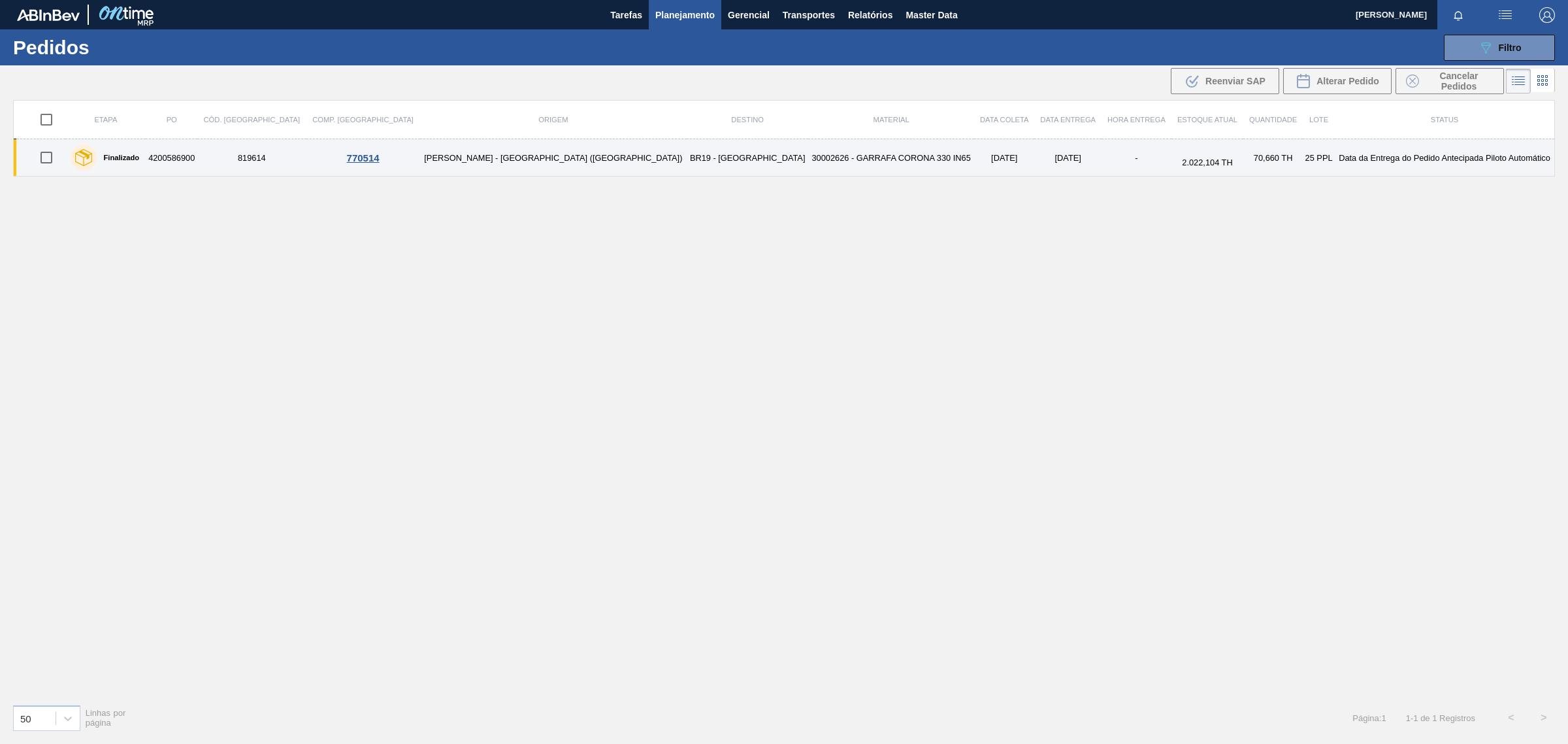
click at [365, 157] on div "770514" at bounding box center [362, 157] width 109 height 11
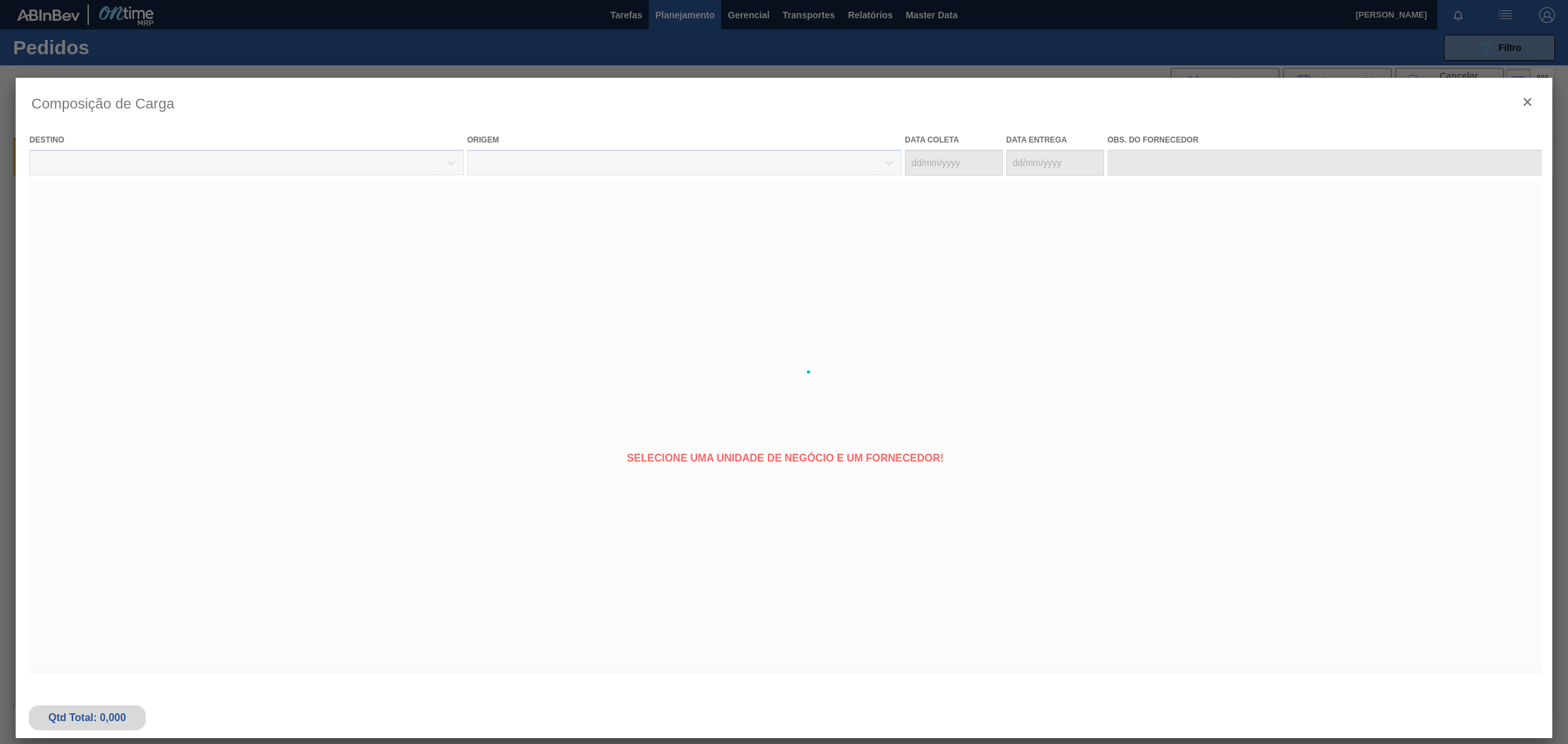
type coleta "[DATE]"
type entrega "[DATE]"
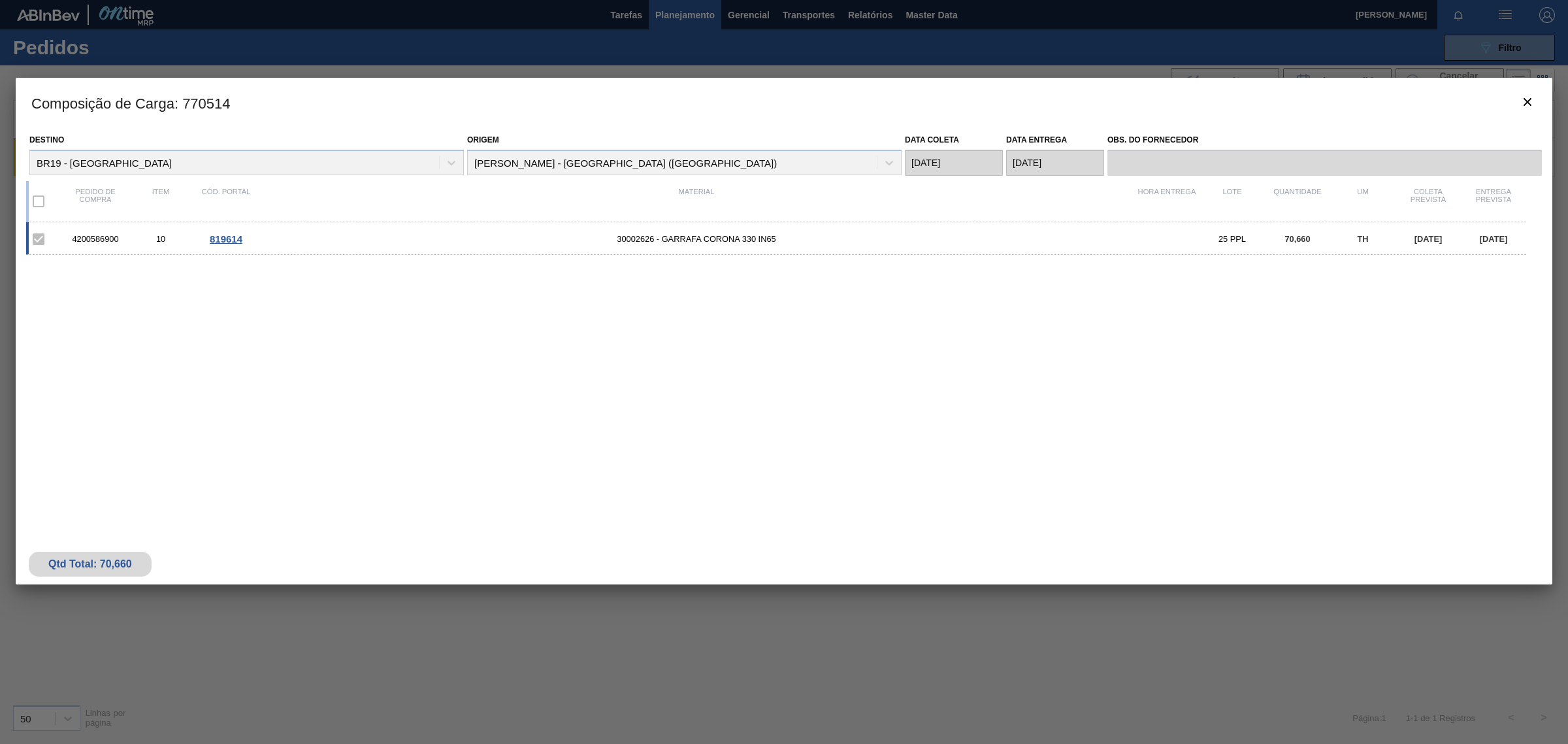
click at [239, 236] on span "819614" at bounding box center [225, 239] width 33 height 11
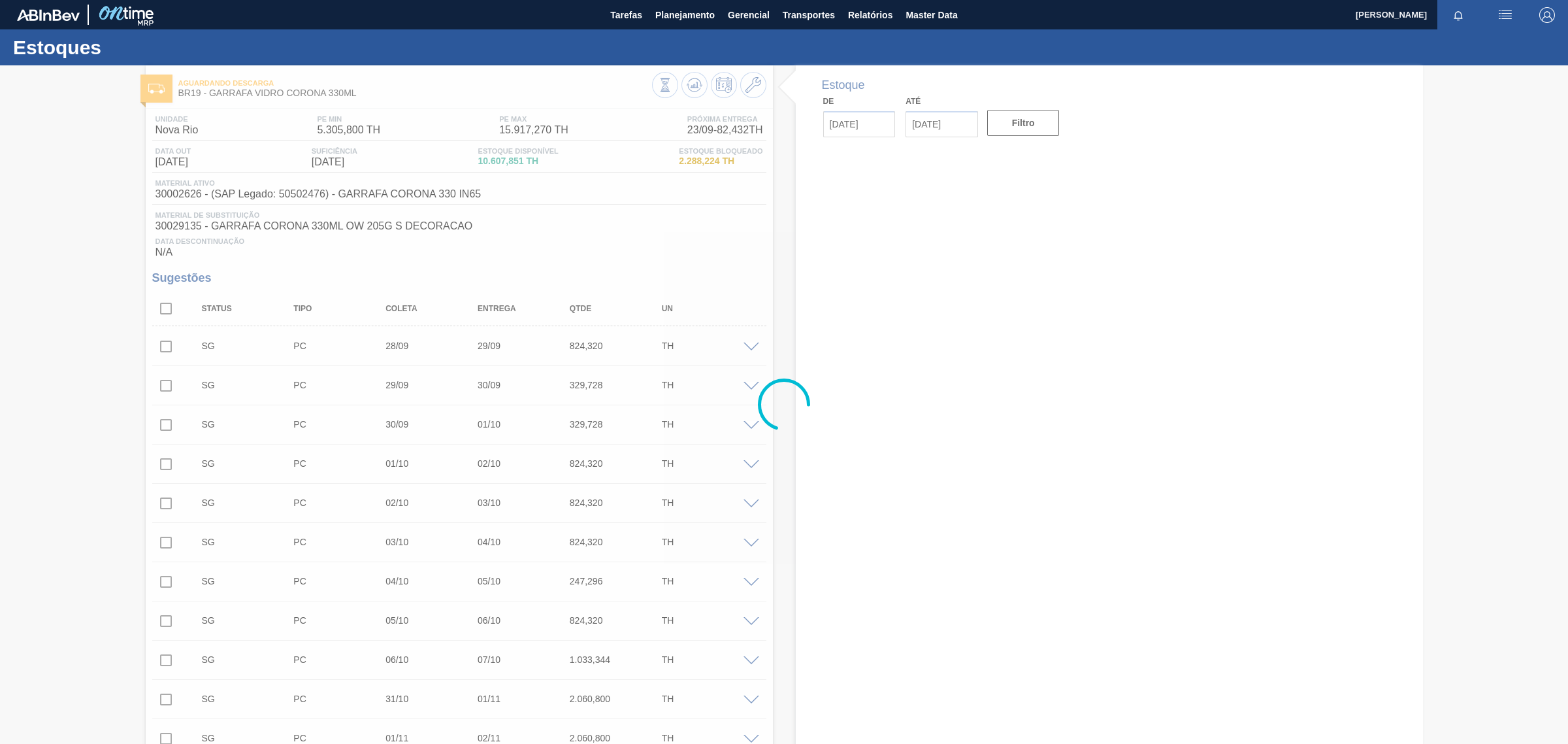
type input "[DATE]"
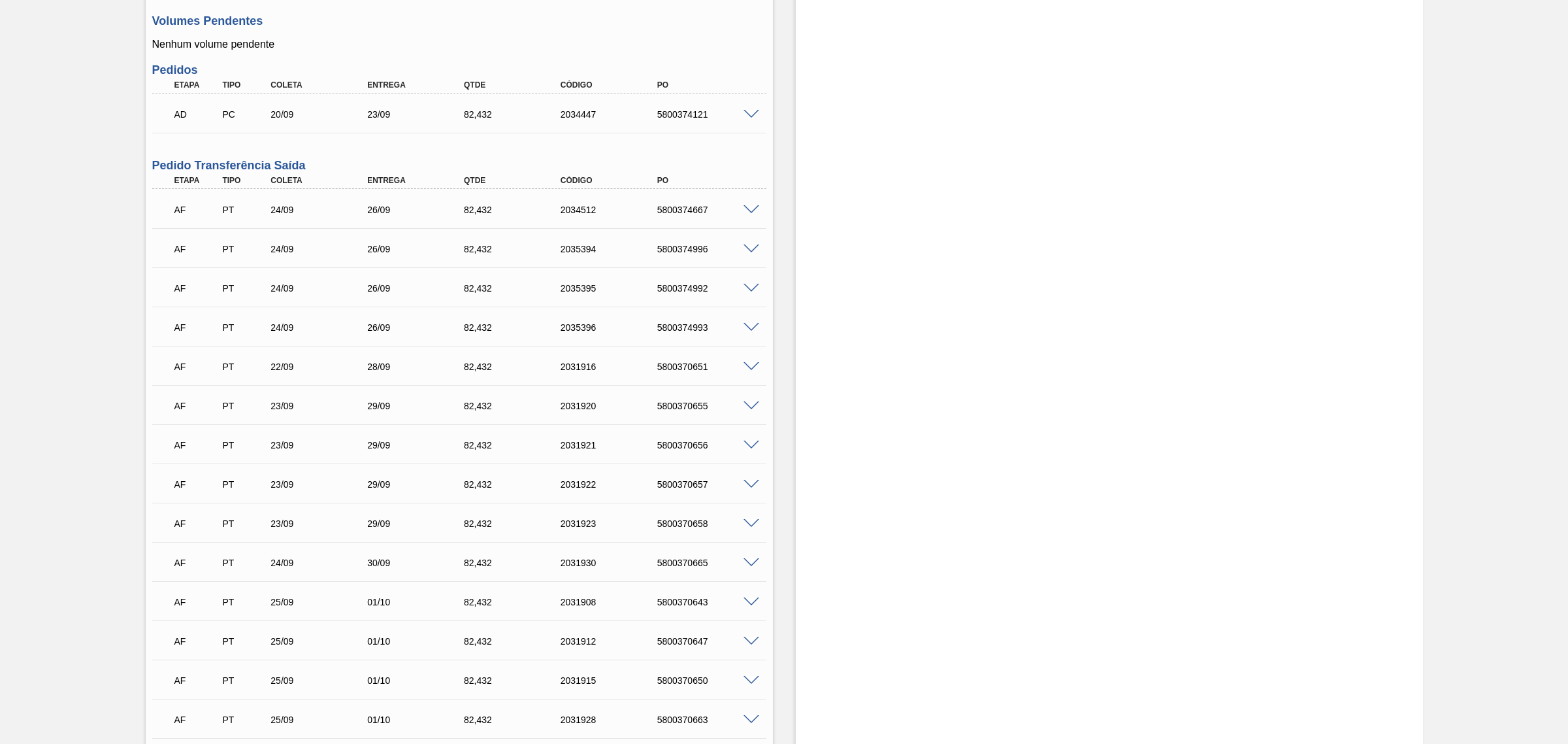
scroll to position [1035, 0]
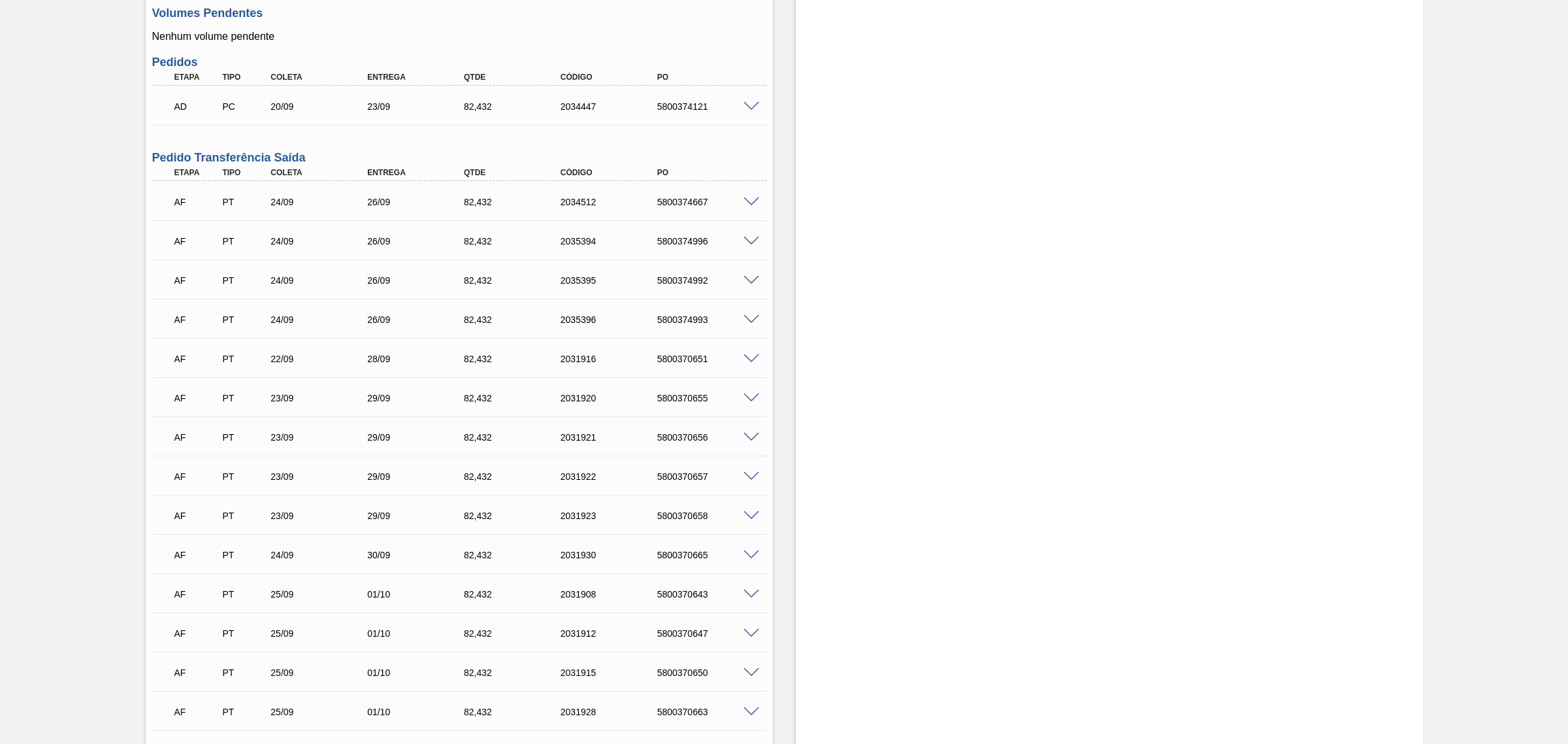
click at [748, 204] on span at bounding box center [752, 202] width 16 height 10
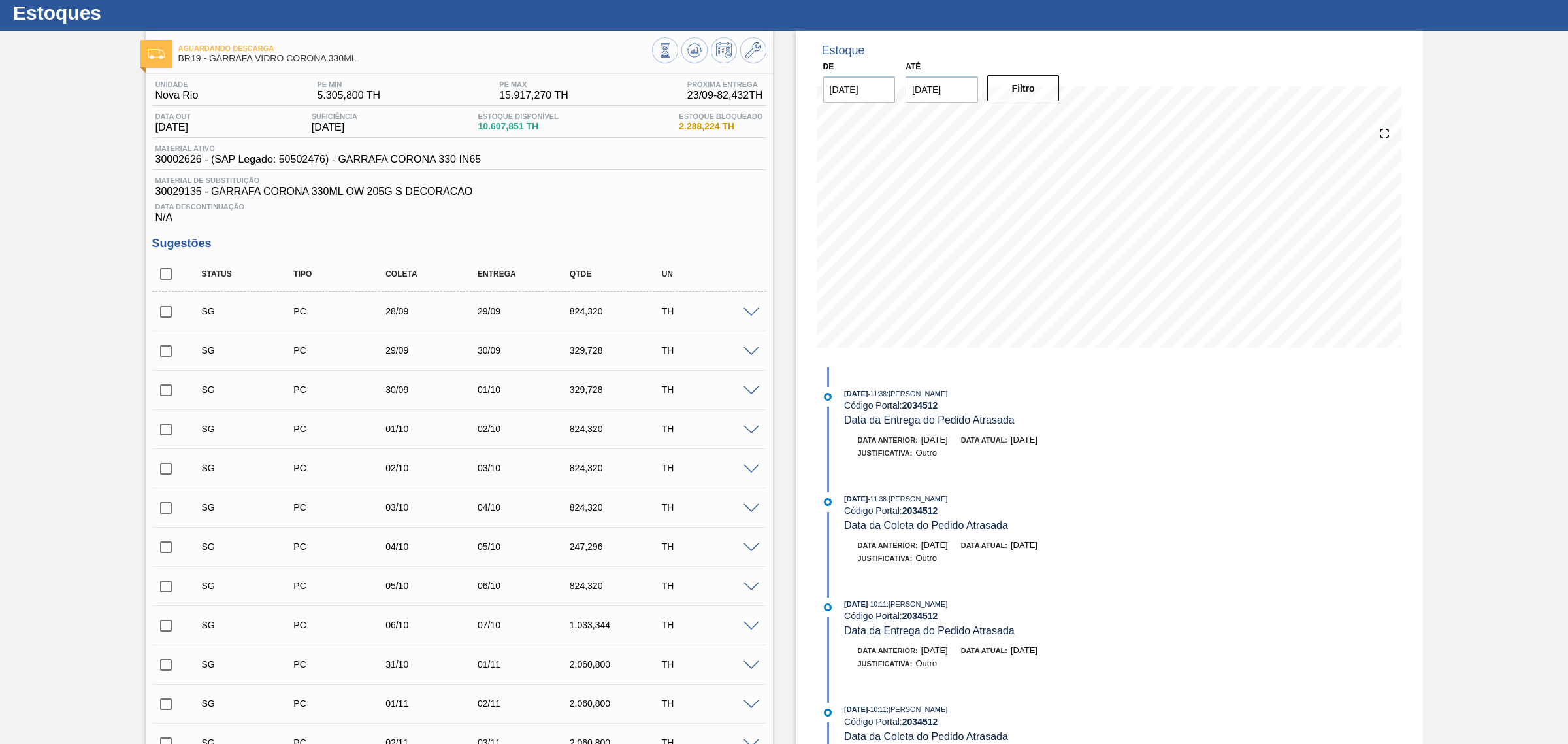
scroll to position [54, 0]
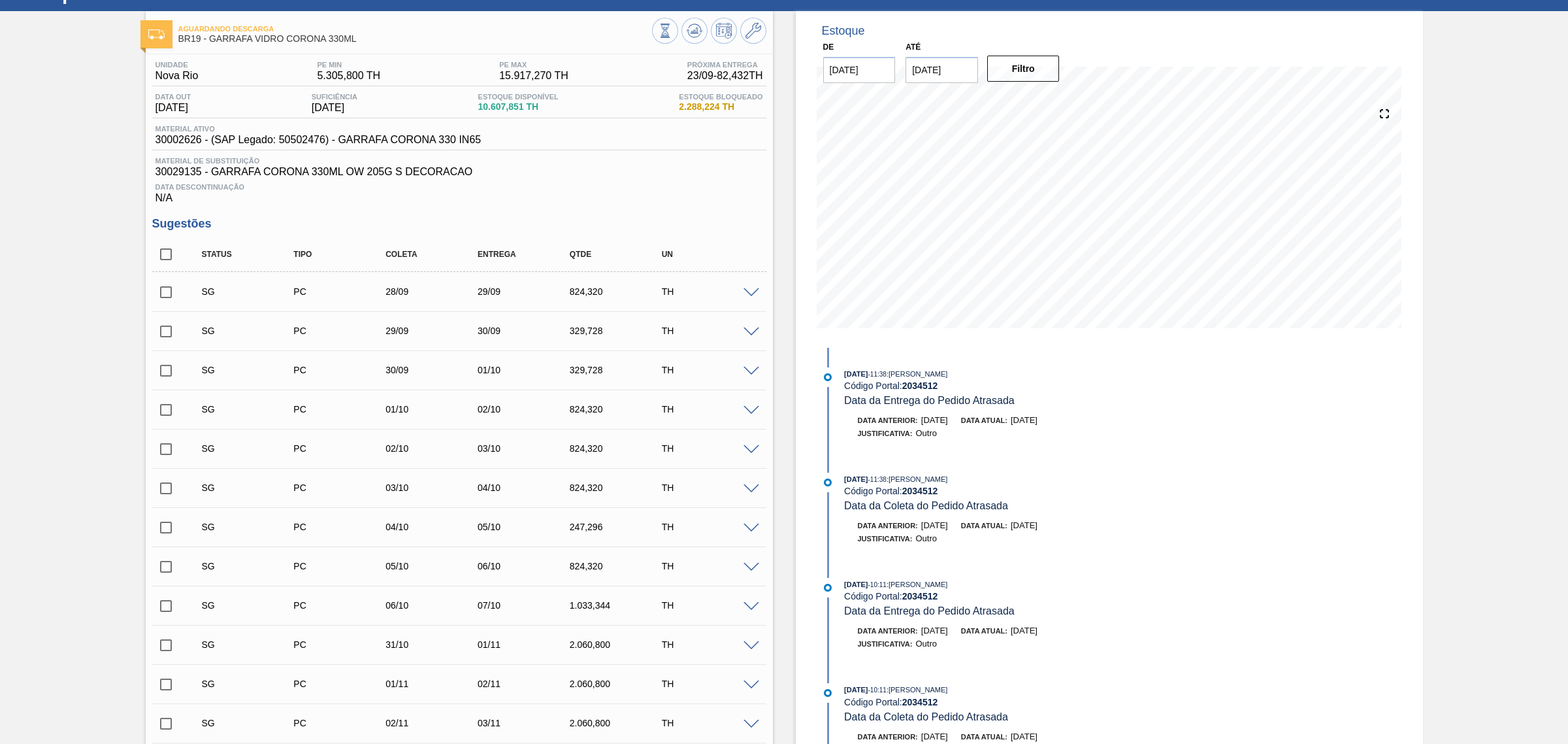
click at [916, 408] on div "[DATE] 11:38 : [PERSON_NAME] Código Portal: 2034512 Data da Entrega do Pedido A…" at bounding box center [987, 410] width 336 height 86
click at [948, 423] on span "[DATE]" at bounding box center [934, 420] width 27 height 10
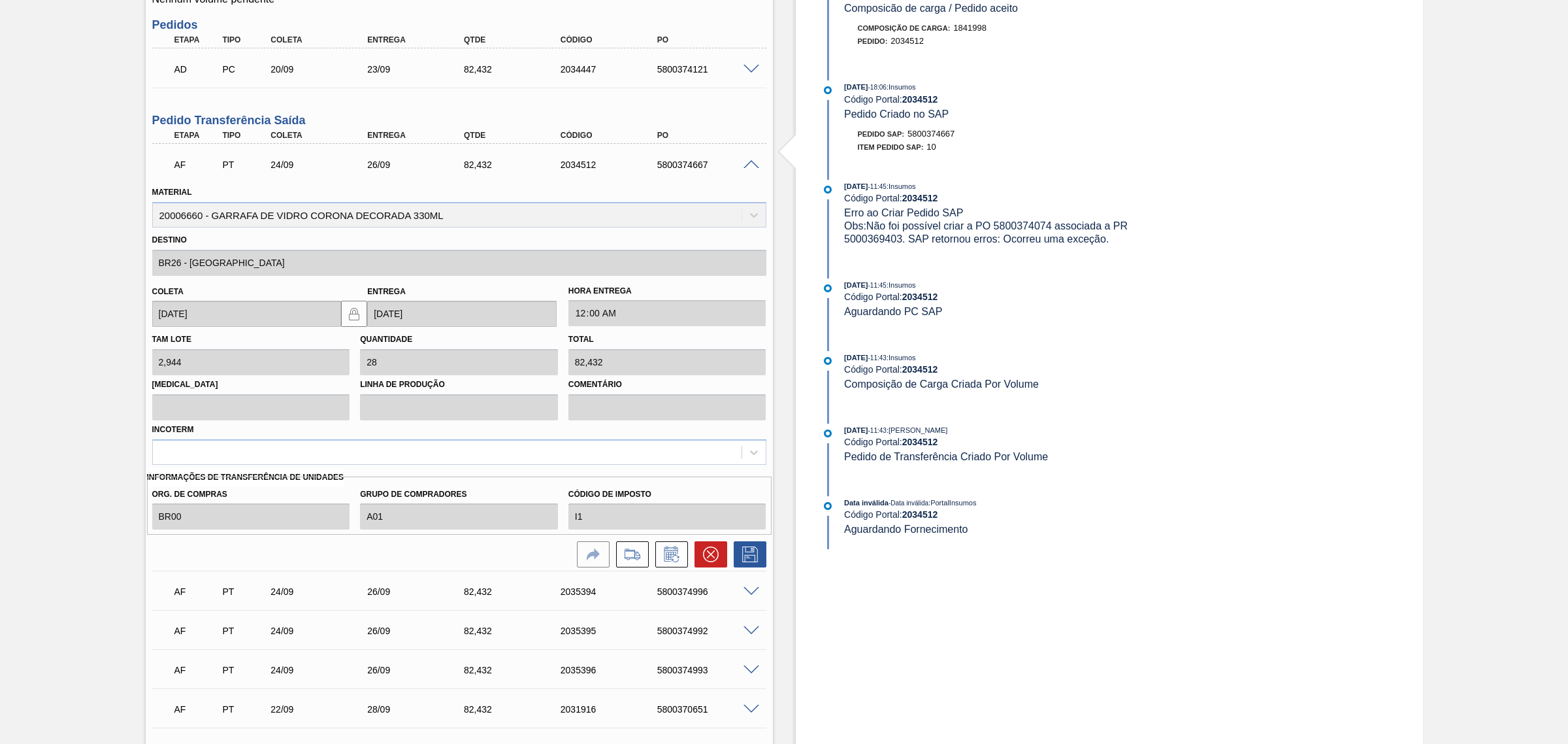
scroll to position [1089, 0]
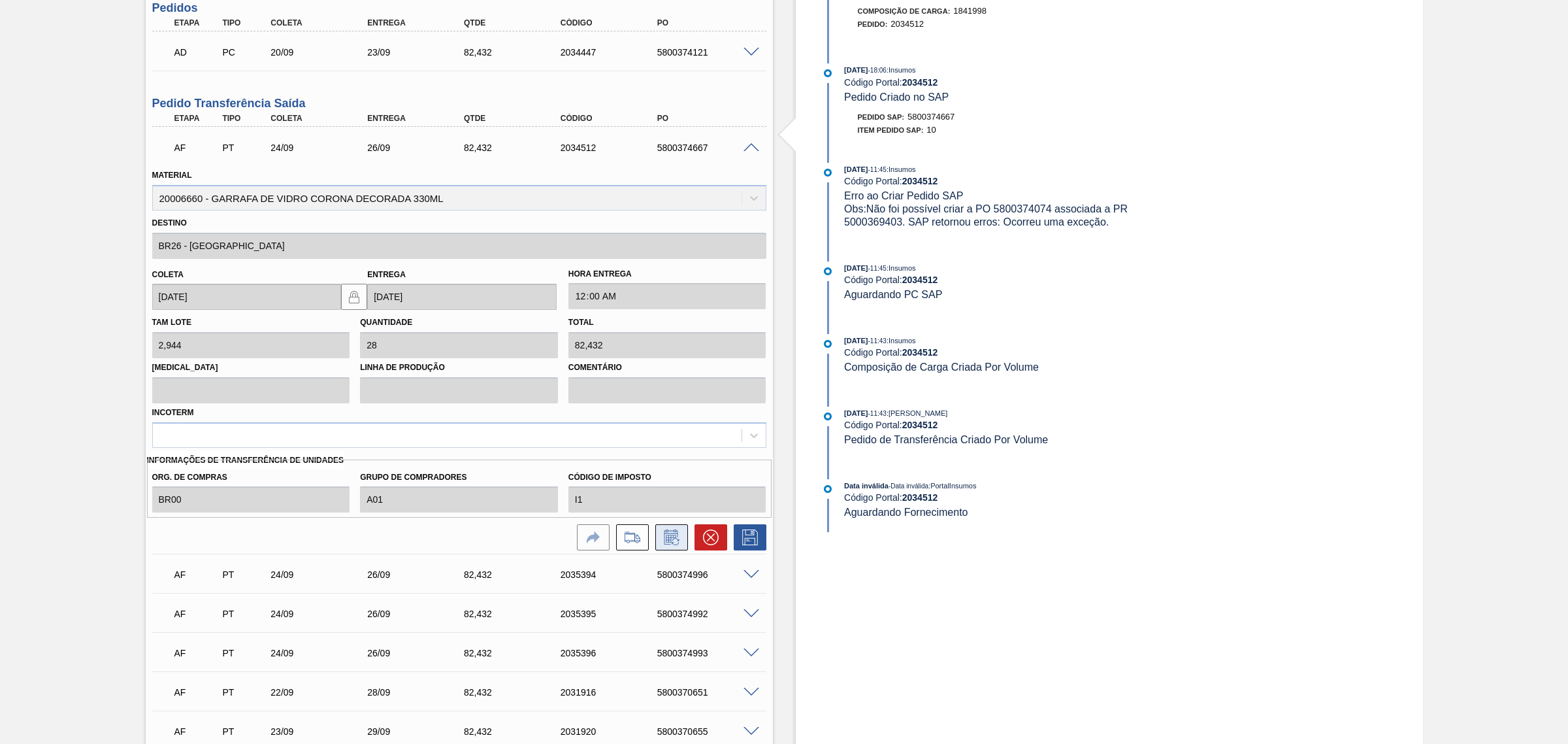
click at [661, 543] on icon at bounding box center [671, 537] width 21 height 16
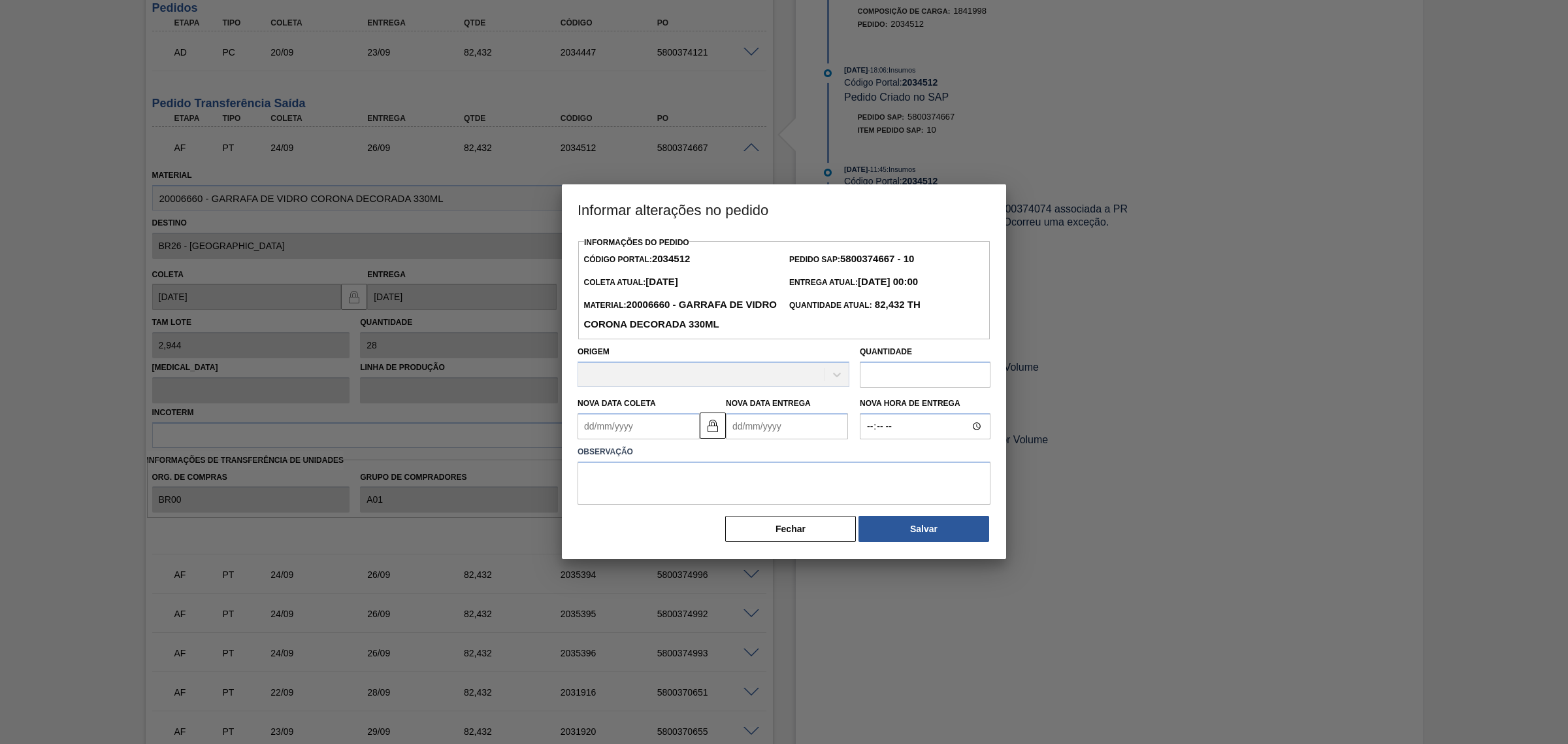
click at [391, 416] on div at bounding box center [784, 372] width 1568 height 744
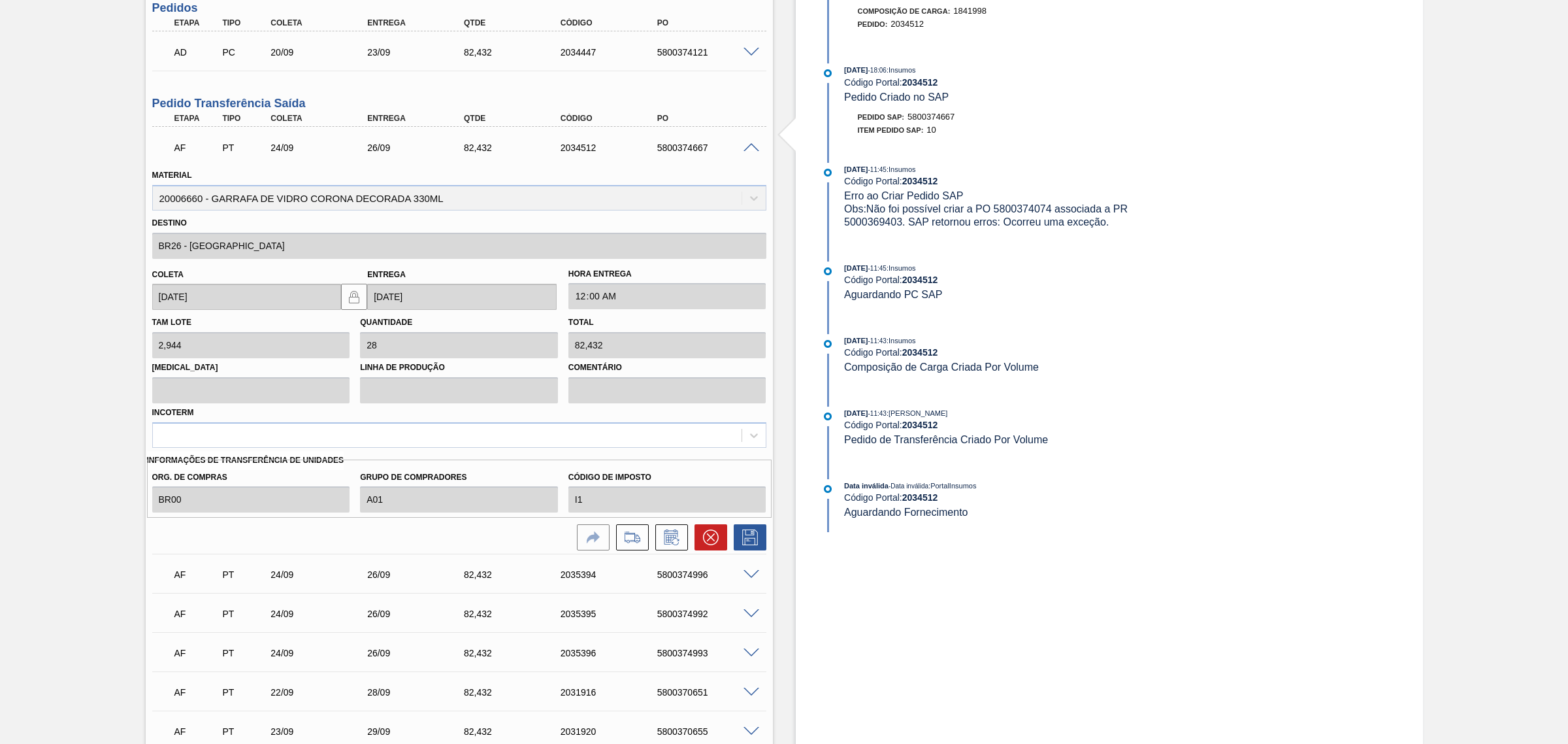
click at [740, 576] on div at bounding box center [753, 574] width 26 height 10
click at [752, 576] on span at bounding box center [752, 575] width 16 height 10
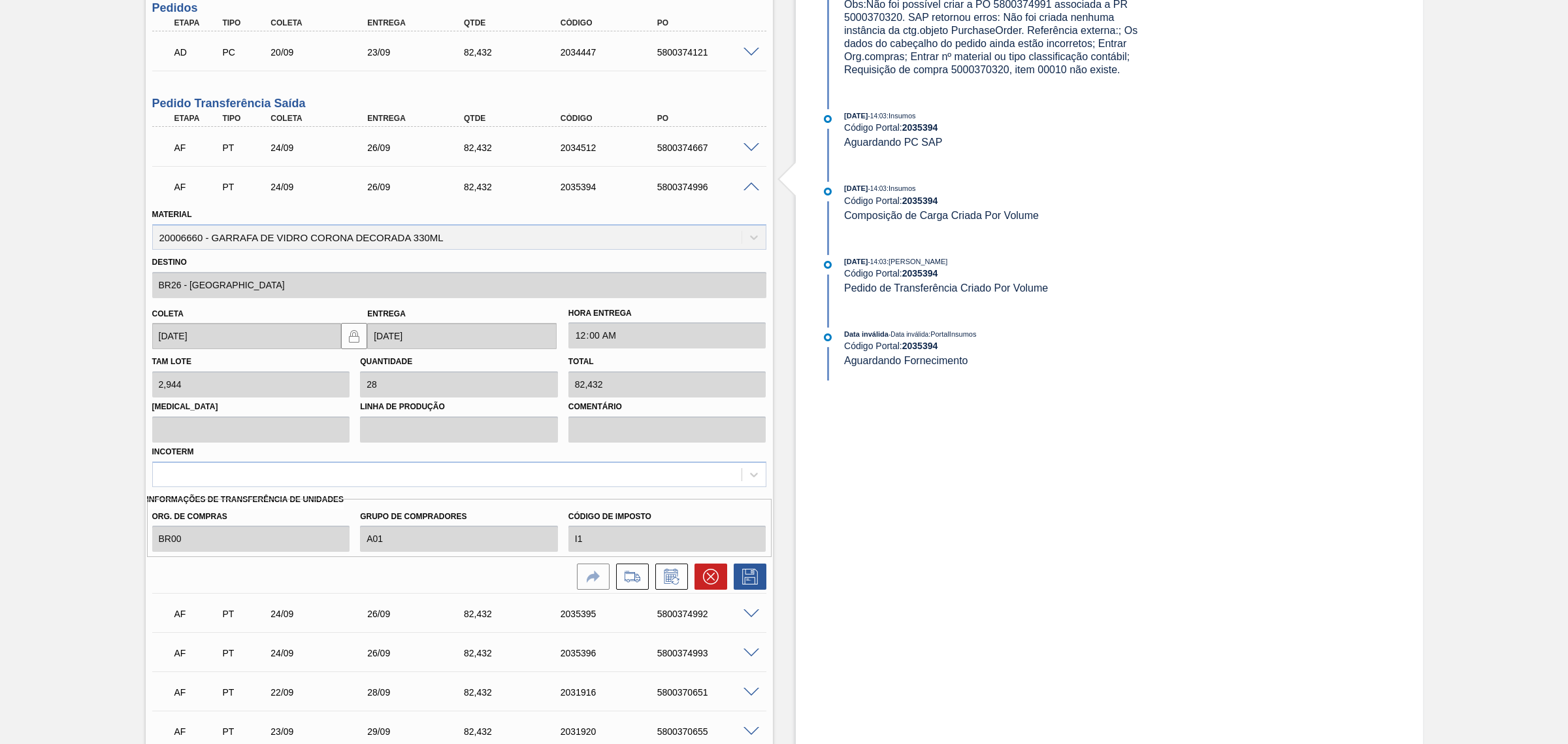
scroll to position [1144, 0]
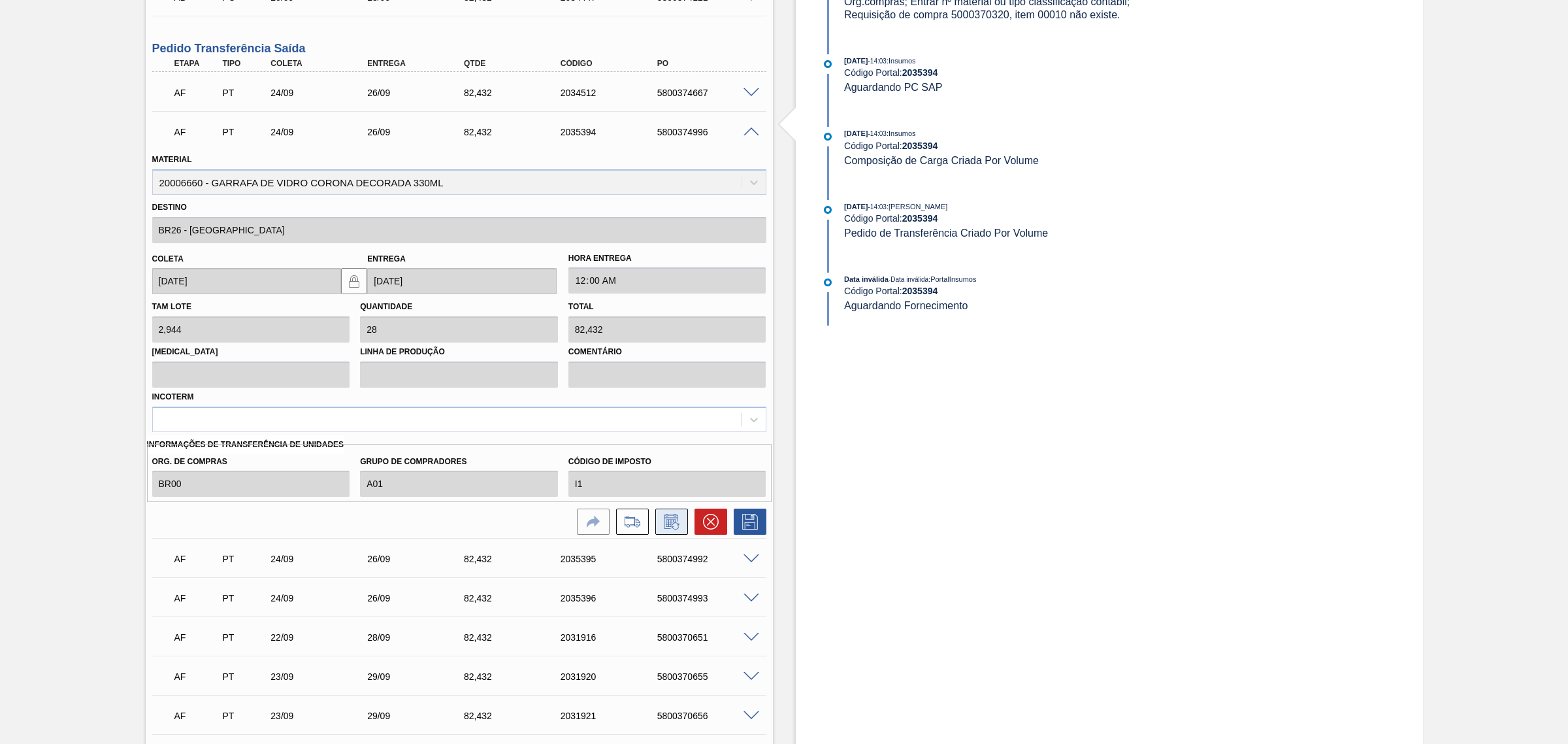
click at [670, 521] on icon at bounding box center [671, 524] width 10 height 8
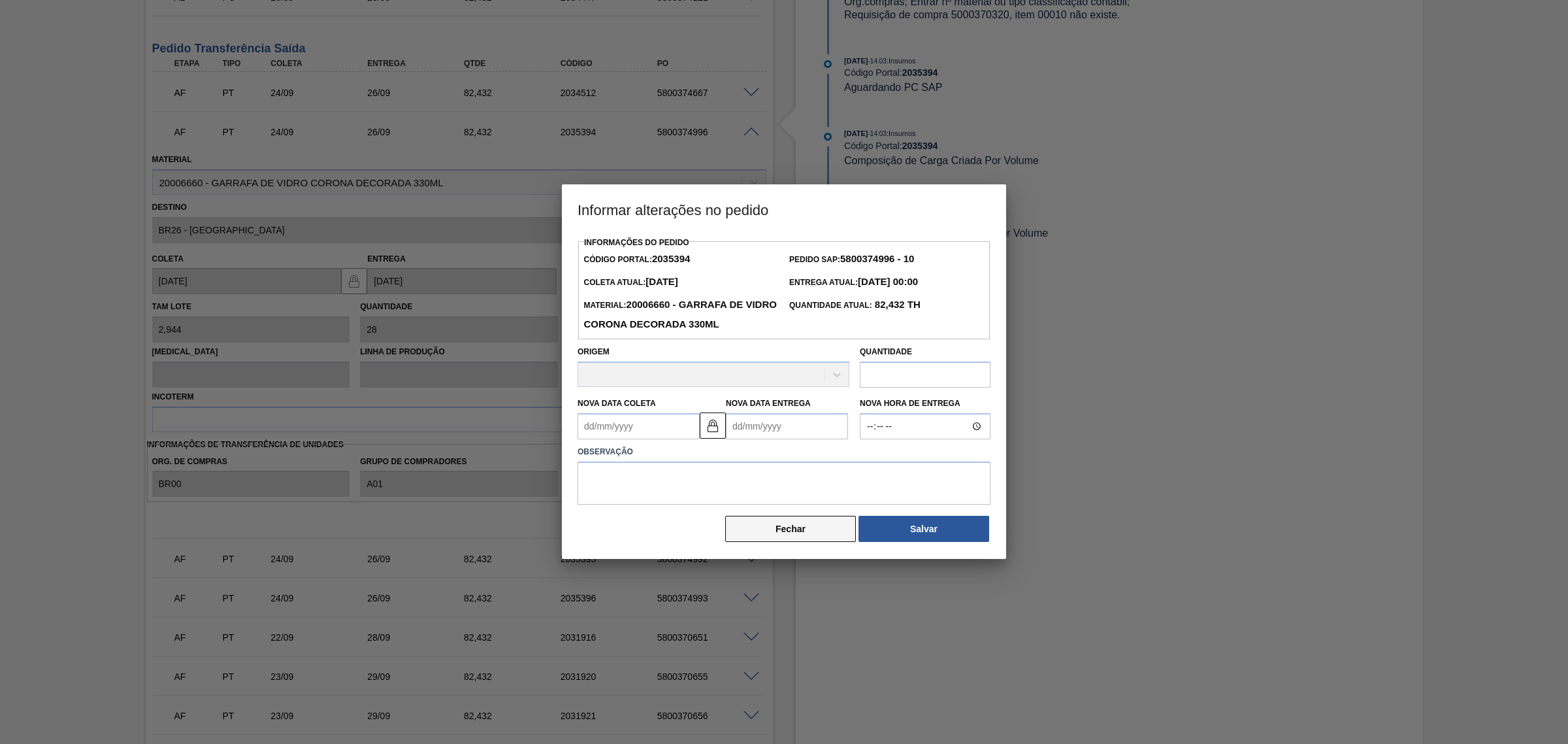
click at [773, 530] on button "Fechar" at bounding box center [791, 529] width 130 height 26
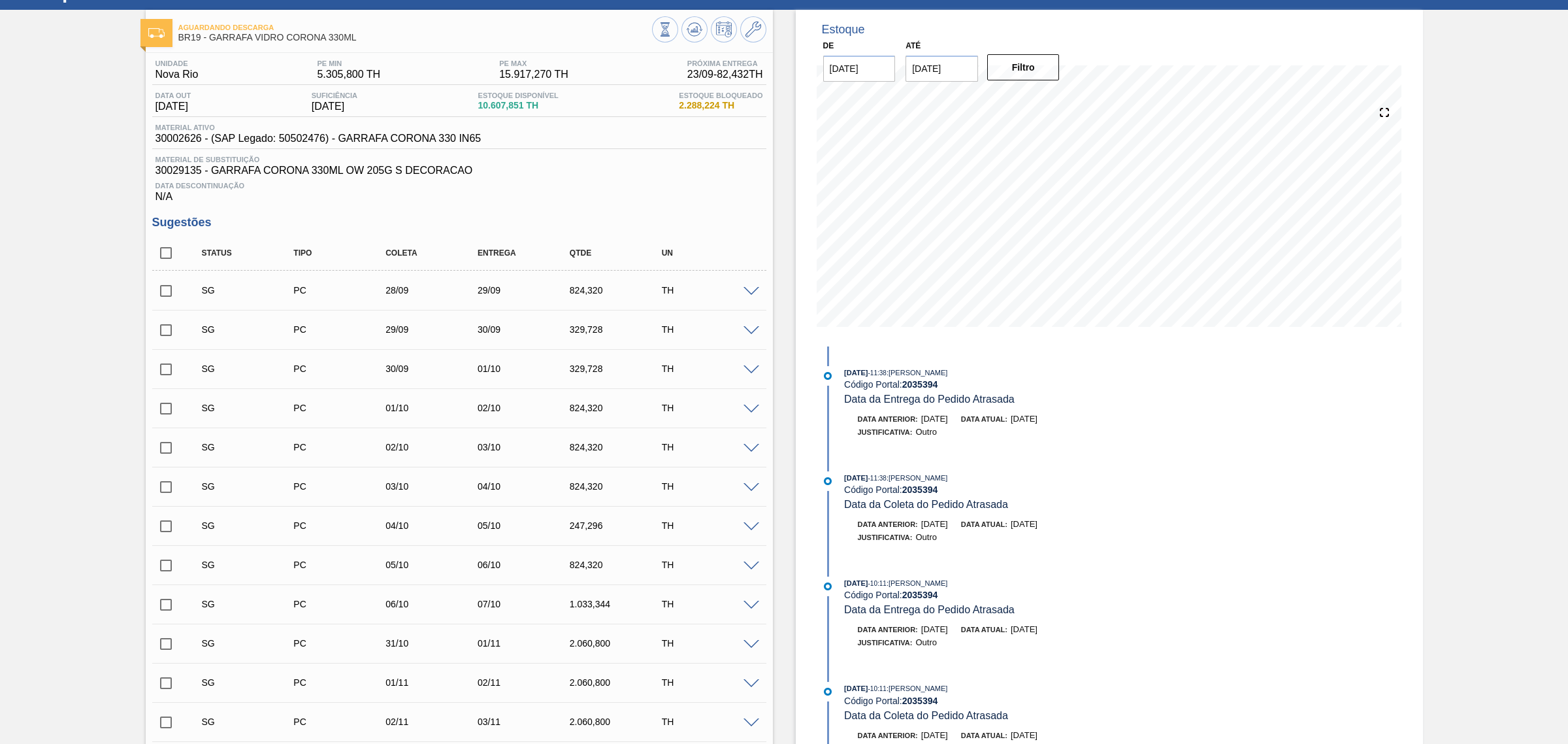
scroll to position [0, 0]
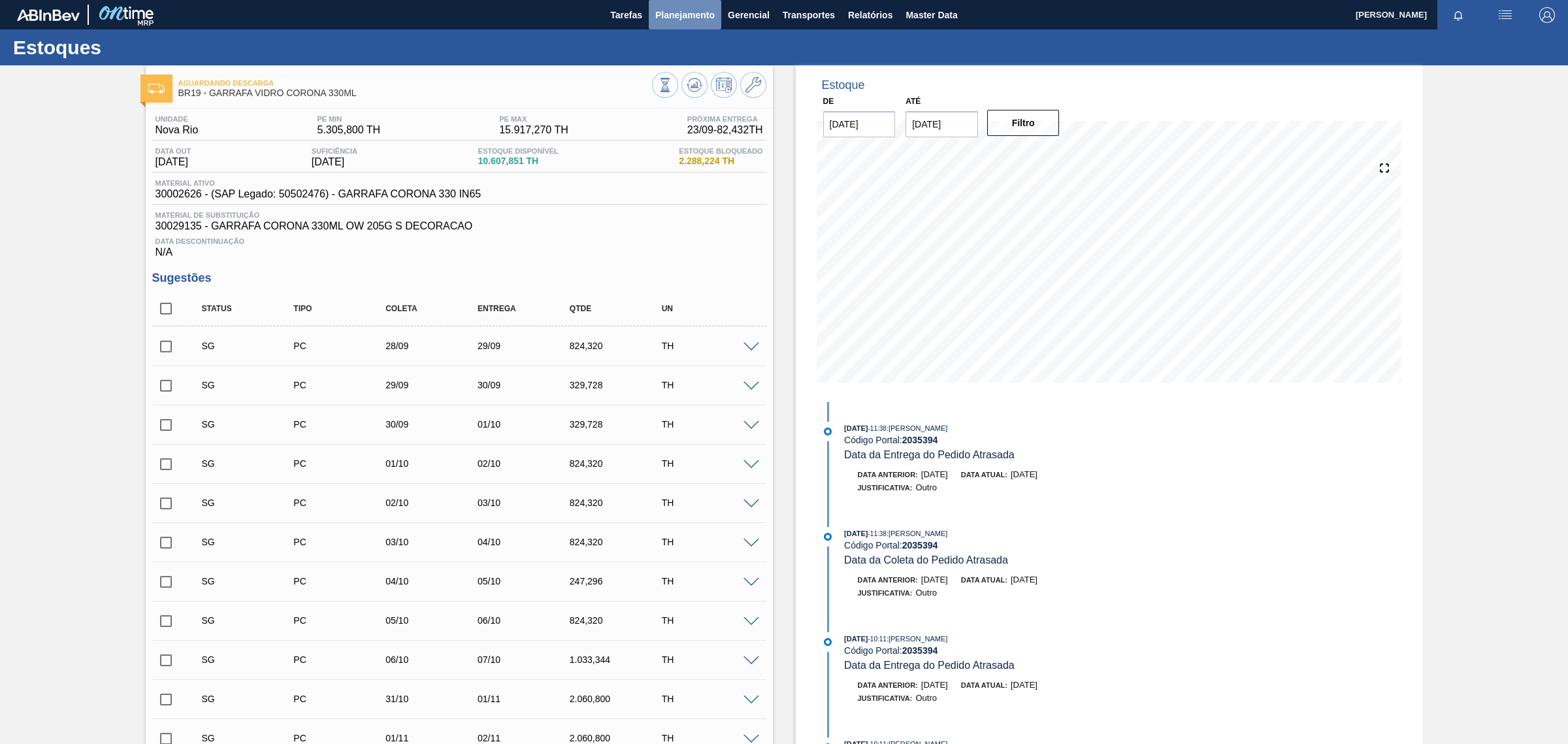
click at [698, 1] on button "Planejamento" at bounding box center [685, 15] width 72 height 30
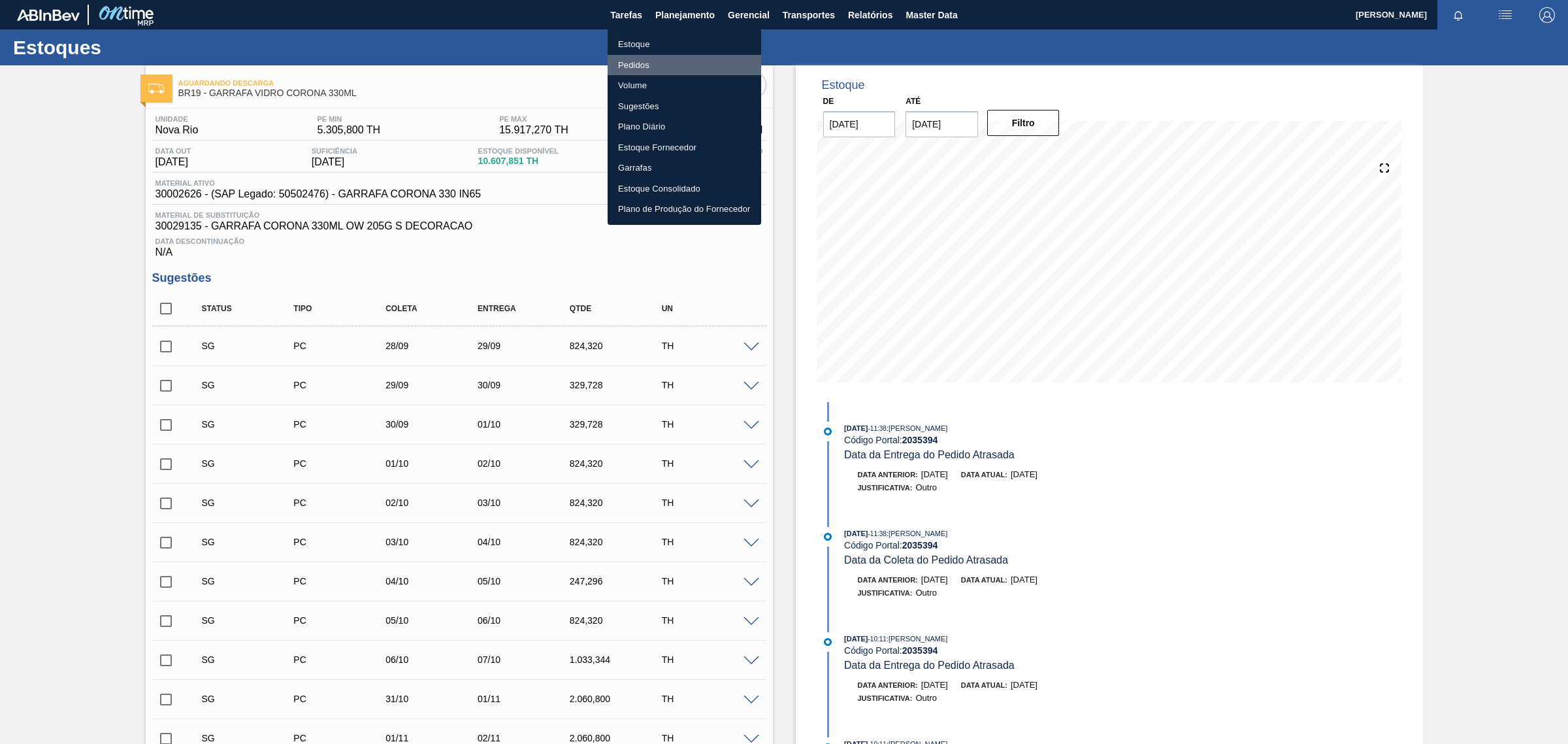
click at [631, 63] on li "Pedidos" at bounding box center [684, 65] width 154 height 21
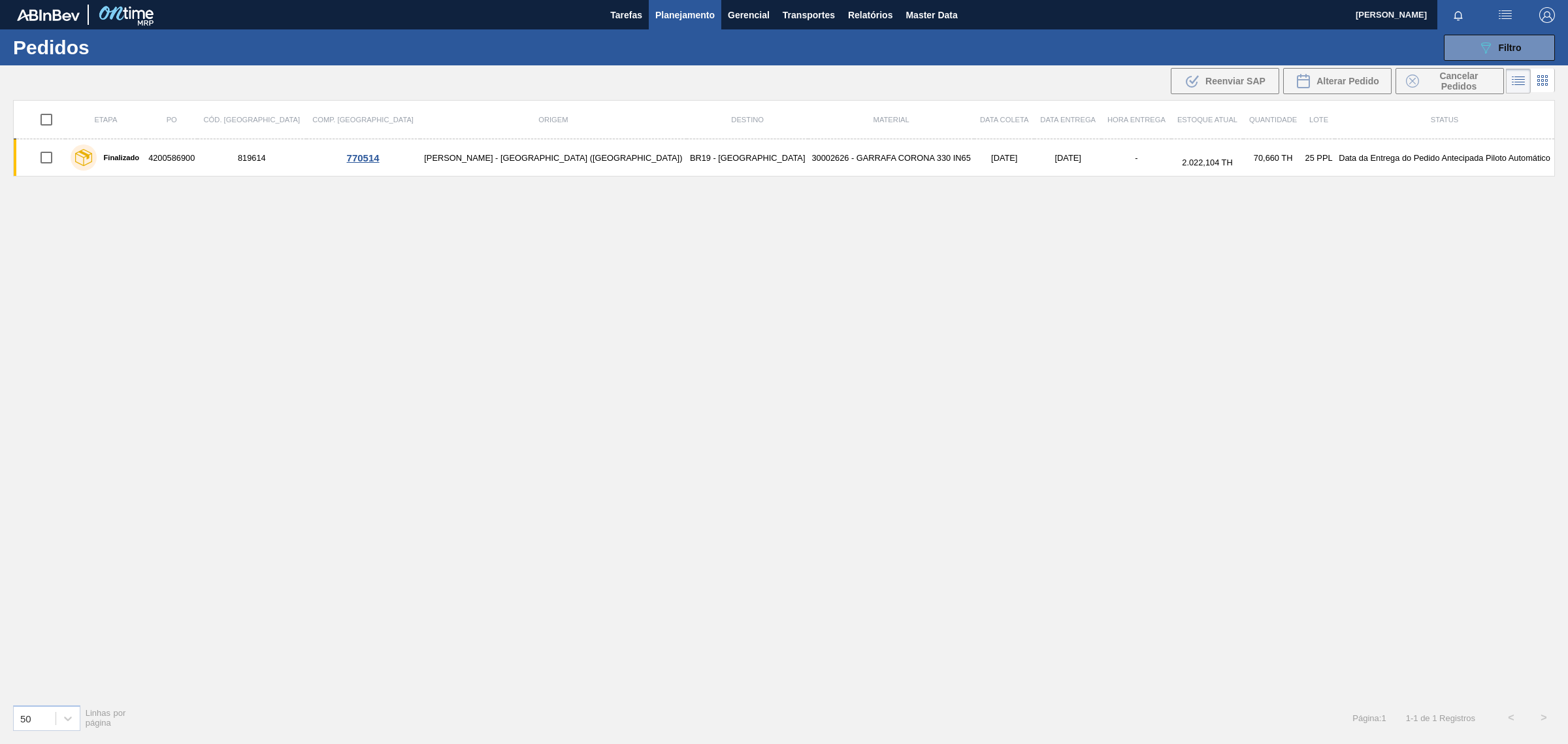
click at [691, 18] on span "Planejamento" at bounding box center [685, 15] width 59 height 16
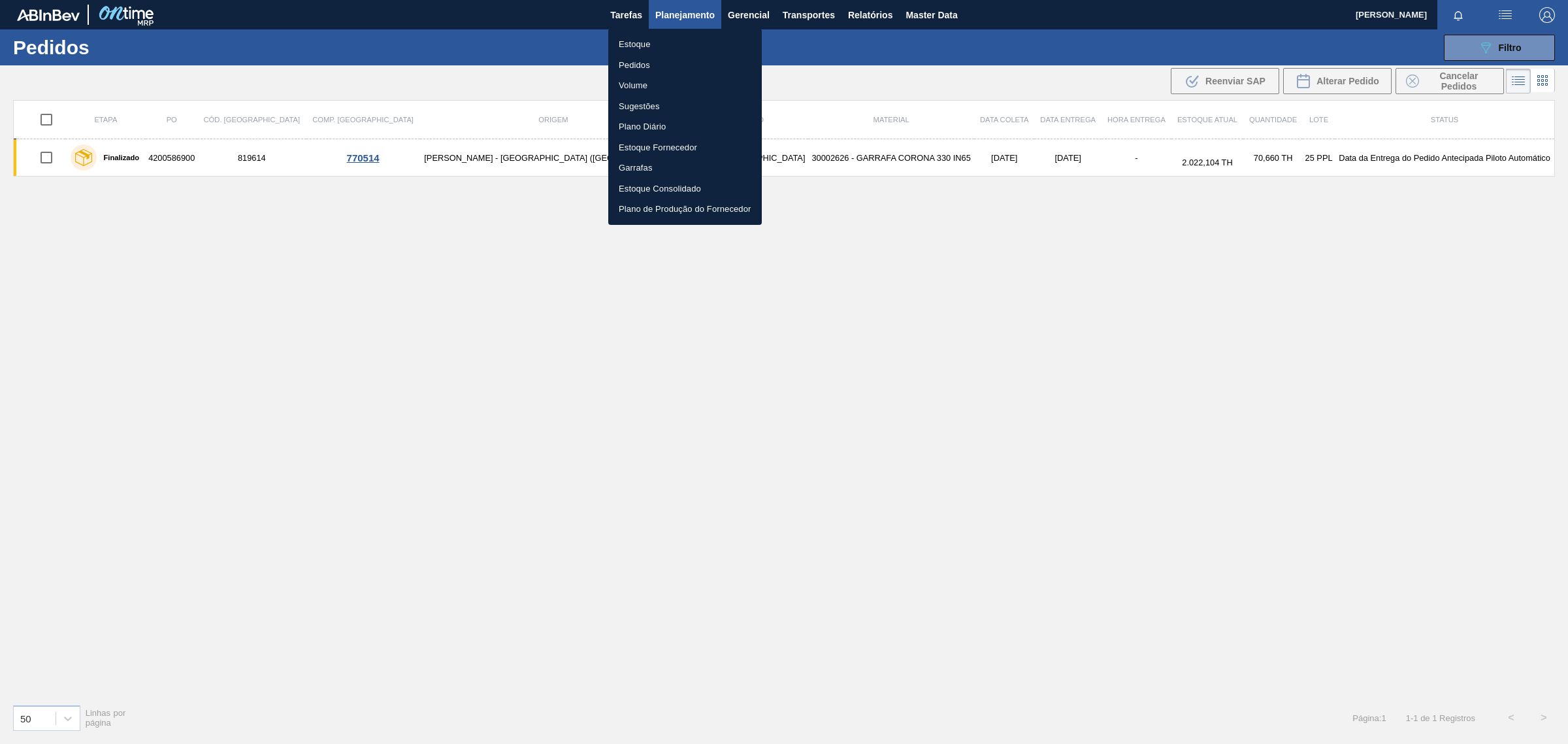
click at [629, 66] on li "Pedidos" at bounding box center [685, 65] width 154 height 21
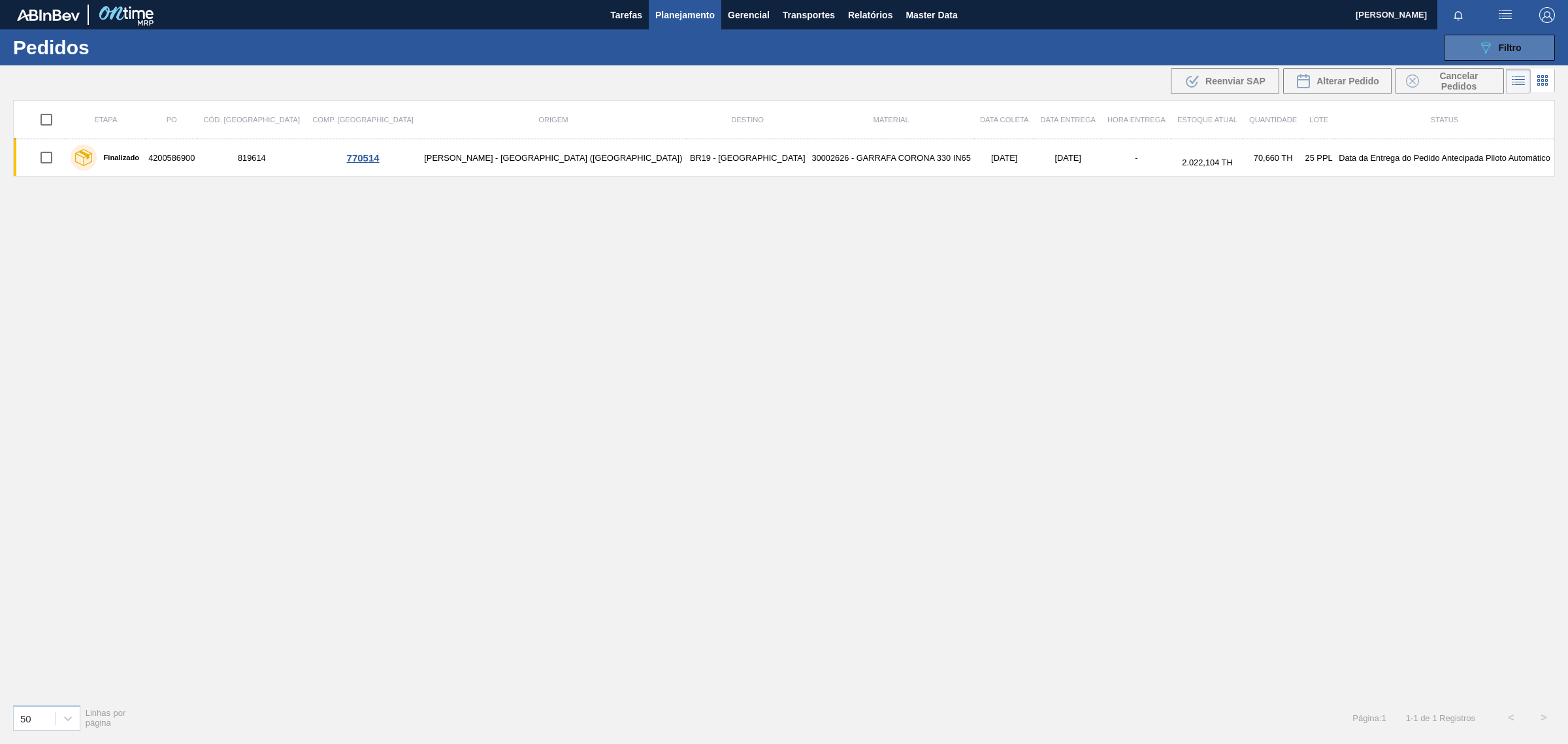
click at [1531, 57] on button "089F7B8B-B2A5-4AFE-B5C0-19BA573D28AC Filtro" at bounding box center [1499, 48] width 111 height 26
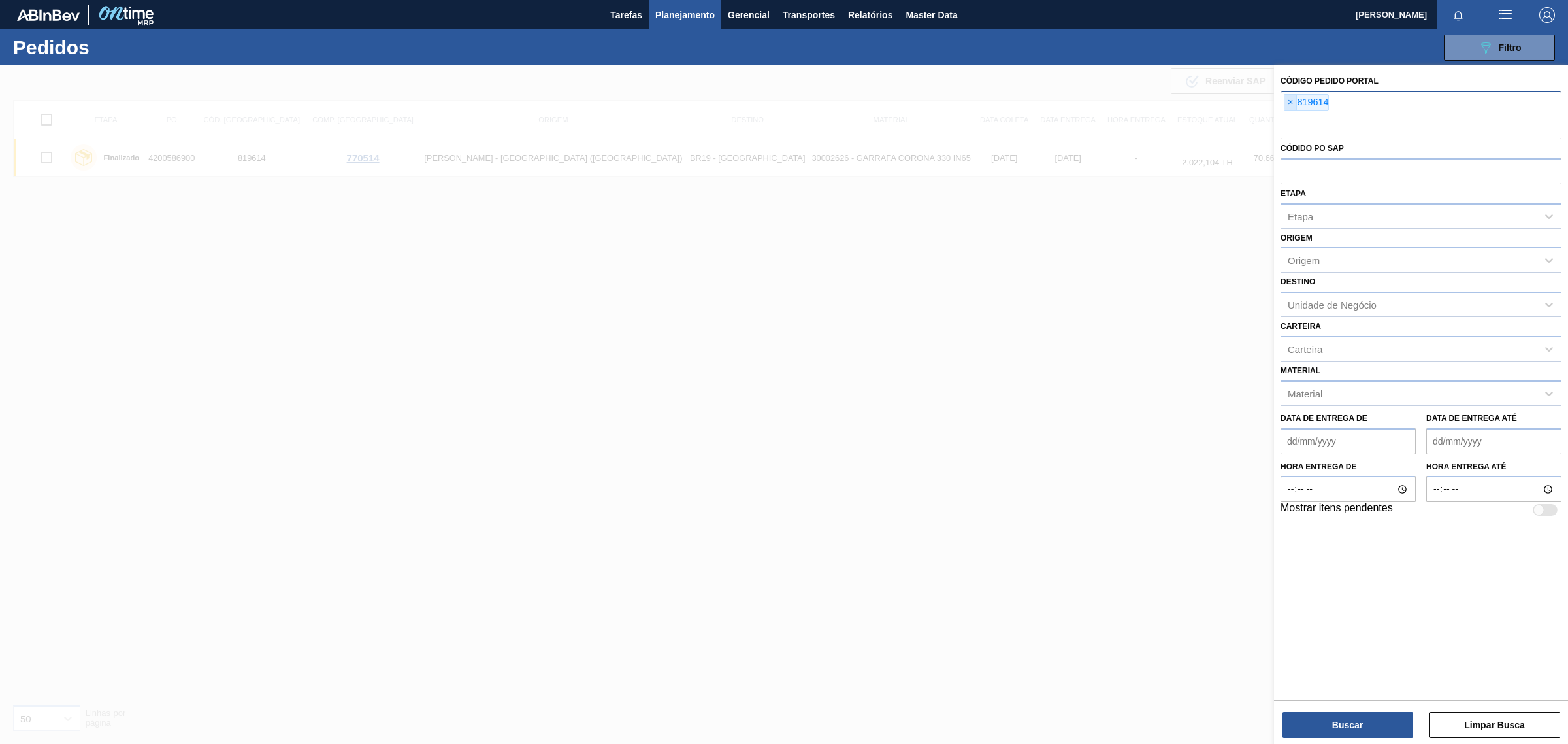
click at [1291, 99] on span "×" at bounding box center [1290, 103] width 12 height 16
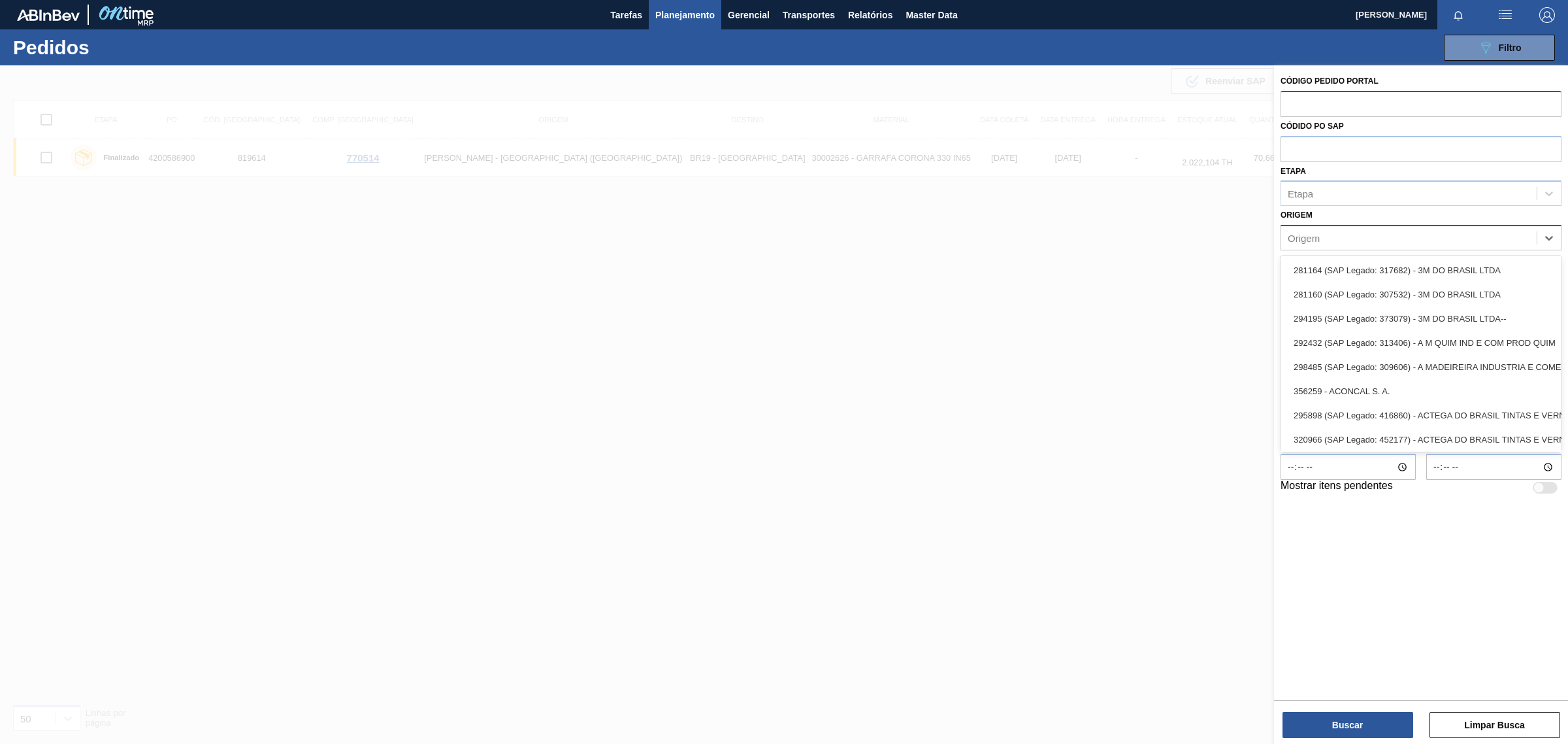
click at [1414, 236] on div "Origem" at bounding box center [1409, 239] width 255 height 19
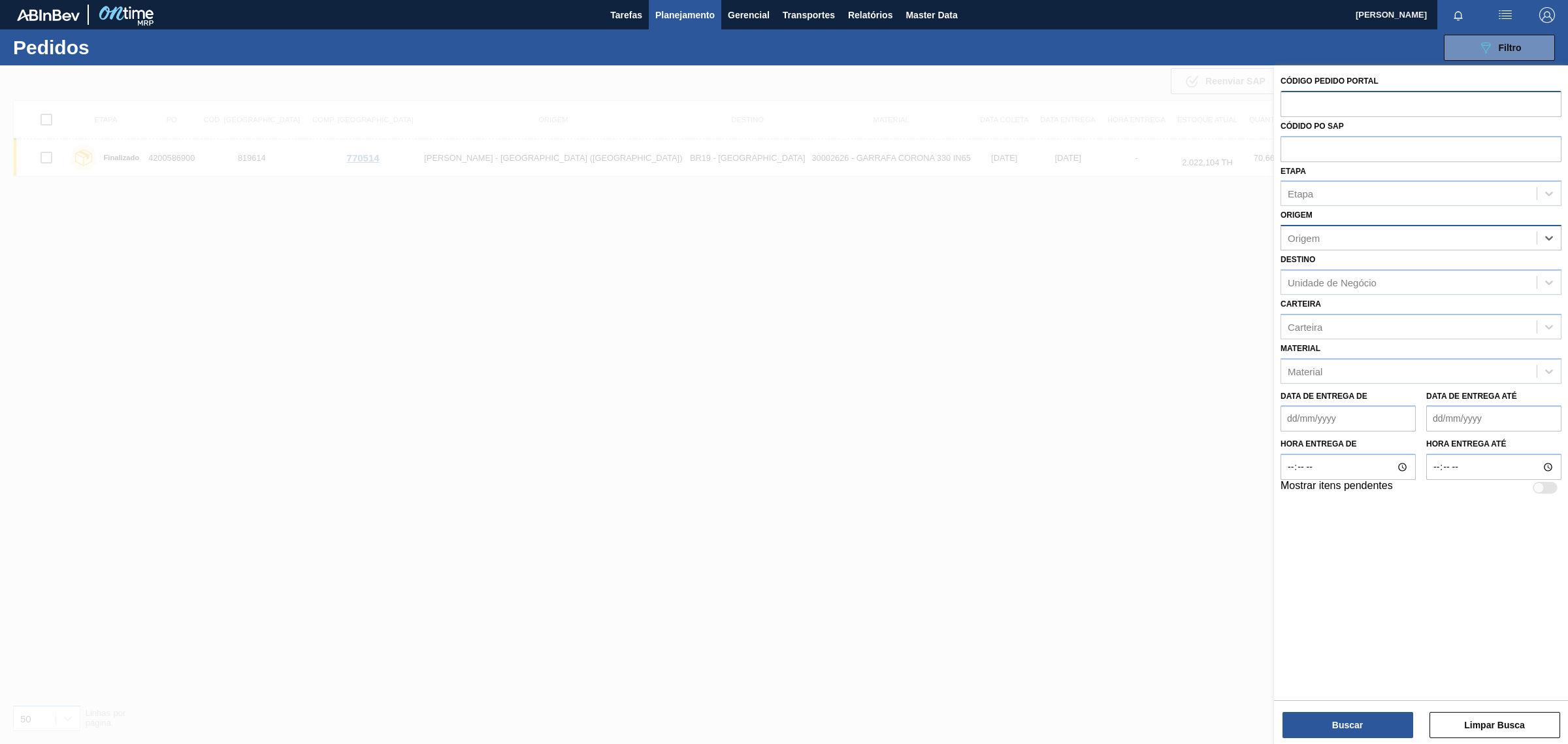
click at [1393, 236] on div "Origem" at bounding box center [1409, 239] width 255 height 19
click at [1435, 369] on div "Material" at bounding box center [1409, 371] width 255 height 19
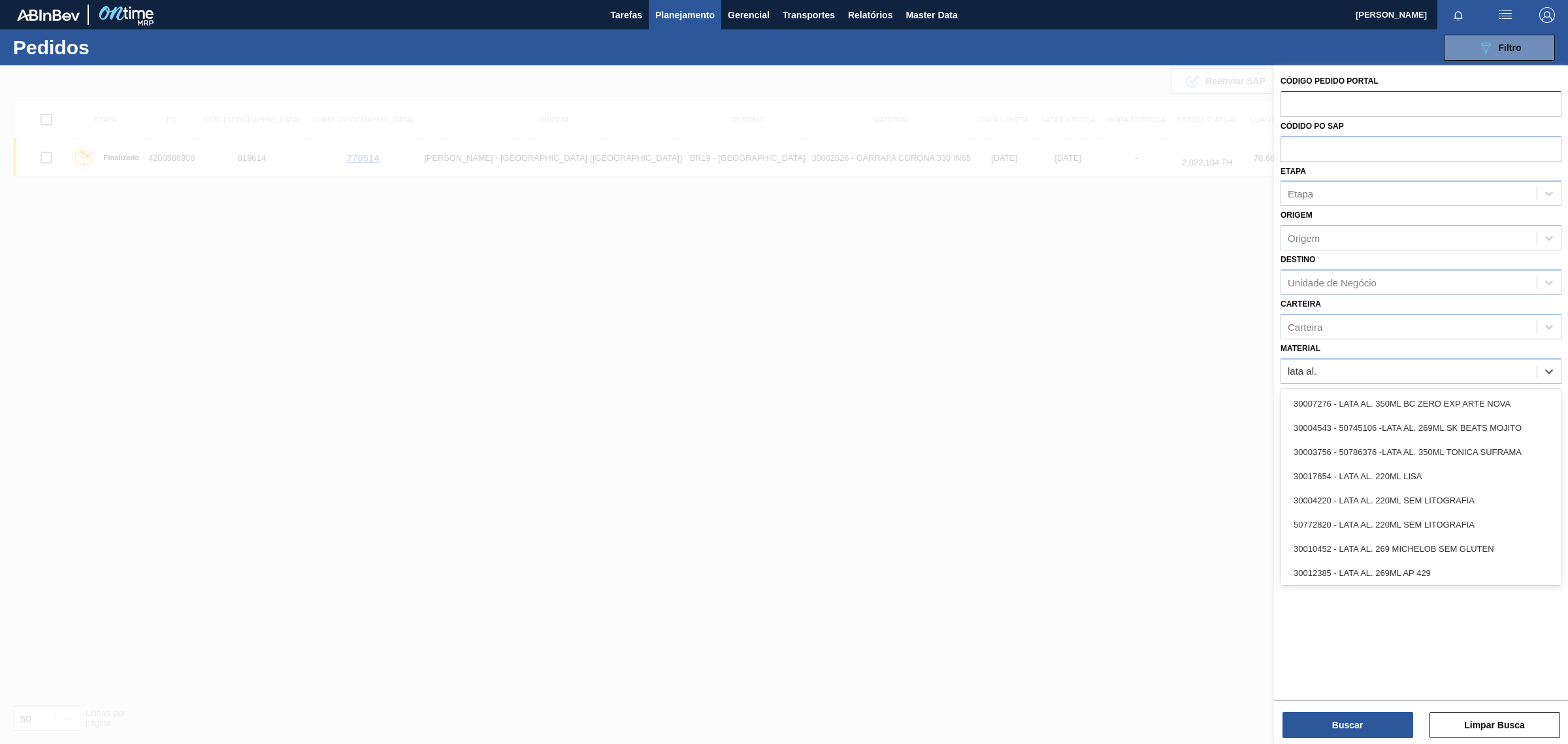
type input "lata al."
type input "lata al. 269ml"
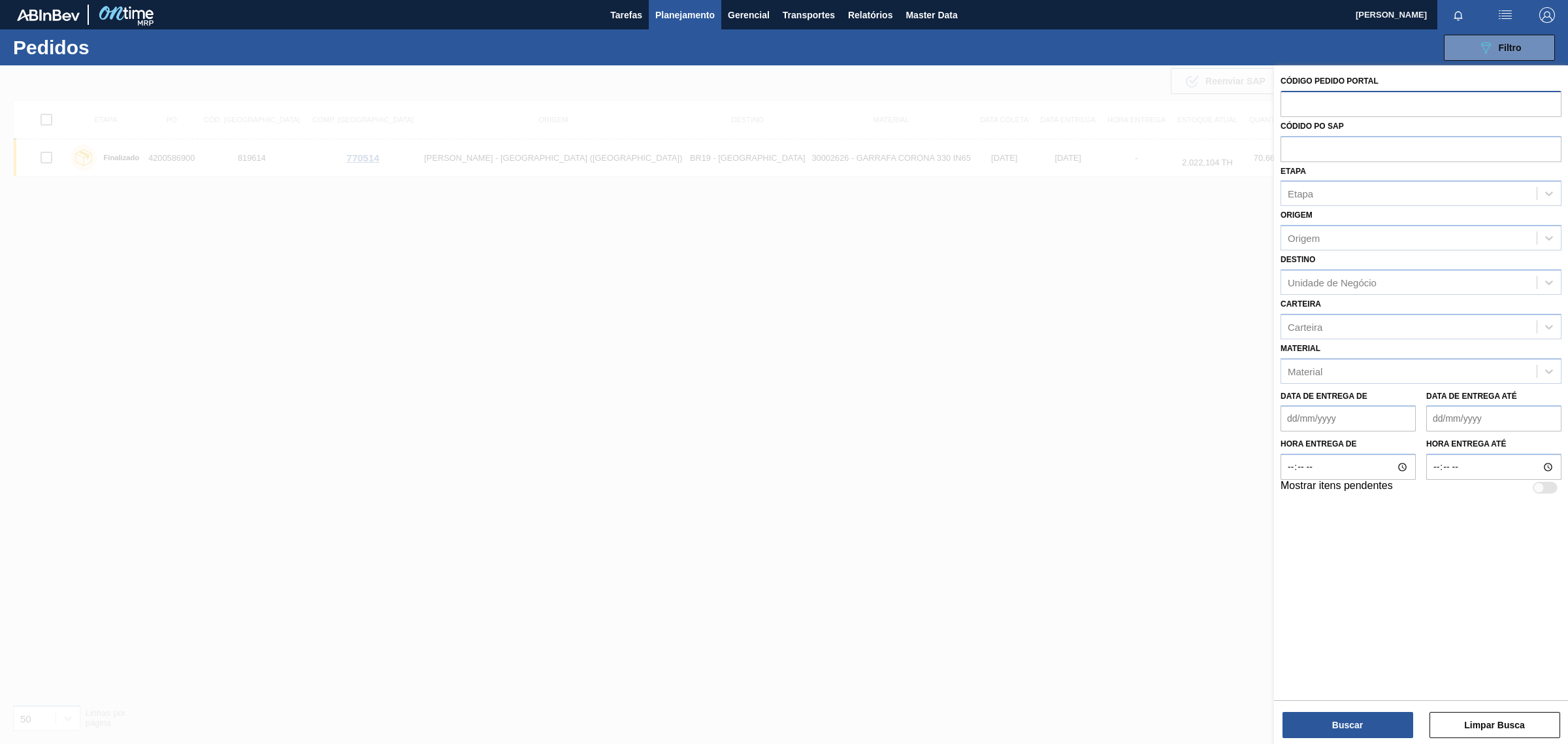
click at [1475, 633] on div "Código Pedido Portal Códido PO SAP Etapa Etapa Origem Origem Destino Unidade de…" at bounding box center [1422, 381] width 294 height 632
click at [405, 394] on div at bounding box center [784, 437] width 1568 height 744
